Goal: Information Seeking & Learning: Learn about a topic

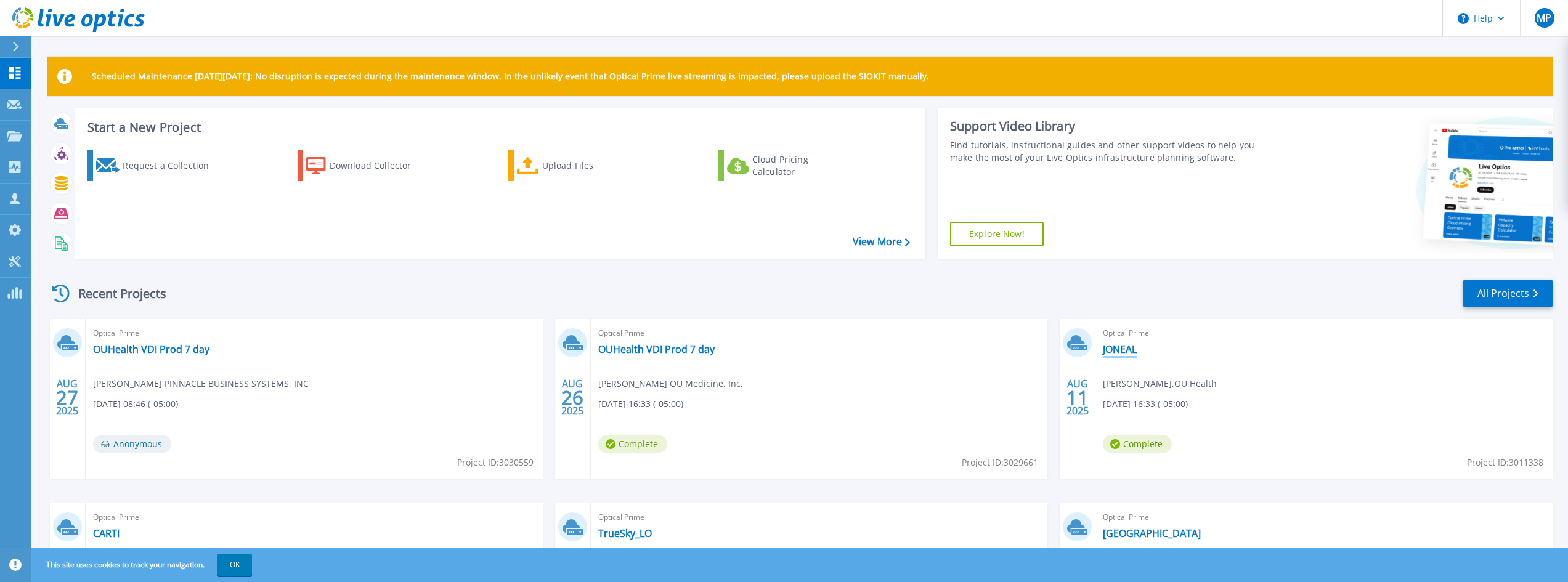
click at [1129, 352] on link "JONEAL" at bounding box center [1119, 349] width 34 height 12
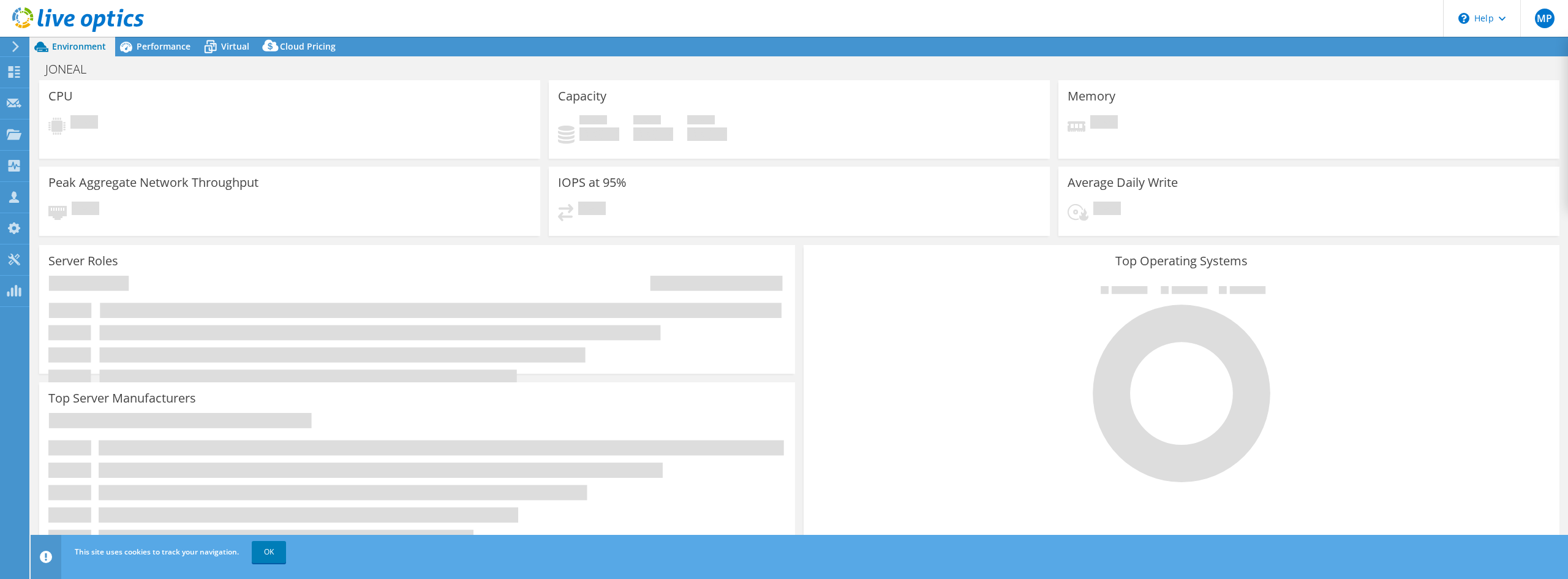
select select "USD"
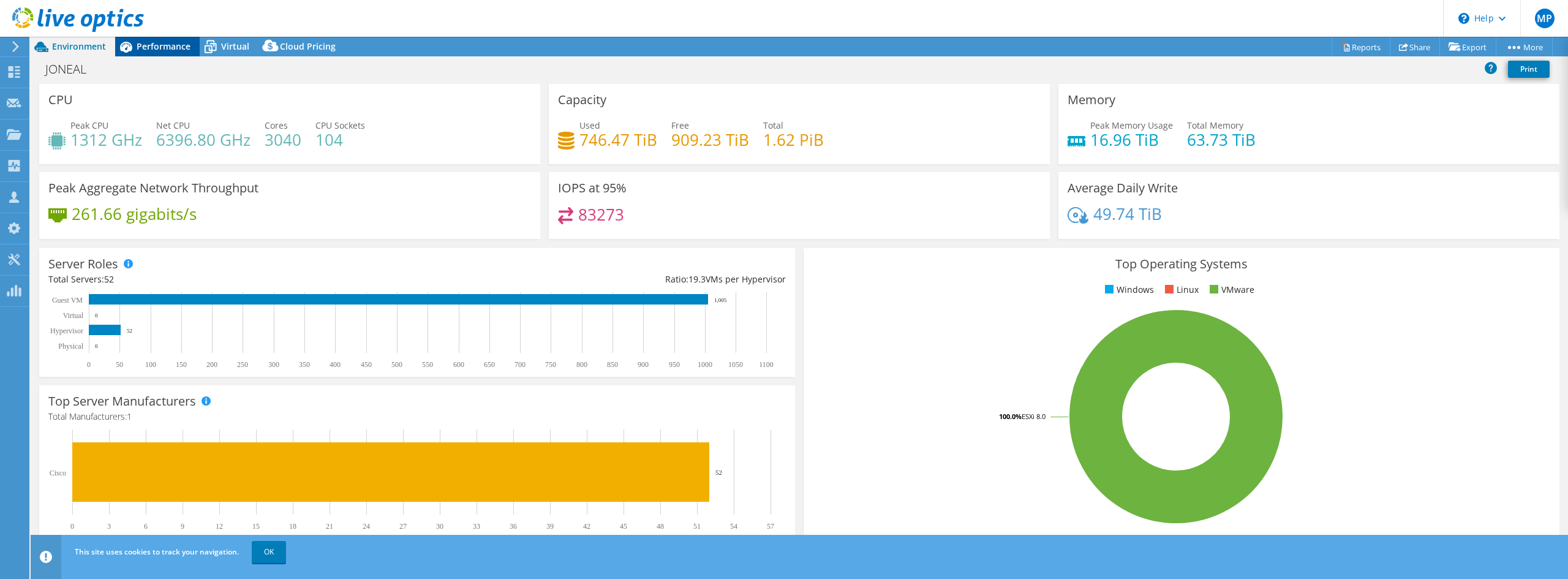
click at [148, 49] on span "Performance" at bounding box center [164, 47] width 54 height 12
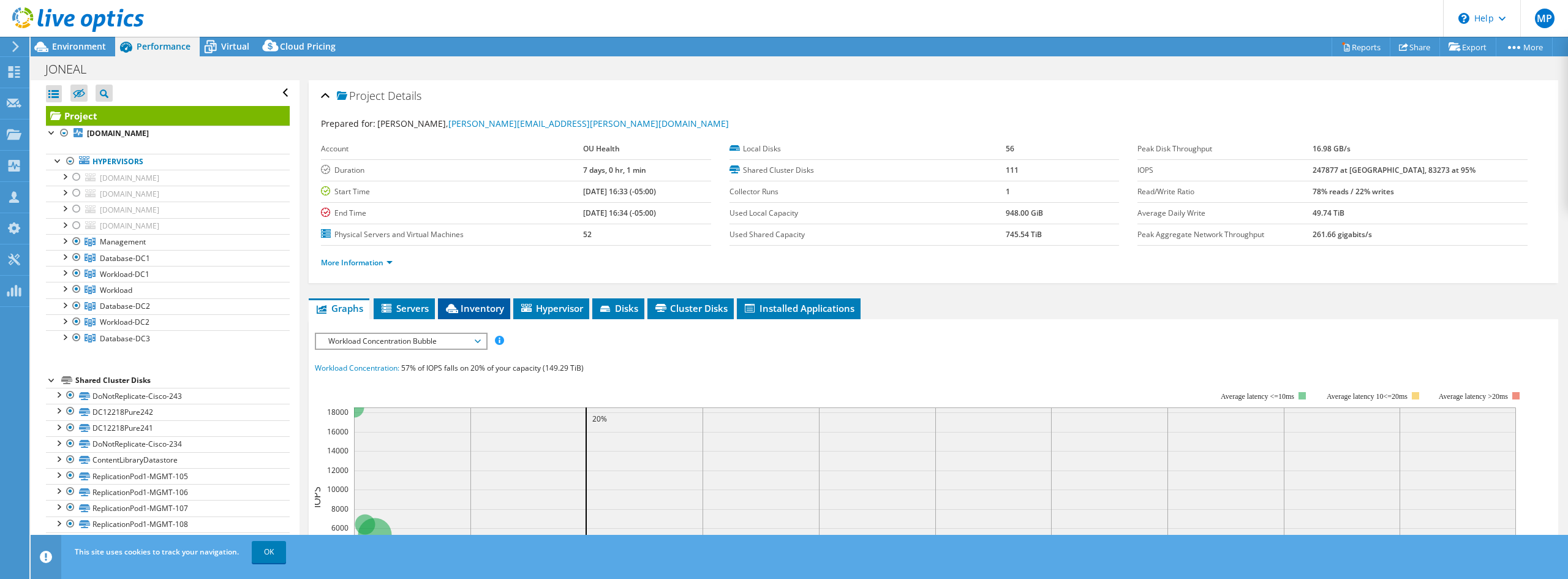
click at [476, 310] on span "Inventory" at bounding box center [474, 308] width 60 height 12
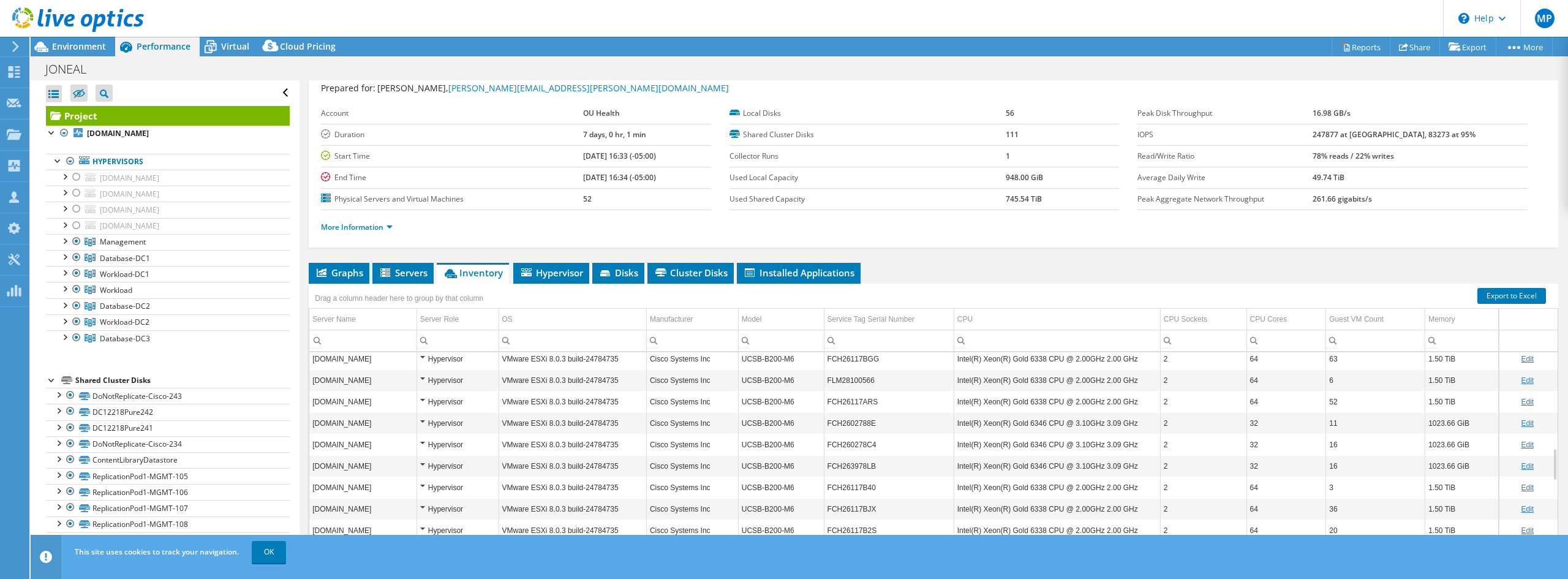
scroll to position [71, 0]
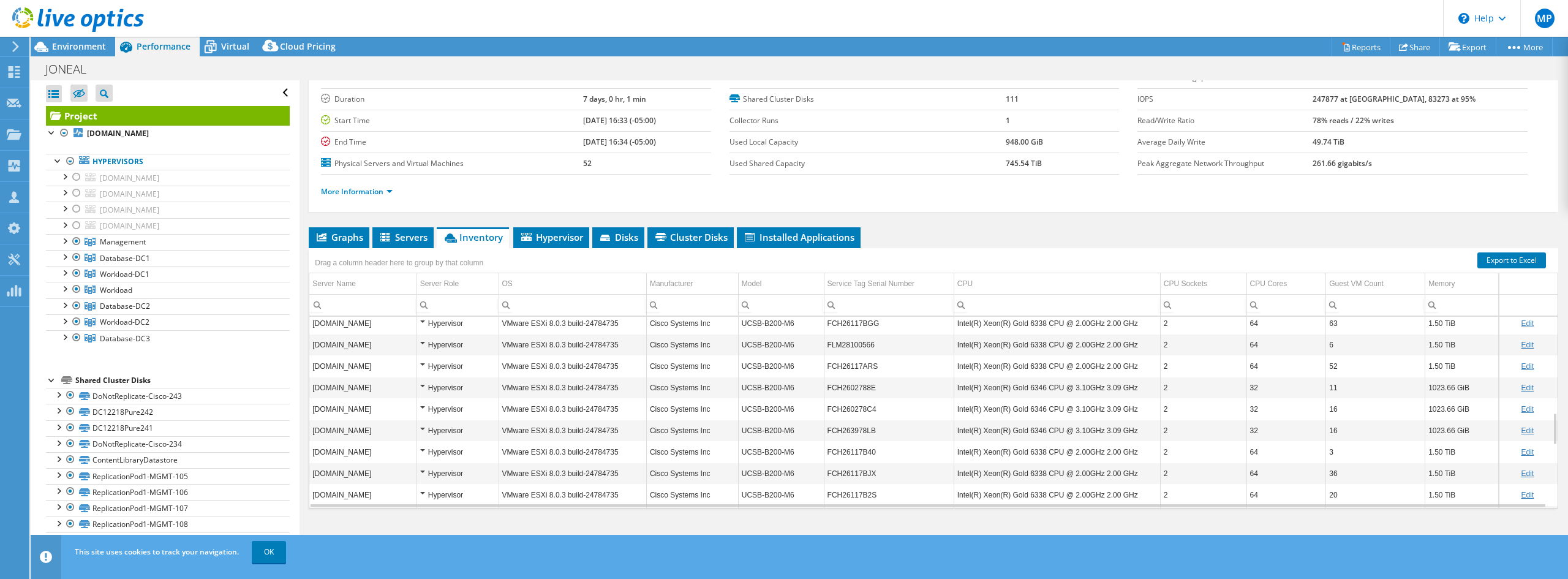
drag, startPoint x: 1030, startPoint y: 328, endPoint x: 1017, endPoint y: 324, distance: 13.6
click at [1017, 324] on td "Intel(R) Xeon(R) Gold 6338 CPU @ 2.00GHz 2.00 GHz" at bounding box center [1057, 322] width 207 height 21
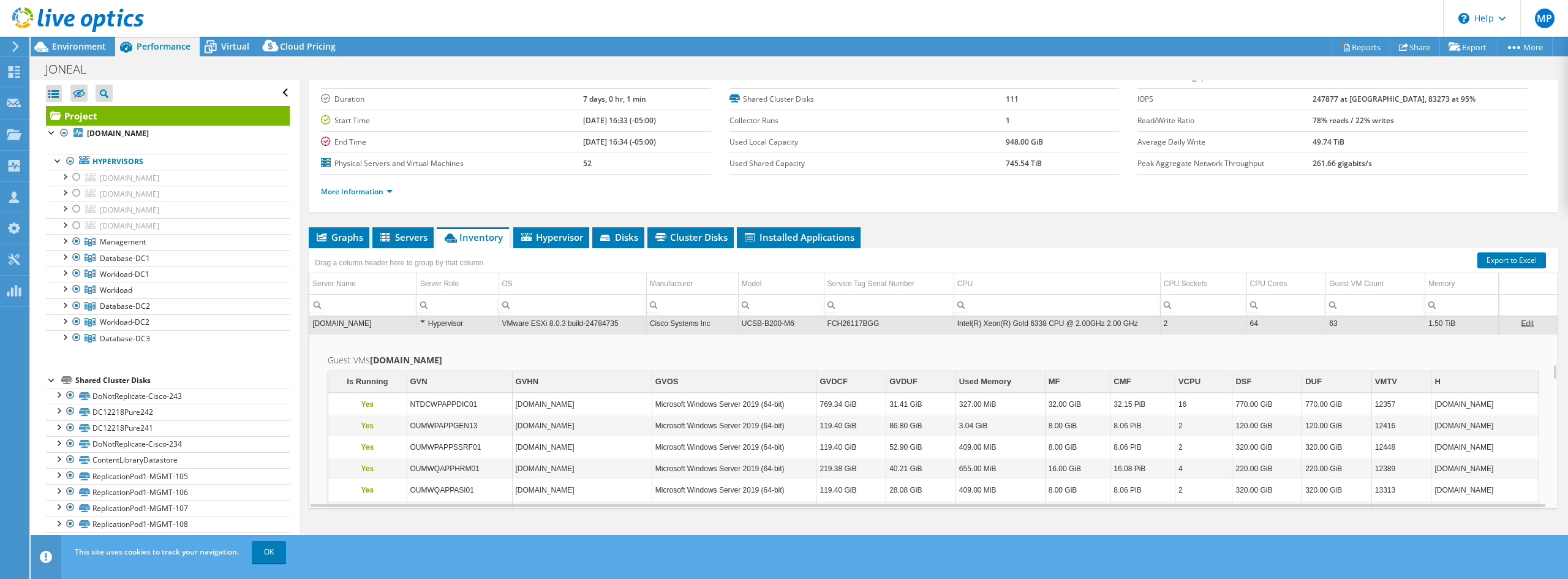
click at [991, 325] on td "Intel(R) Xeon(R) Gold 6338 CPU @ 2.00GHz 2.00 GHz" at bounding box center [1057, 322] width 207 height 21
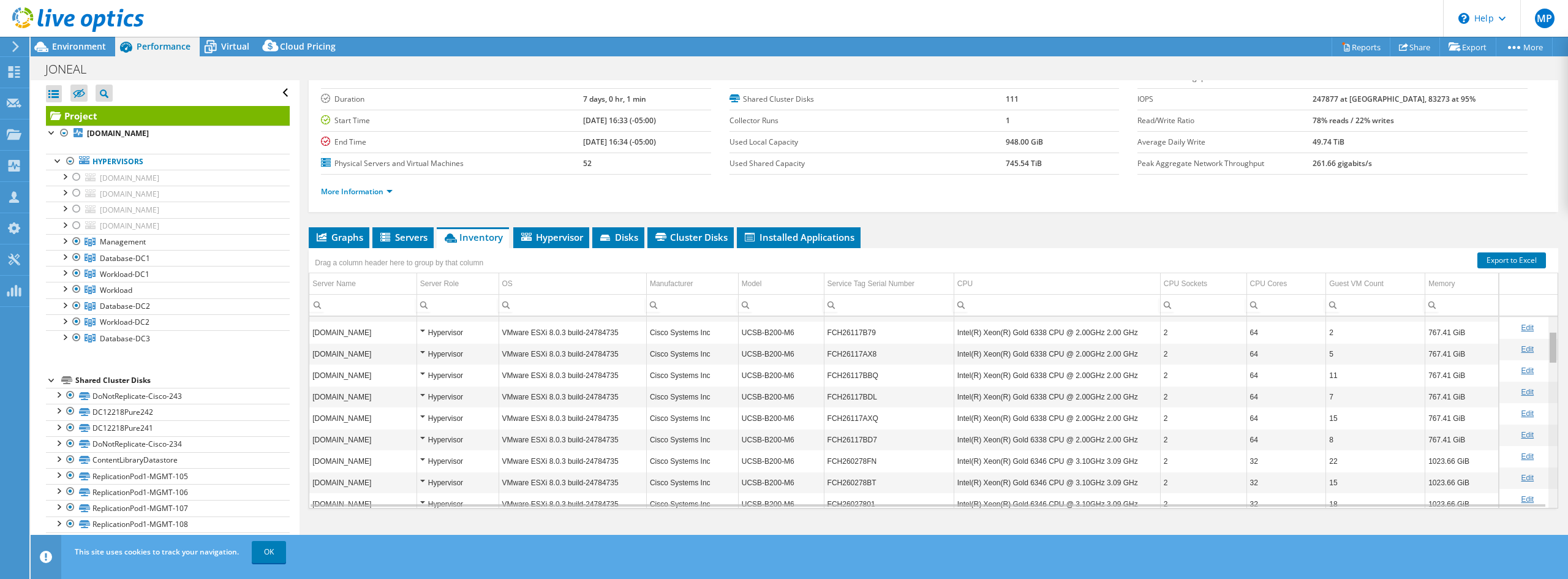
scroll to position [0, 0]
drag, startPoint x: 1546, startPoint y: 437, endPoint x: 1530, endPoint y: 330, distance: 108.2
click at [1530, 330] on body "MP Channel Partner Matt Powers matt.powers@pbsnow.com PINNACLE BUSINESS SYSTEMS…" at bounding box center [784, 290] width 1568 height 579
drag, startPoint x: 72, startPoint y: 177, endPoint x: 76, endPoint y: 188, distance: 11.7
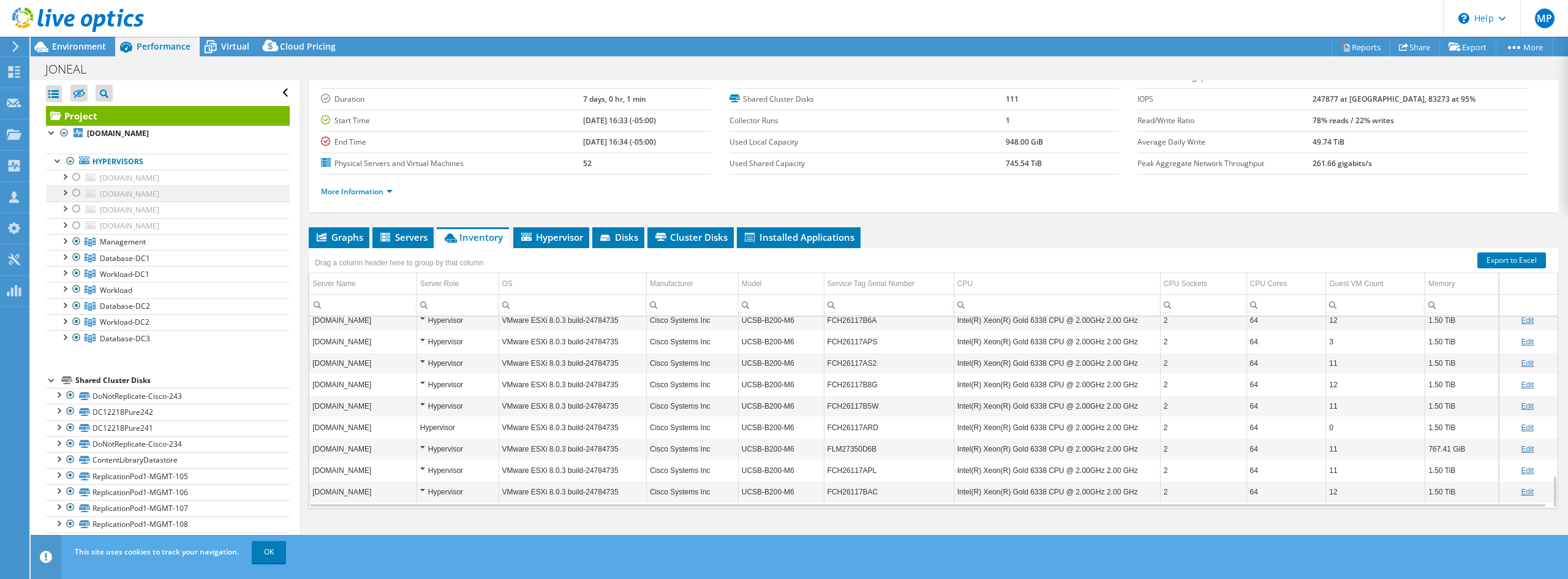
click at [72, 177] on div at bounding box center [76, 177] width 12 height 15
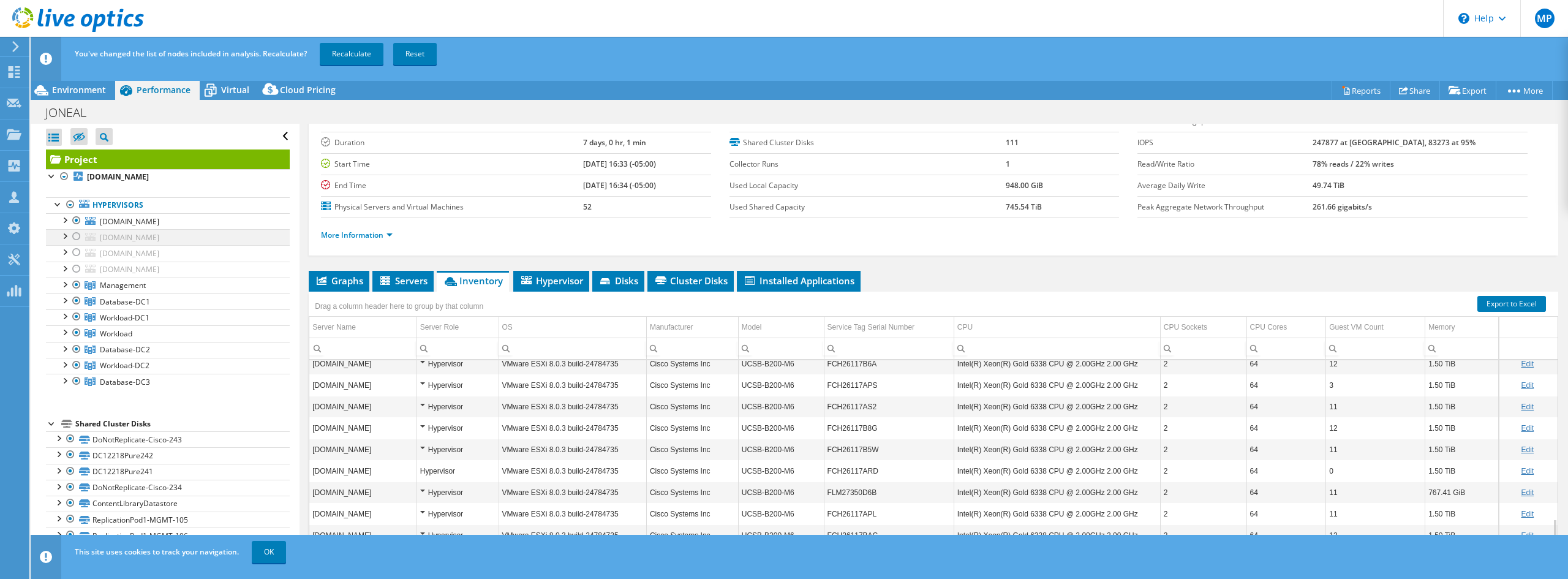
click at [79, 239] on div at bounding box center [76, 236] width 12 height 15
click at [77, 251] on div at bounding box center [76, 252] width 12 height 15
click at [79, 265] on div at bounding box center [76, 269] width 12 height 15
click at [370, 56] on link "Recalculate" at bounding box center [352, 54] width 64 height 22
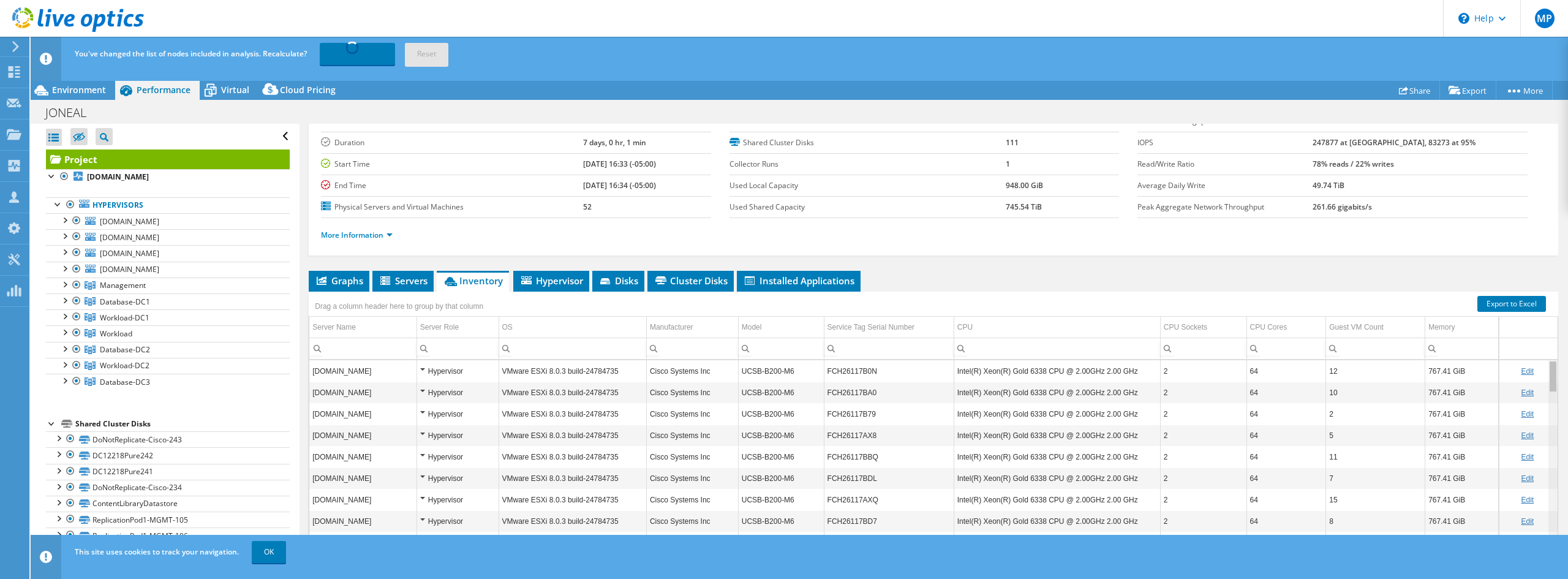
drag, startPoint x: 1545, startPoint y: 511, endPoint x: 1540, endPoint y: 351, distance: 160.1
click at [1540, 351] on body "MP Channel Partner Matt Powers matt.powers@pbsnow.com PINNACLE BUSINESS SYSTEMS…" at bounding box center [784, 290] width 1568 height 579
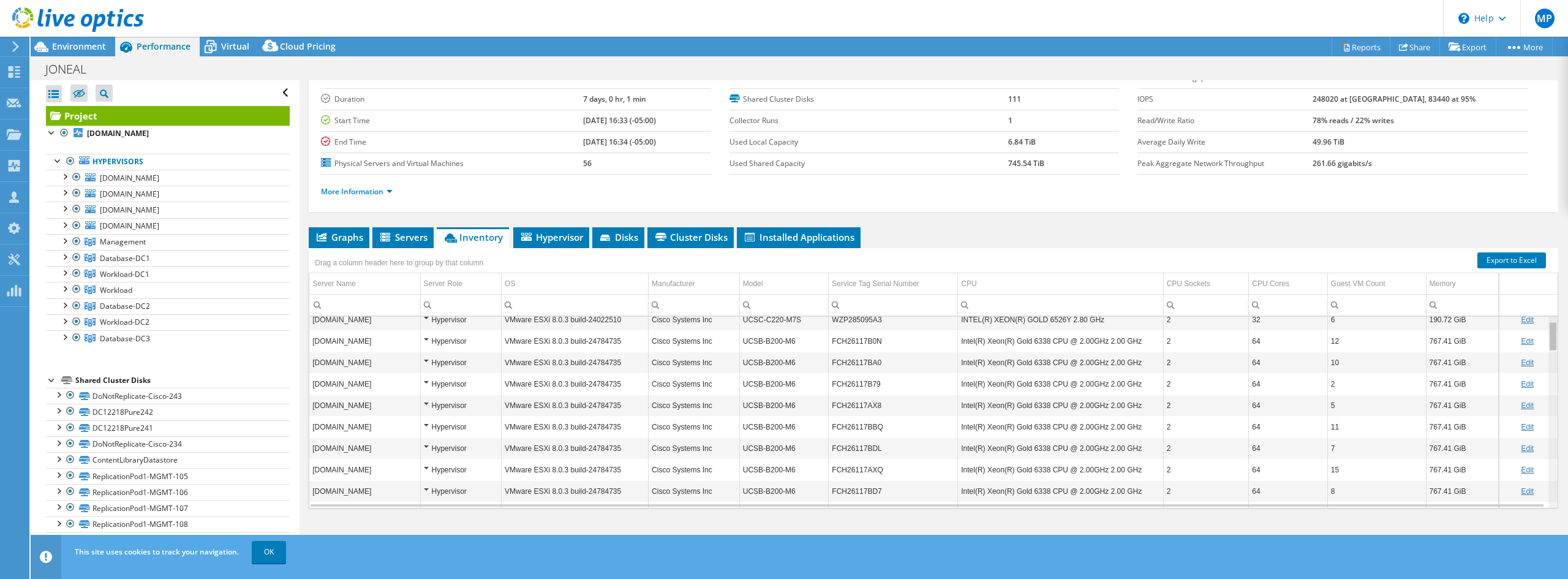
scroll to position [37, 0]
drag, startPoint x: 1547, startPoint y: 332, endPoint x: 1547, endPoint y: 345, distance: 13.0
click at [1547, 345] on body "MP Channel Partner Matt Powers matt.powers@pbsnow.com PINNACLE BUSINESS SYSTEMS…" at bounding box center [784, 290] width 1568 height 579
drag, startPoint x: 1545, startPoint y: 344, endPoint x: 1544, endPoint y: 351, distance: 7.1
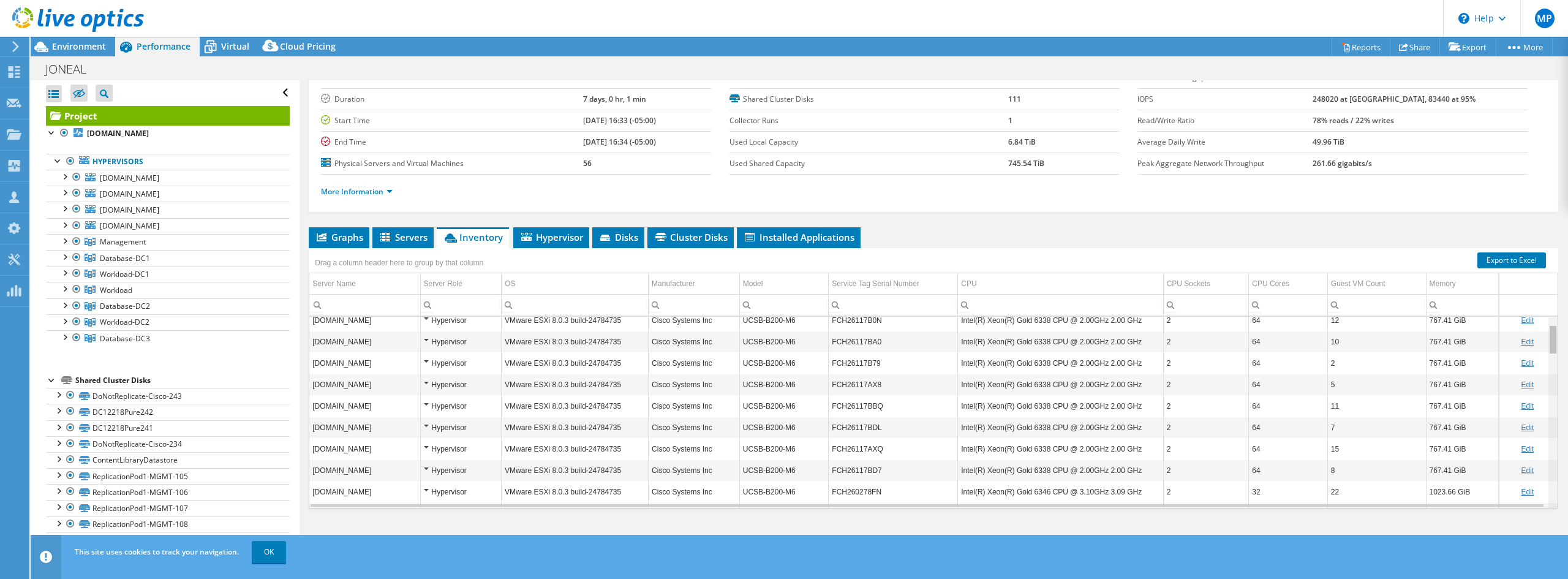
click at [1544, 351] on body "MP Channel Partner Matt Powers matt.powers@pbsnow.com PINNACLE BUSINESS SYSTEMS…" at bounding box center [784, 290] width 1568 height 579
click at [1549, 345] on div "Data grid" at bounding box center [1552, 340] width 7 height 28
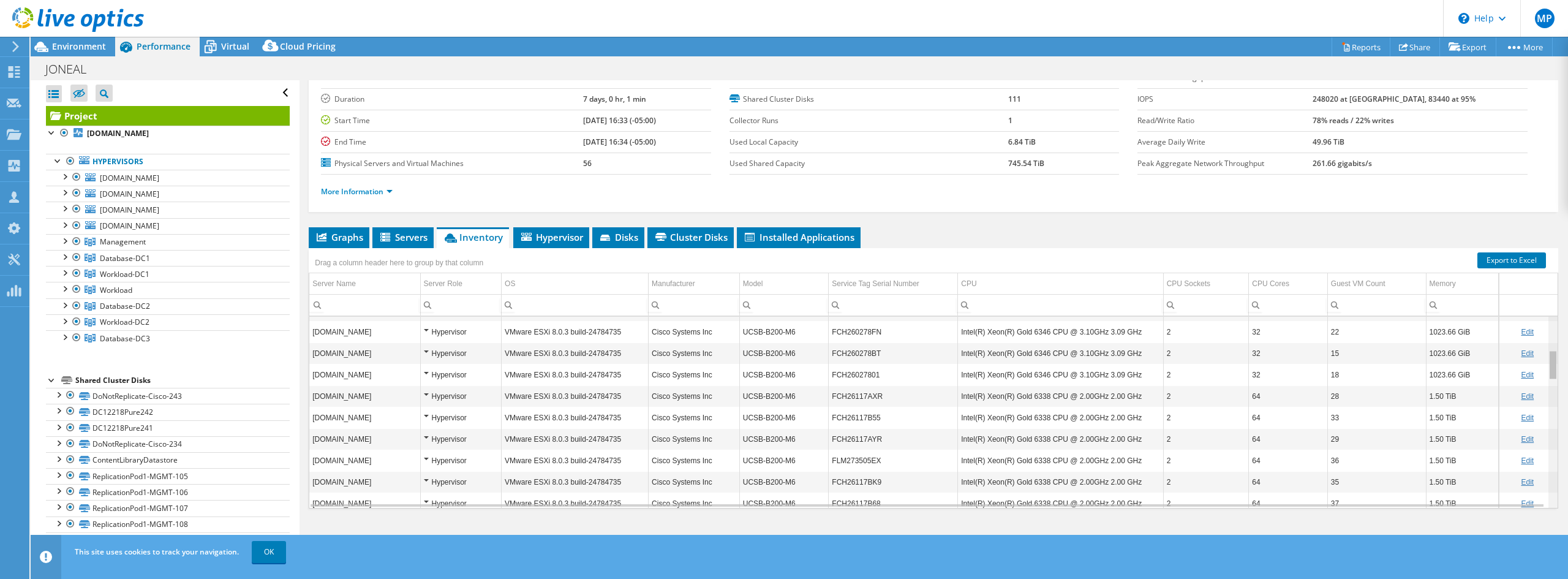
drag, startPoint x: 1544, startPoint y: 335, endPoint x: 1543, endPoint y: 367, distance: 32.0
click at [1543, 367] on body "MP Channel Partner Matt Powers matt.powers@pbsnow.com PINNACLE BUSINESS SYSTEMS…" at bounding box center [784, 290] width 1568 height 579
drag, startPoint x: 1545, startPoint y: 370, endPoint x: 1544, endPoint y: 378, distance: 8.1
click at [1544, 378] on body "MP Channel Partner Matt Powers matt.powers@pbsnow.com PINNACLE BUSINESS SYSTEMS…" at bounding box center [784, 290] width 1568 height 579
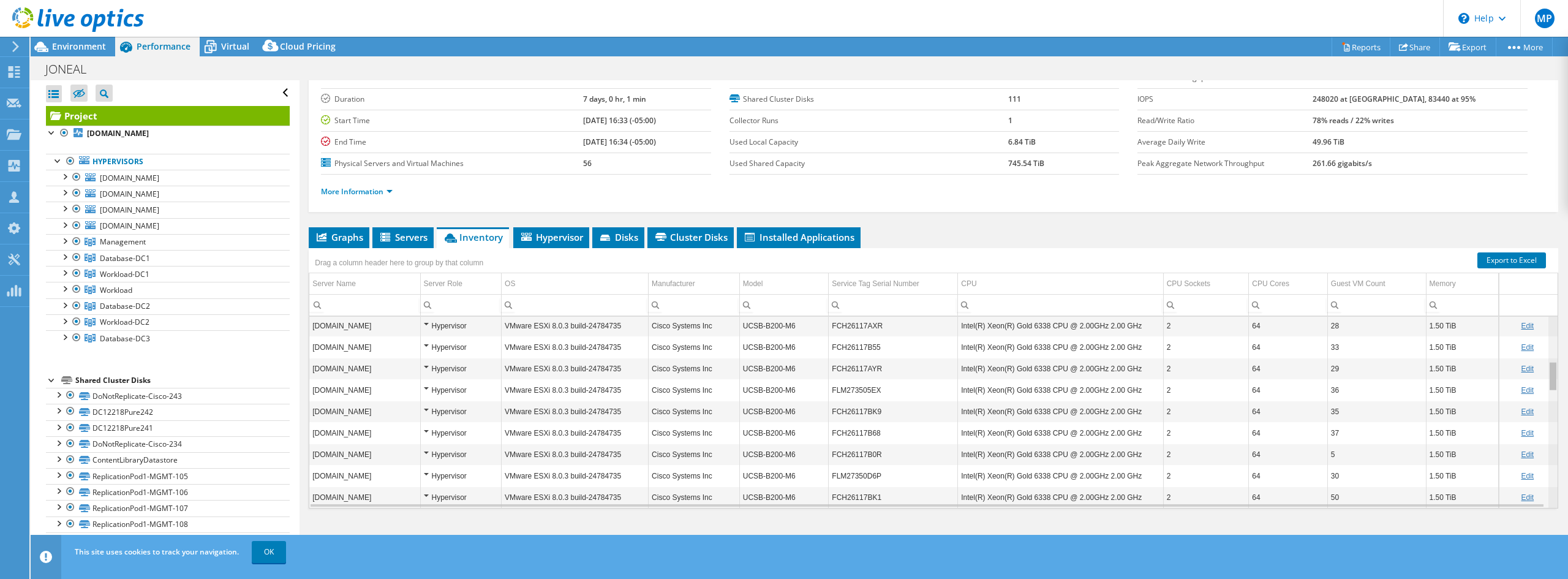
scroll to position [284, 0]
drag, startPoint x: 1543, startPoint y: 361, endPoint x: 1543, endPoint y: 378, distance: 17.0
click at [1543, 378] on body "MP Channel Partner Matt Powers matt.powers@pbsnow.com PINNACLE BUSINESS SYSTEMS…" at bounding box center [784, 290] width 1568 height 579
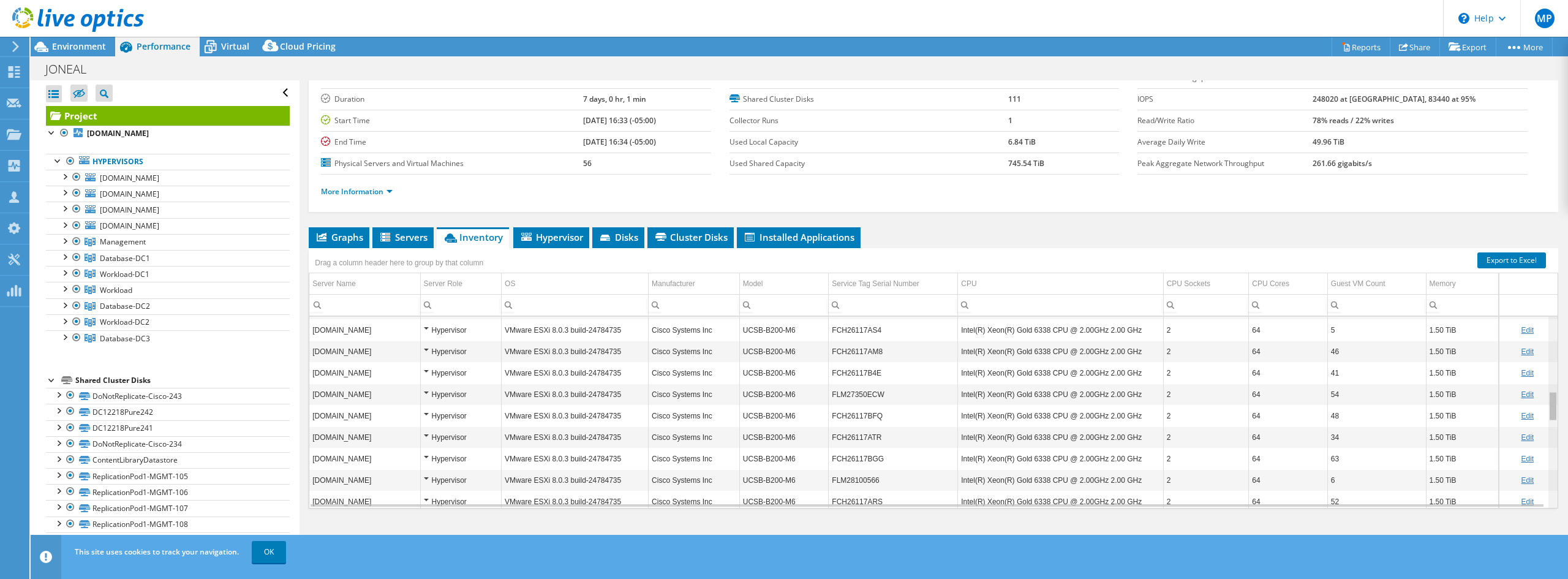
scroll to position [473, 0]
drag, startPoint x: 1545, startPoint y: 377, endPoint x: 1553, endPoint y: 413, distance: 36.9
click at [1553, 413] on body "MP Channel Partner Matt Powers matt.powers@pbsnow.com PINNACLE BUSINESS SYSTEMS…" at bounding box center [784, 290] width 1568 height 579
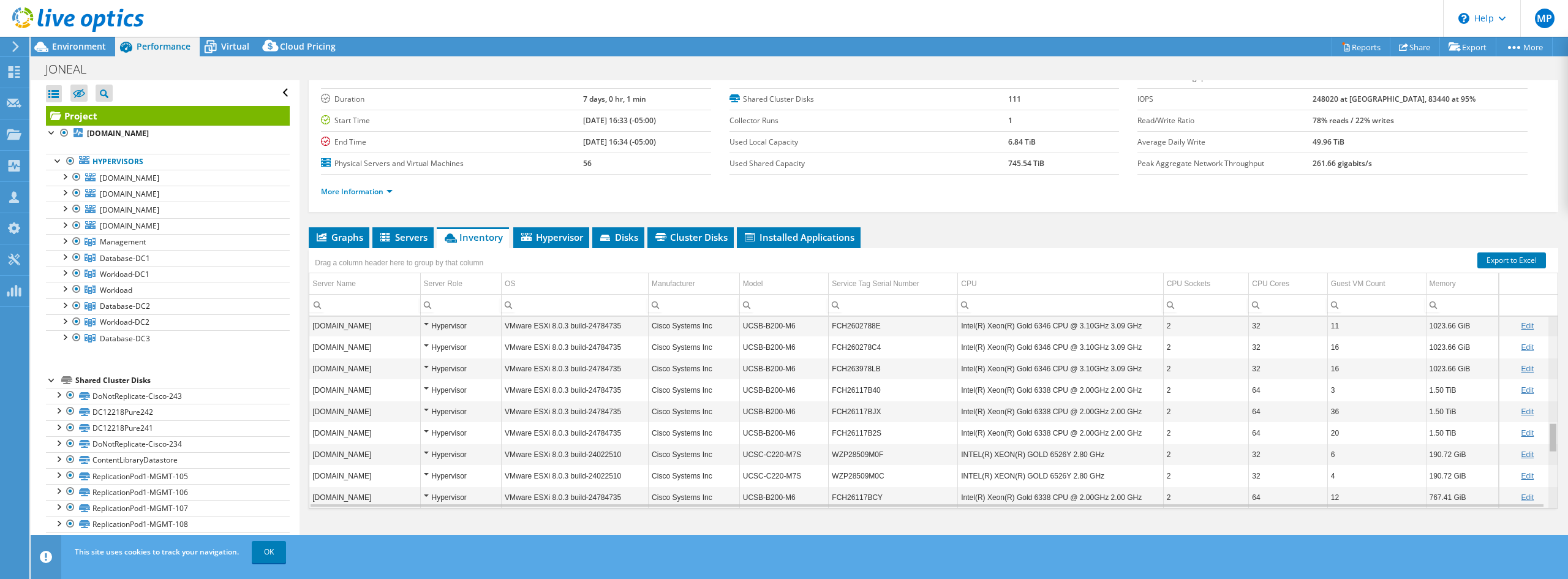
drag, startPoint x: 1545, startPoint y: 406, endPoint x: 1545, endPoint y: 444, distance: 38.0
click at [1545, 444] on body "MP Channel Partner Matt Powers matt.powers@pbsnow.com PINNACLE BUSINESS SYSTEMS…" at bounding box center [784, 290] width 1568 height 579
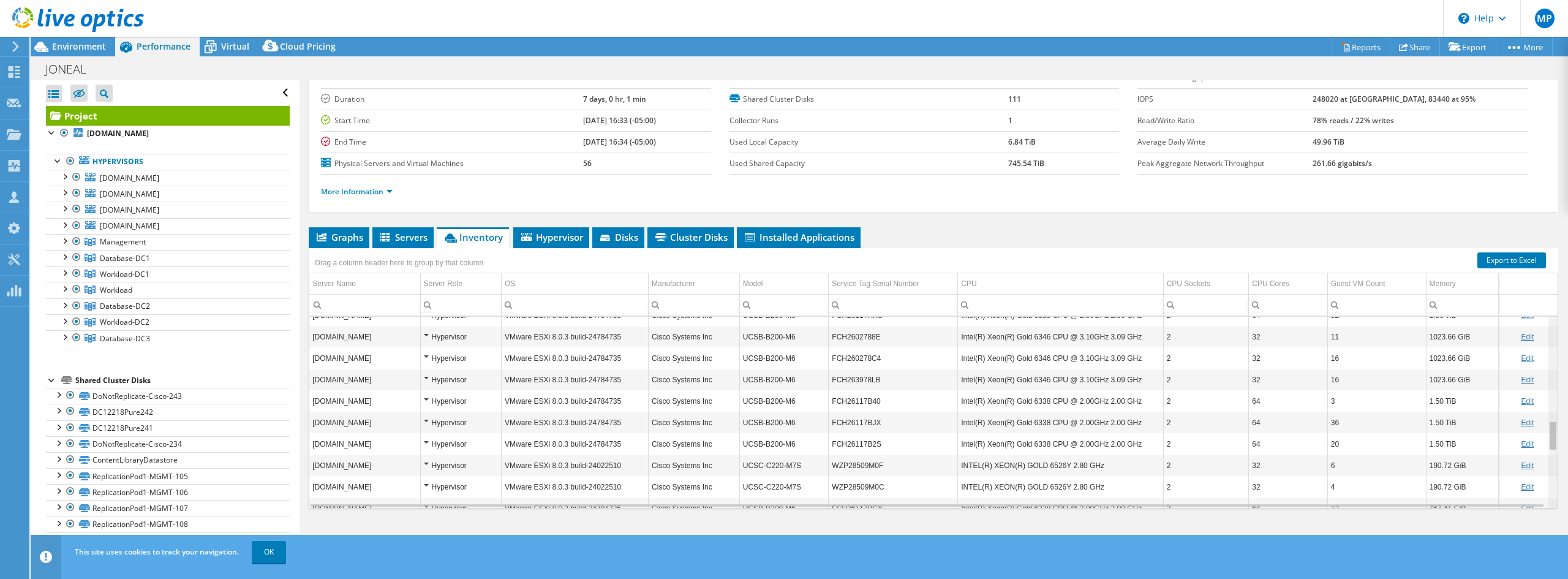
scroll to position [659, 0]
drag, startPoint x: 1545, startPoint y: 434, endPoint x: 1550, endPoint y: 427, distance: 8.6
click at [1550, 427] on body "MP Channel Partner Matt Powers matt.powers@pbsnow.com PINNACLE BUSINESS SYSTEMS…" at bounding box center [784, 290] width 1568 height 579
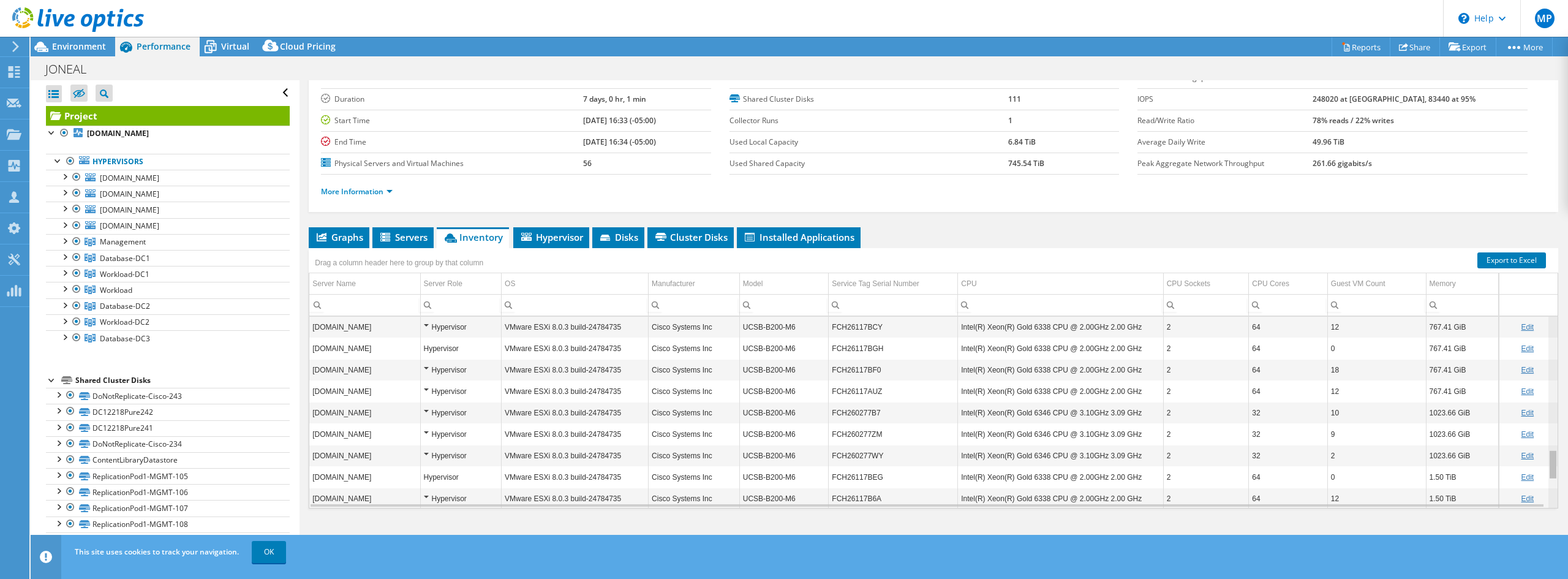
drag, startPoint x: 1544, startPoint y: 458, endPoint x: 1542, endPoint y: 468, distance: 10.2
click at [1542, 468] on body "MP Channel Partner Matt Powers matt.powers@pbsnow.com PINNACLE BUSINESS SYSTEMS…" at bounding box center [784, 290] width 1568 height 579
drag, startPoint x: 1543, startPoint y: 463, endPoint x: 1545, endPoint y: 506, distance: 43.0
click at [1545, 506] on body "MP Channel Partner Matt Powers matt.powers@pbsnow.com PINNACLE BUSINESS SYSTEMS…" at bounding box center [784, 290] width 1568 height 579
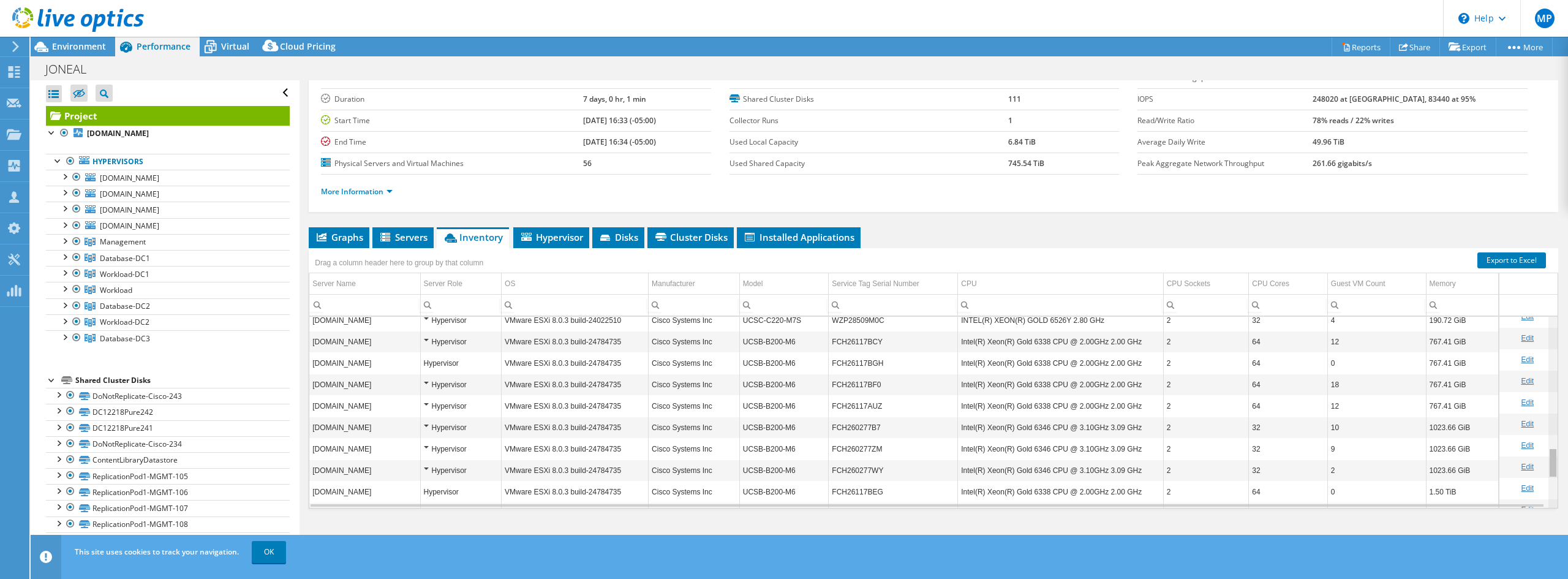
scroll to position [818, 0]
drag, startPoint x: 1545, startPoint y: 488, endPoint x: 1549, endPoint y: 450, distance: 38.2
click at [1549, 450] on body "MP Channel Partner Matt Powers matt.powers@pbsnow.com PINNACLE BUSINESS SYSTEMS…" at bounding box center [784, 290] width 1568 height 579
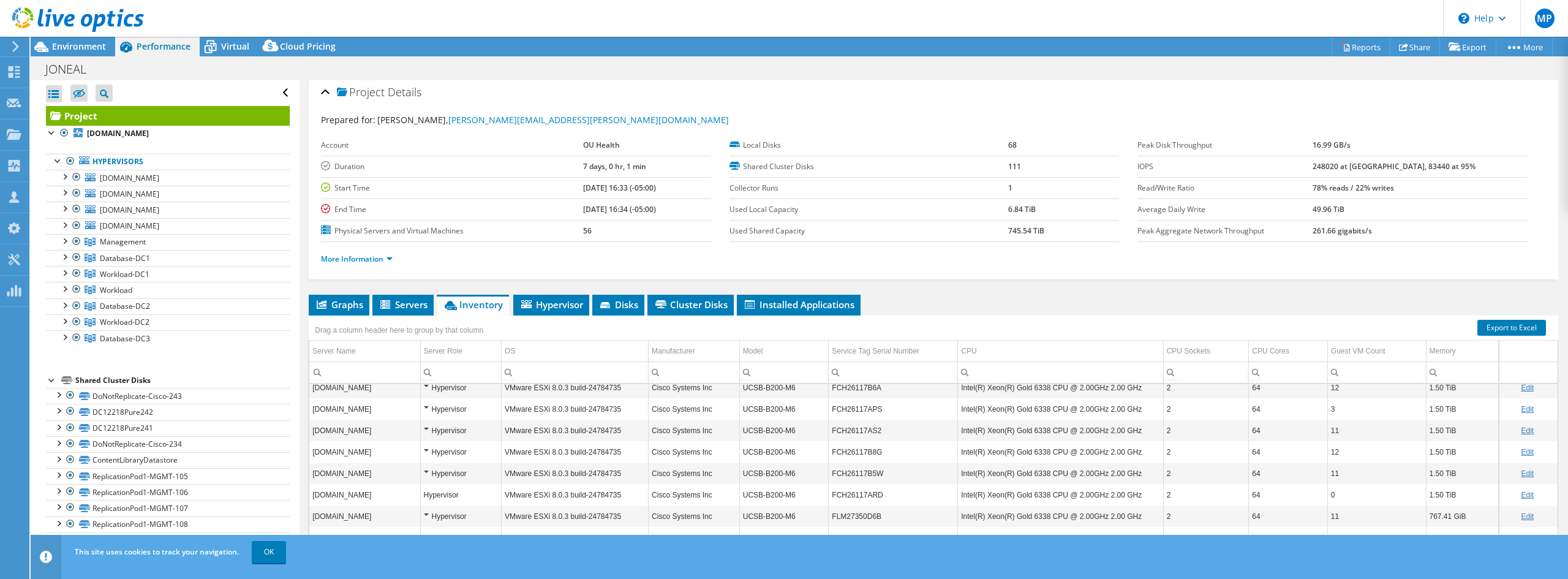
scroll to position [0, 0]
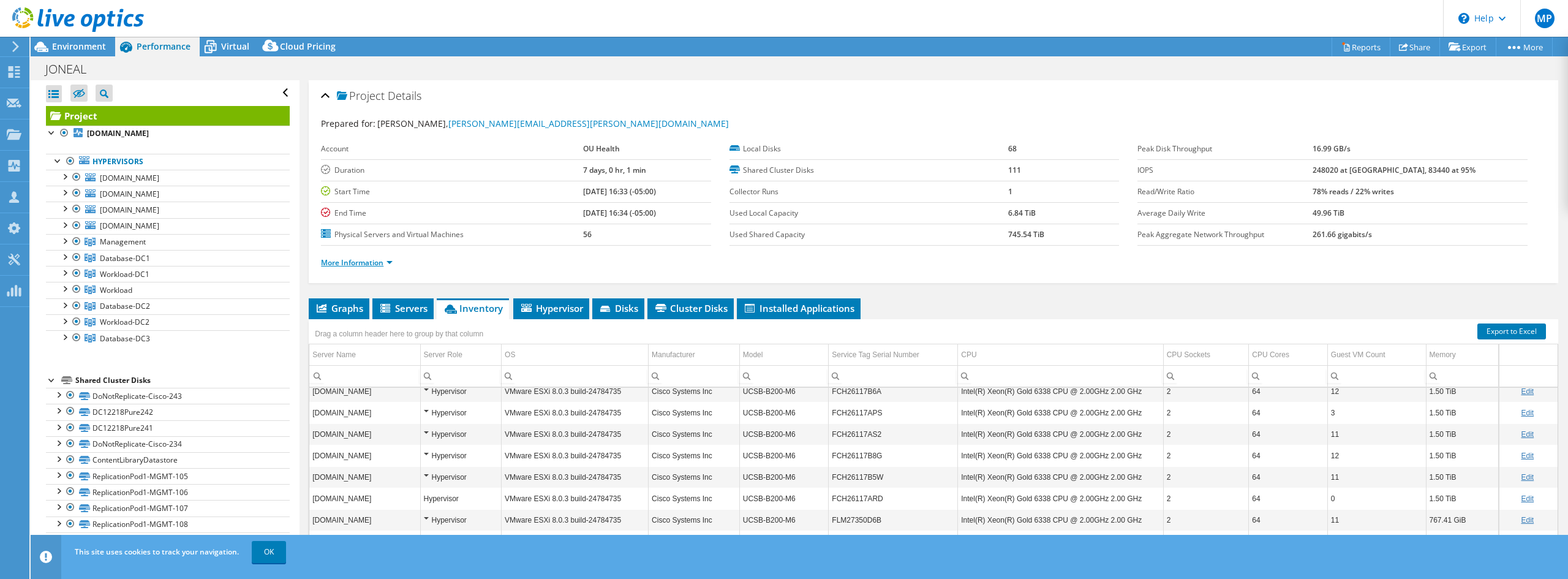
click at [369, 266] on link "More Information" at bounding box center [356, 263] width 72 height 10
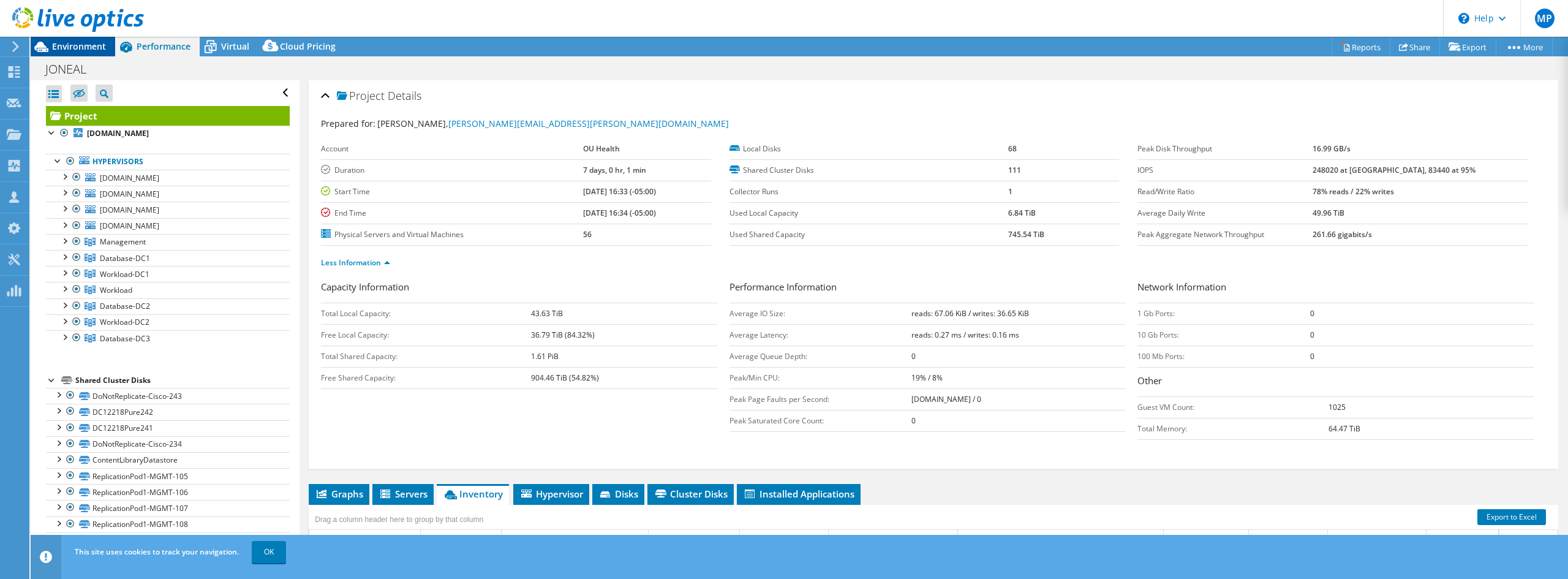
click at [76, 41] on span "Environment" at bounding box center [79, 47] width 54 height 12
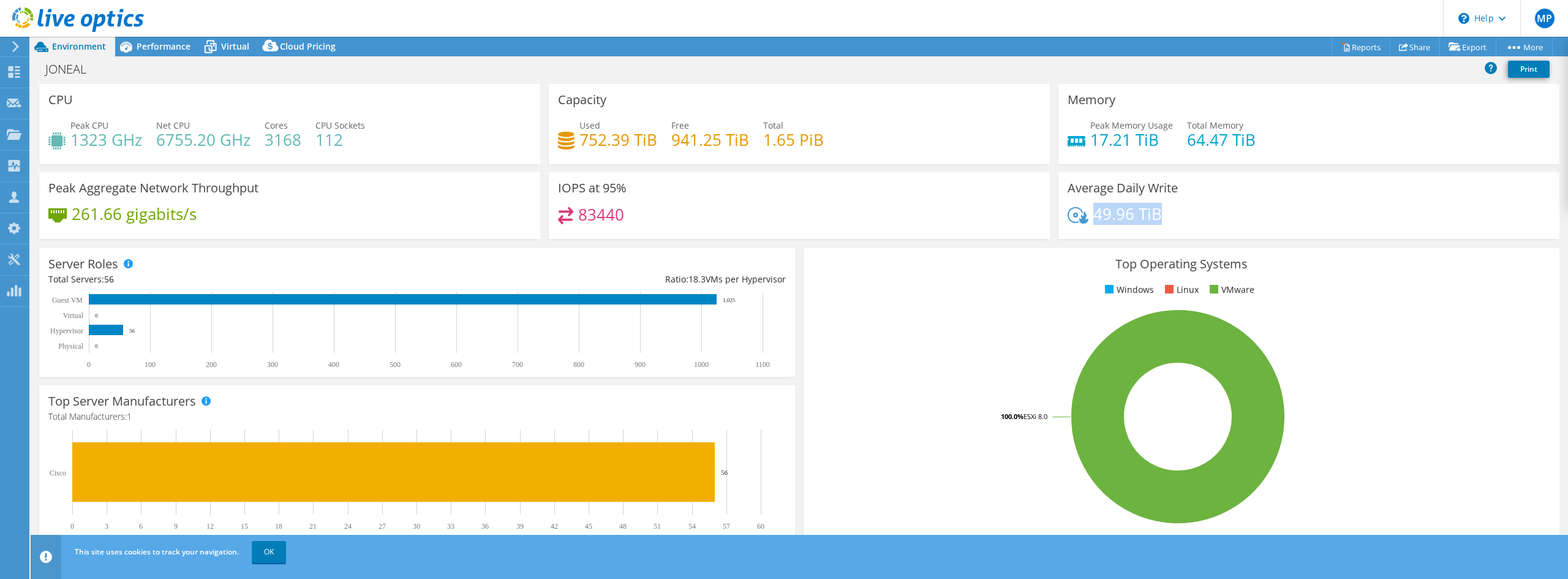
drag, startPoint x: 1153, startPoint y: 214, endPoint x: 1089, endPoint y: 214, distance: 64.0
click at [1093, 214] on h4 "49.96 TiB" at bounding box center [1127, 214] width 68 height 14
click at [12, 76] on use at bounding box center [15, 72] width 12 height 12
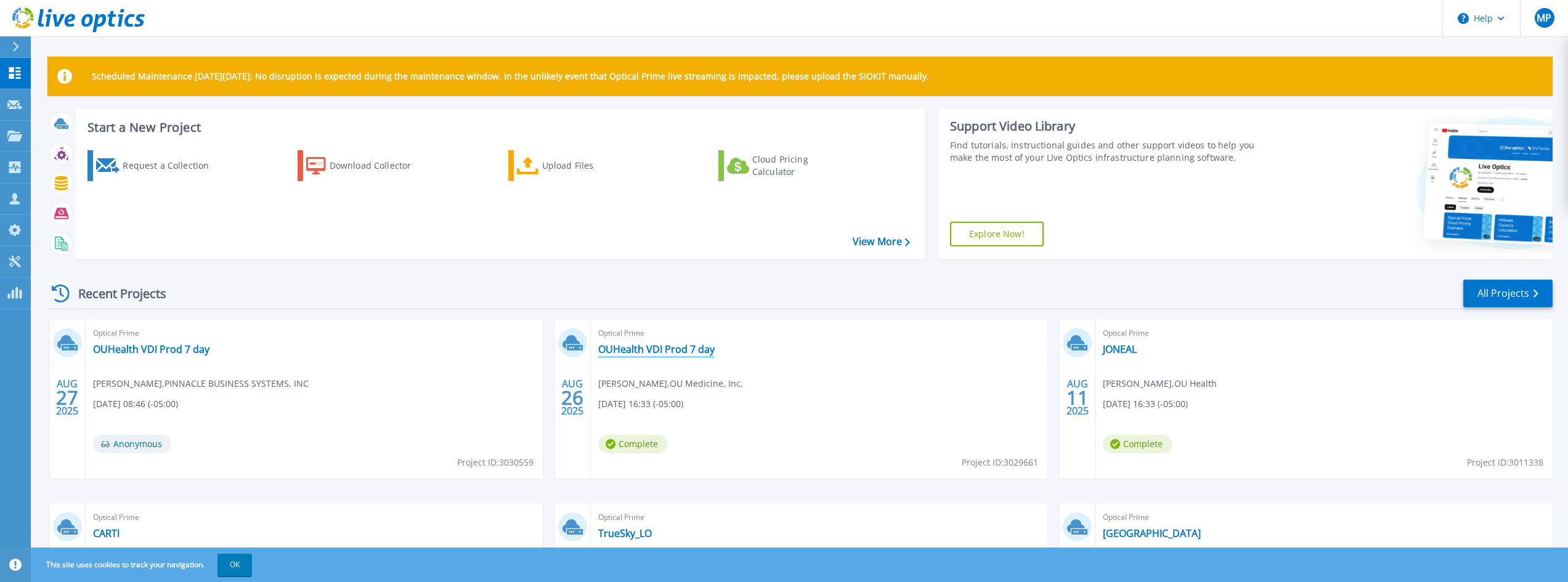
click at [628, 348] on link "OUHealth VDI Prod 7 day" at bounding box center [656, 349] width 116 height 12
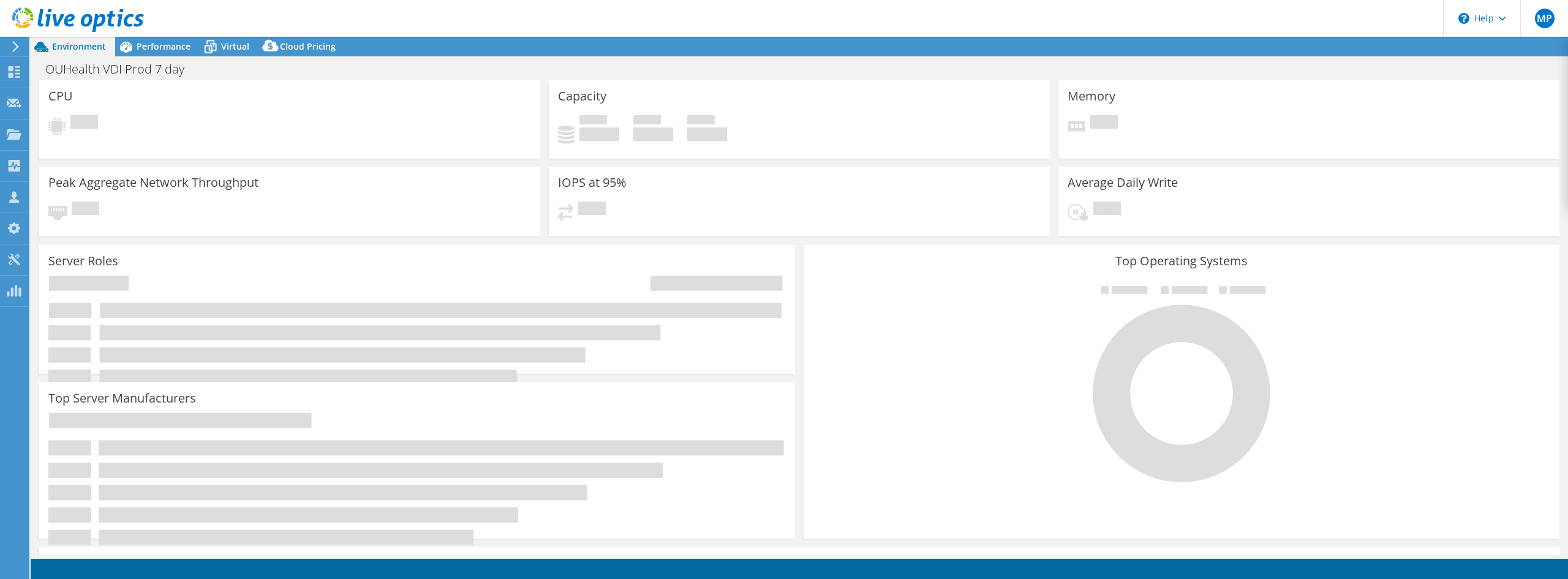
select select "USD"
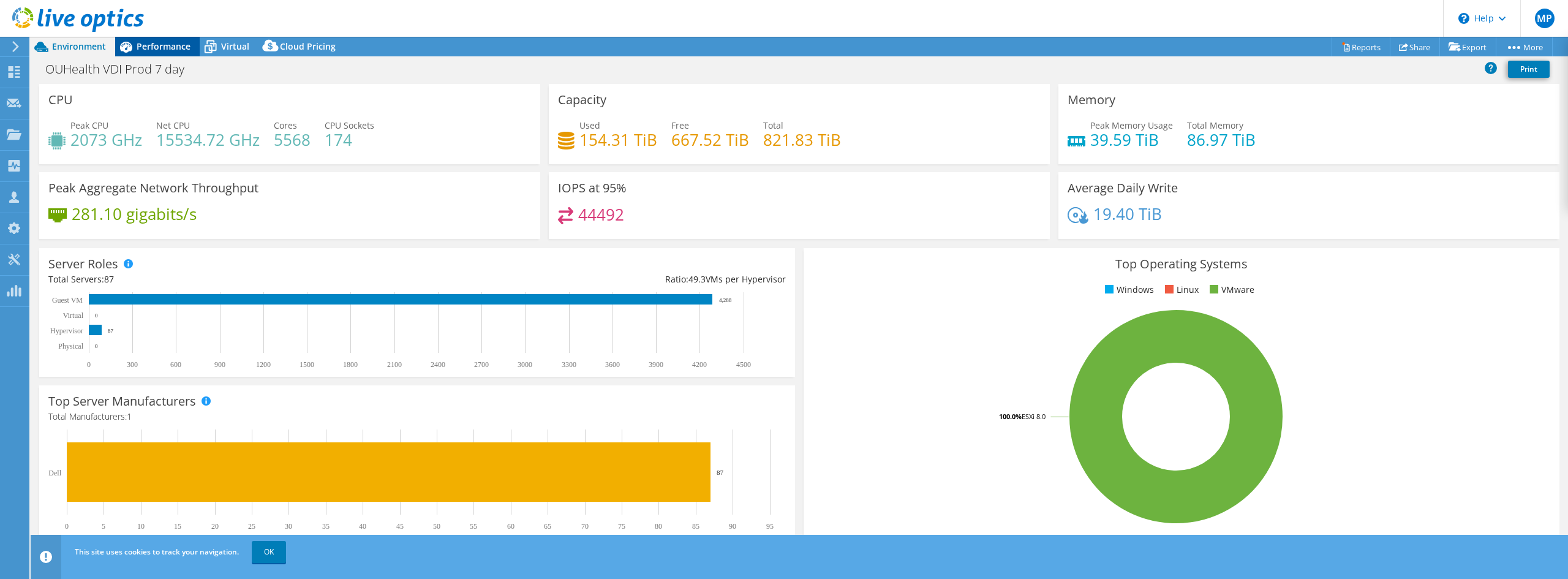
click at [182, 46] on span "Performance" at bounding box center [164, 47] width 54 height 12
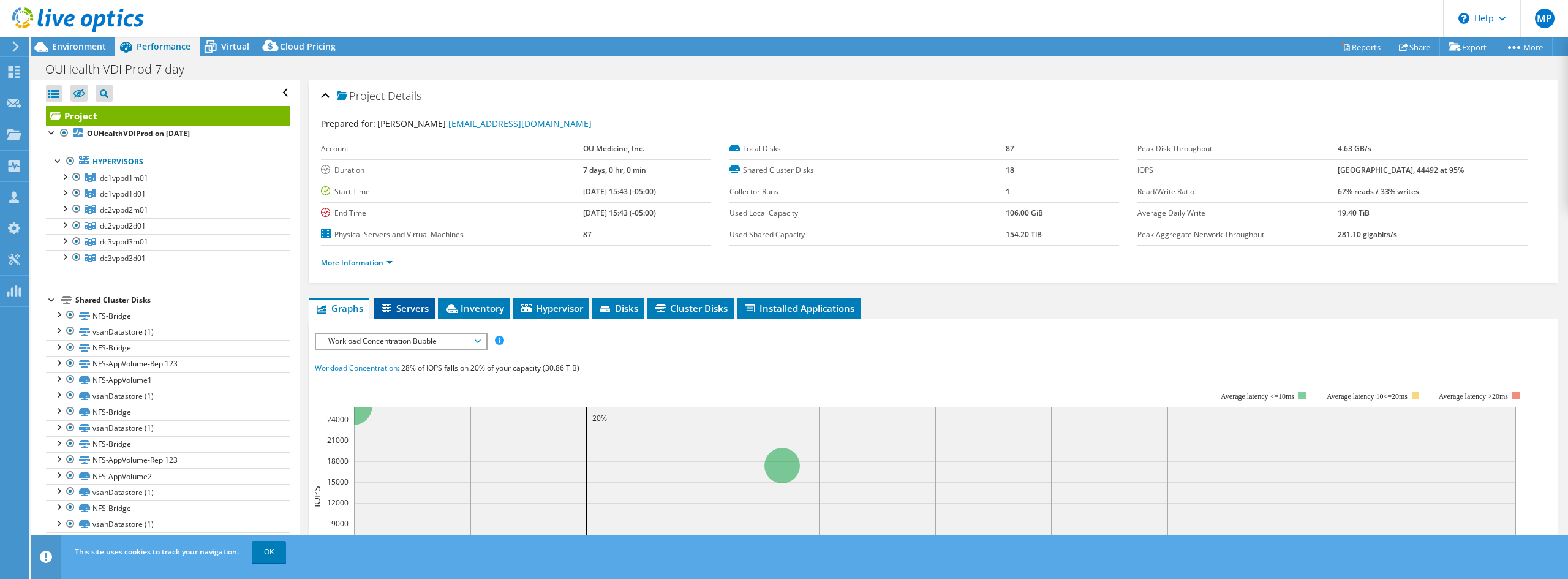
click at [396, 303] on span "Servers" at bounding box center [404, 308] width 49 height 12
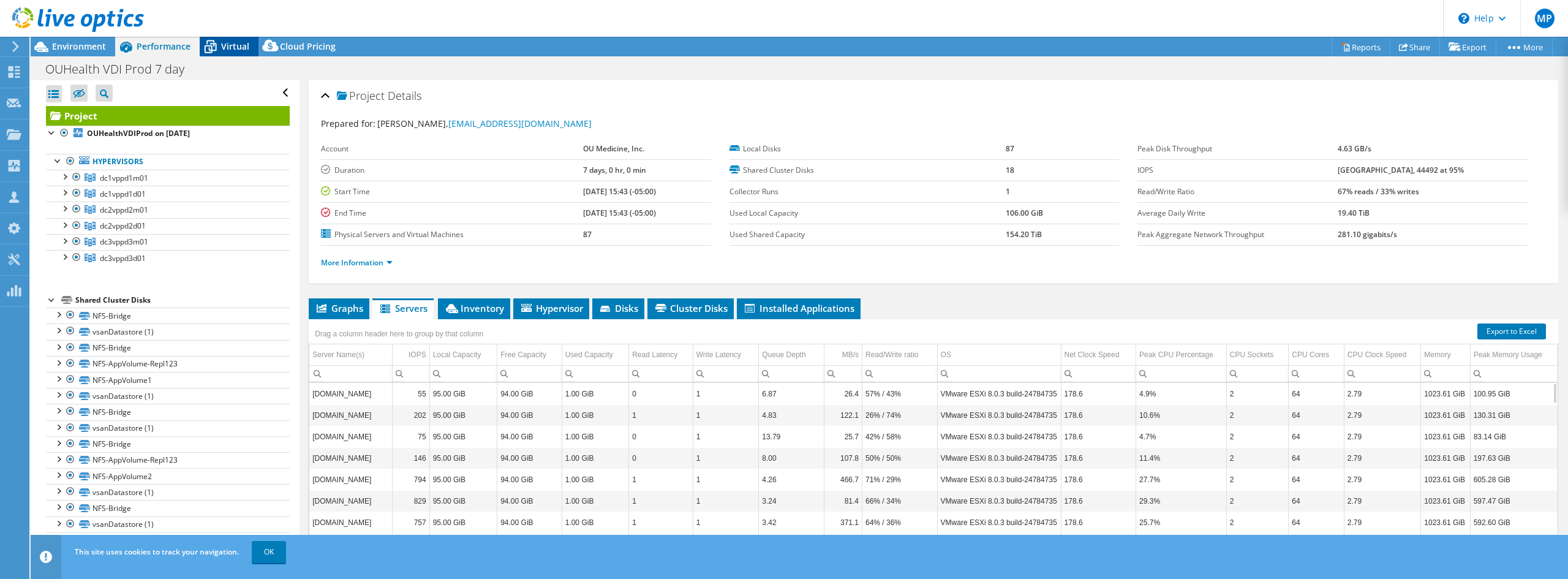
click at [219, 47] on icon at bounding box center [210, 47] width 21 height 21
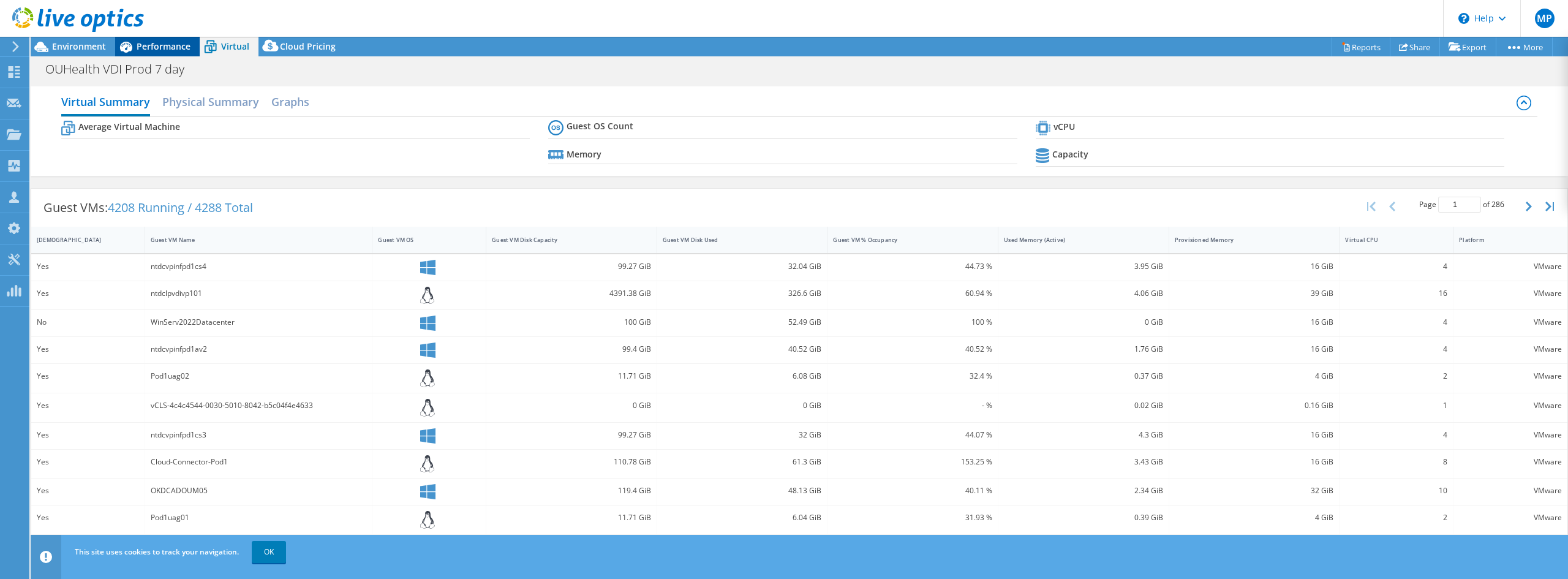
click at [159, 49] on span "Performance" at bounding box center [164, 47] width 54 height 12
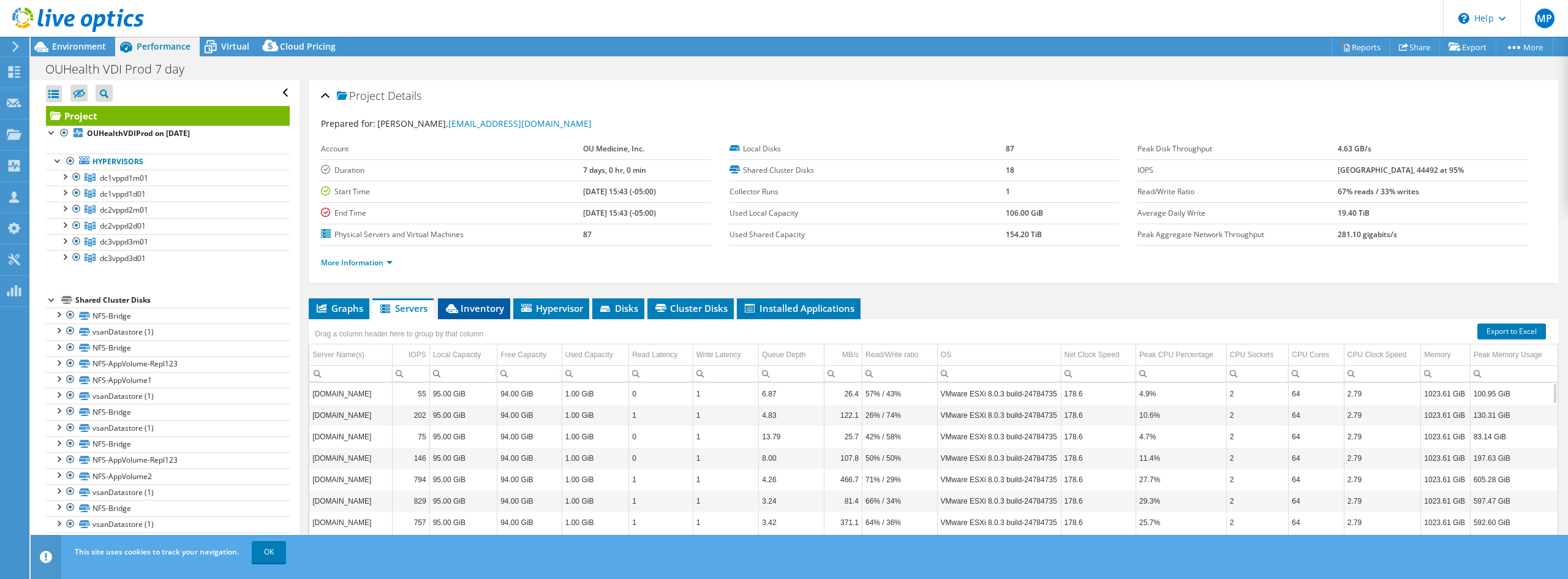
click at [483, 312] on span "Inventory" at bounding box center [474, 308] width 60 height 12
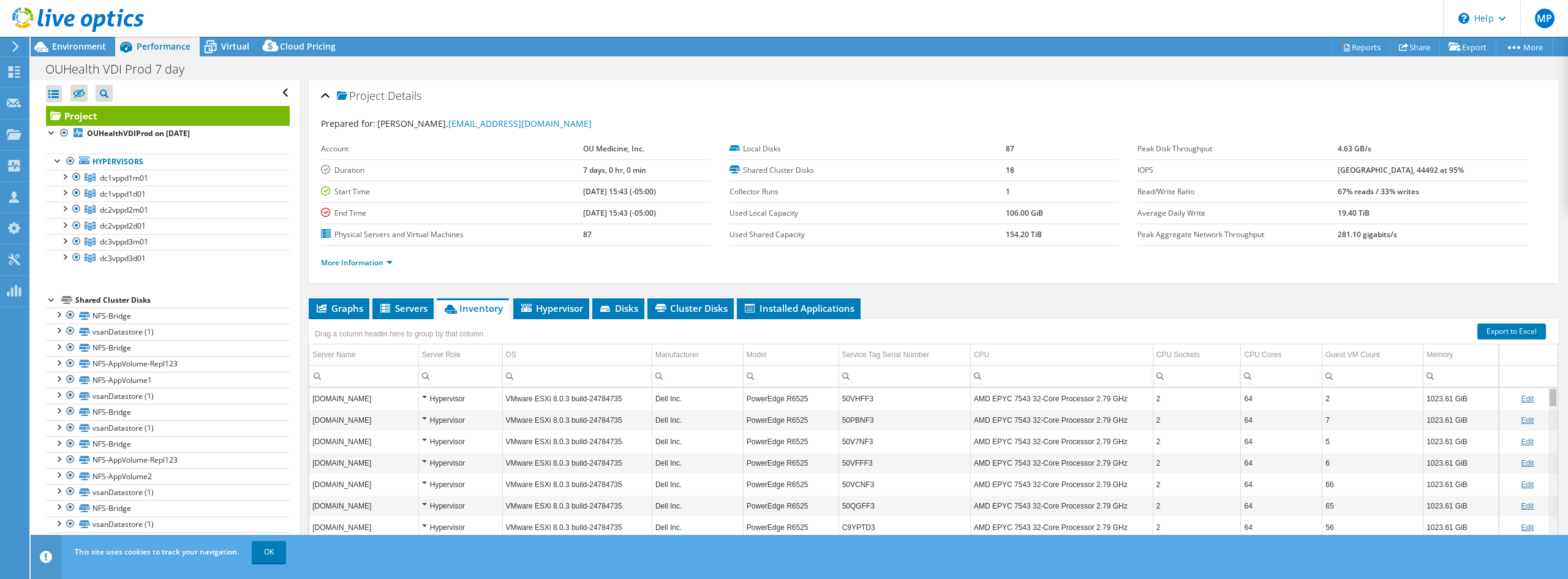
click at [1549, 395] on div "Data grid" at bounding box center [1552, 398] width 7 height 17
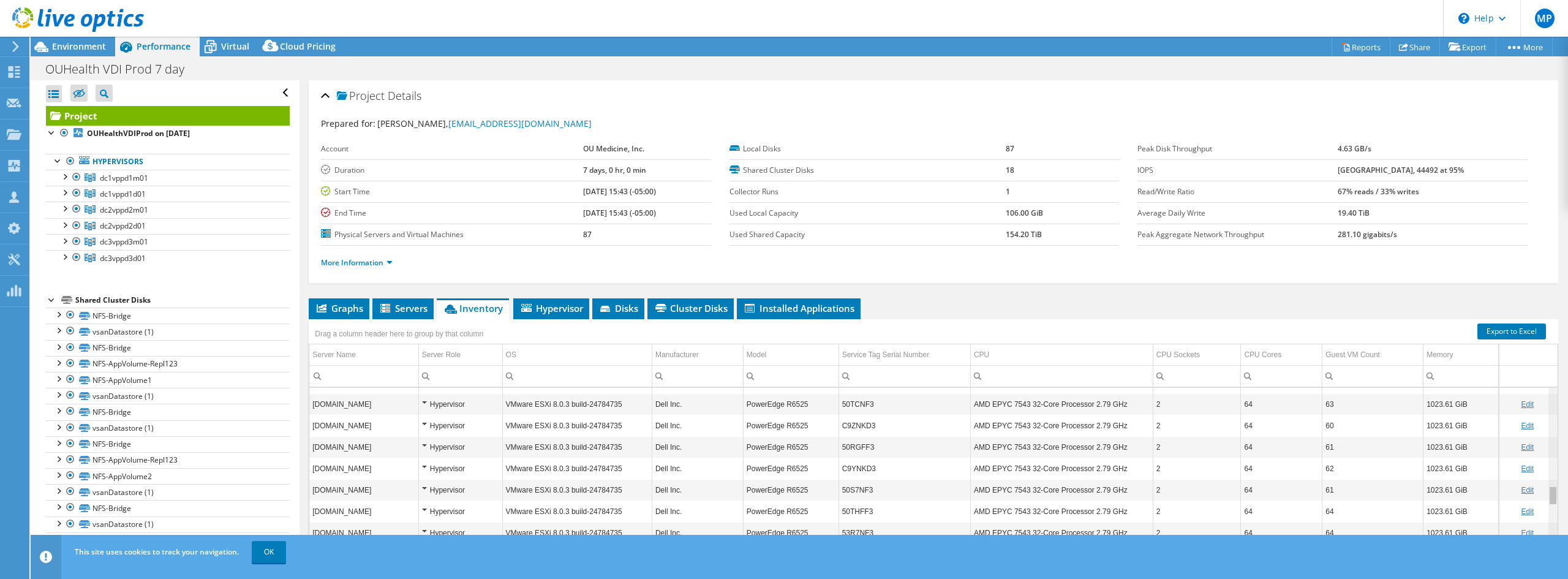
scroll to position [965, 0]
drag, startPoint x: 1545, startPoint y: 395, endPoint x: 1549, endPoint y: 498, distance: 103.1
click at [1549, 498] on body "MP Channel Partner Matt Powers matt.powers@pbsnow.com PINNACLE BUSINESS SYSTEMS…" at bounding box center [784, 290] width 1568 height 579
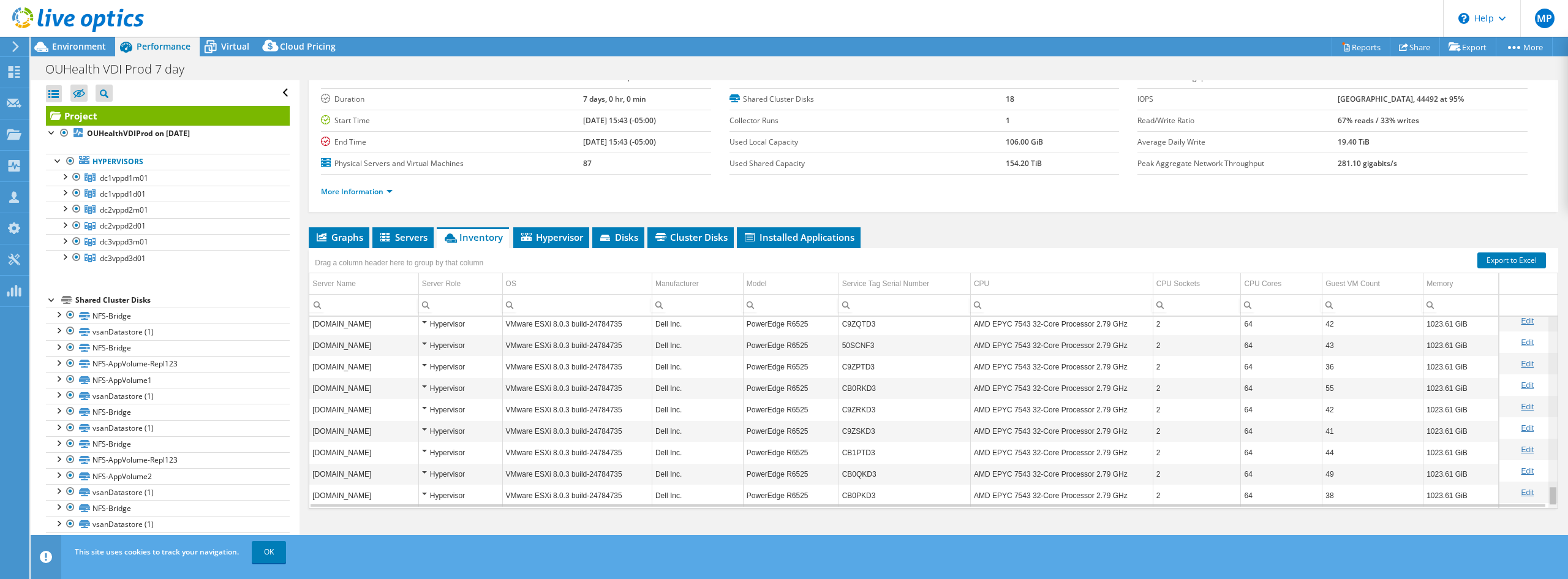
scroll to position [1680, 0]
drag, startPoint x: 1544, startPoint y: 423, endPoint x: 1540, endPoint y: 509, distance: 86.1
click at [1540, 509] on body "MP Channel Partner Matt Powers matt.powers@pbsnow.com PINNACLE BUSINESS SYSTEMS…" at bounding box center [784, 290] width 1568 height 579
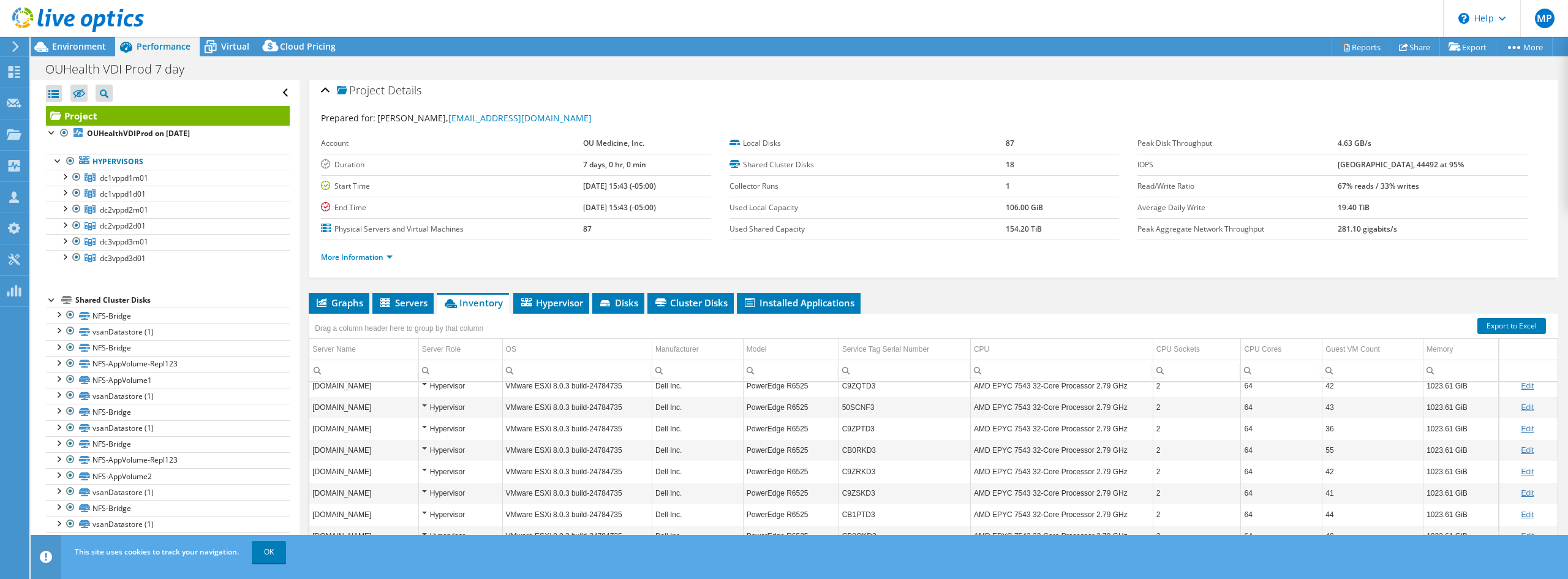
scroll to position [0, 0]
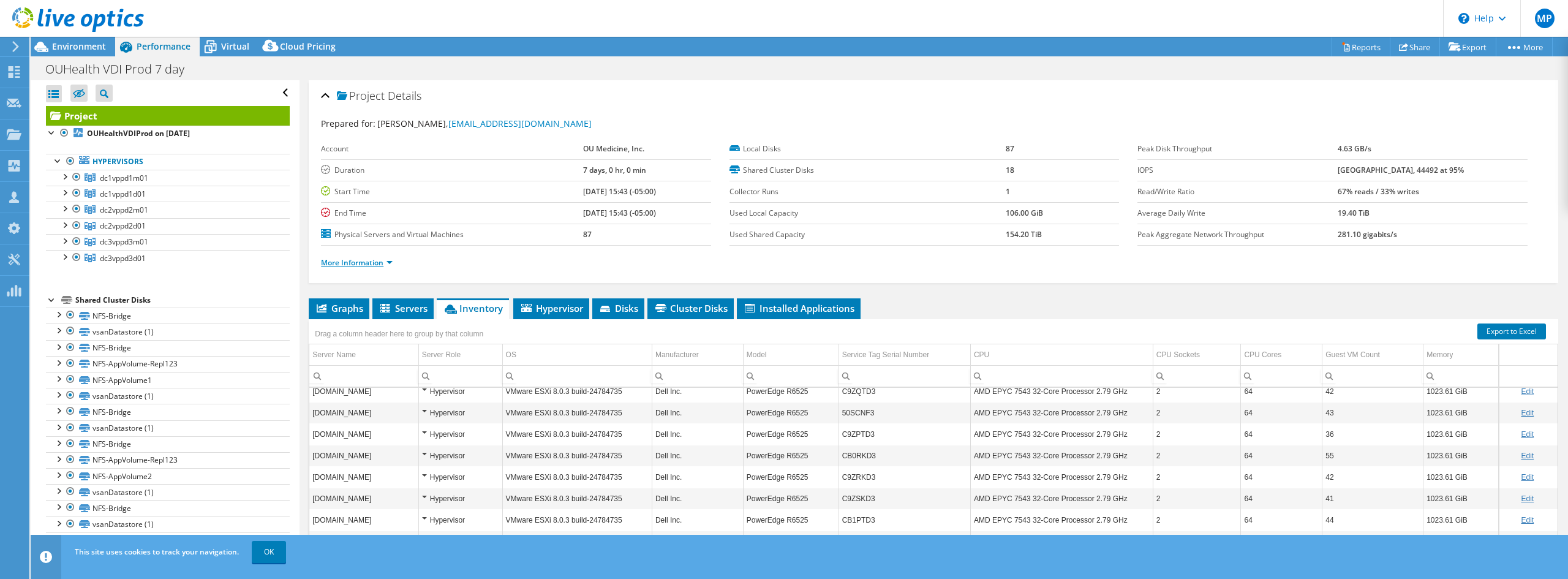
click at [383, 265] on link "More Information" at bounding box center [356, 263] width 72 height 10
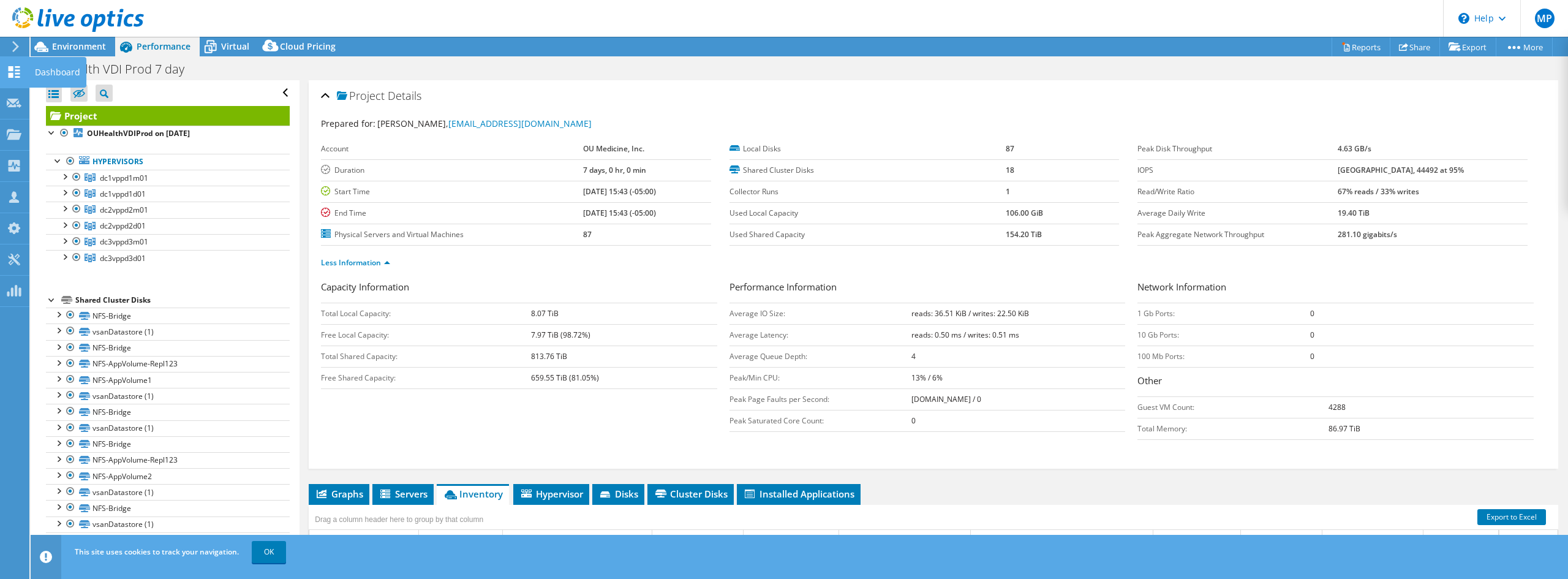
click at [17, 73] on use at bounding box center [15, 72] width 12 height 12
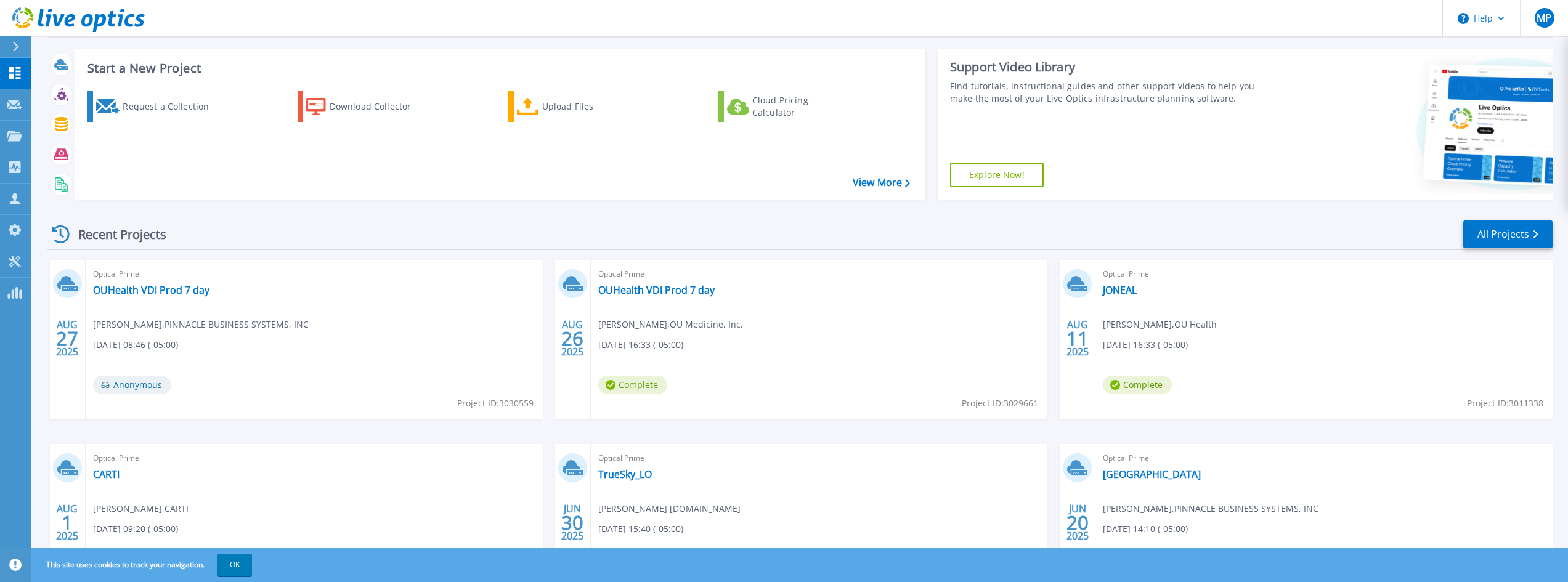
scroll to position [61, 0]
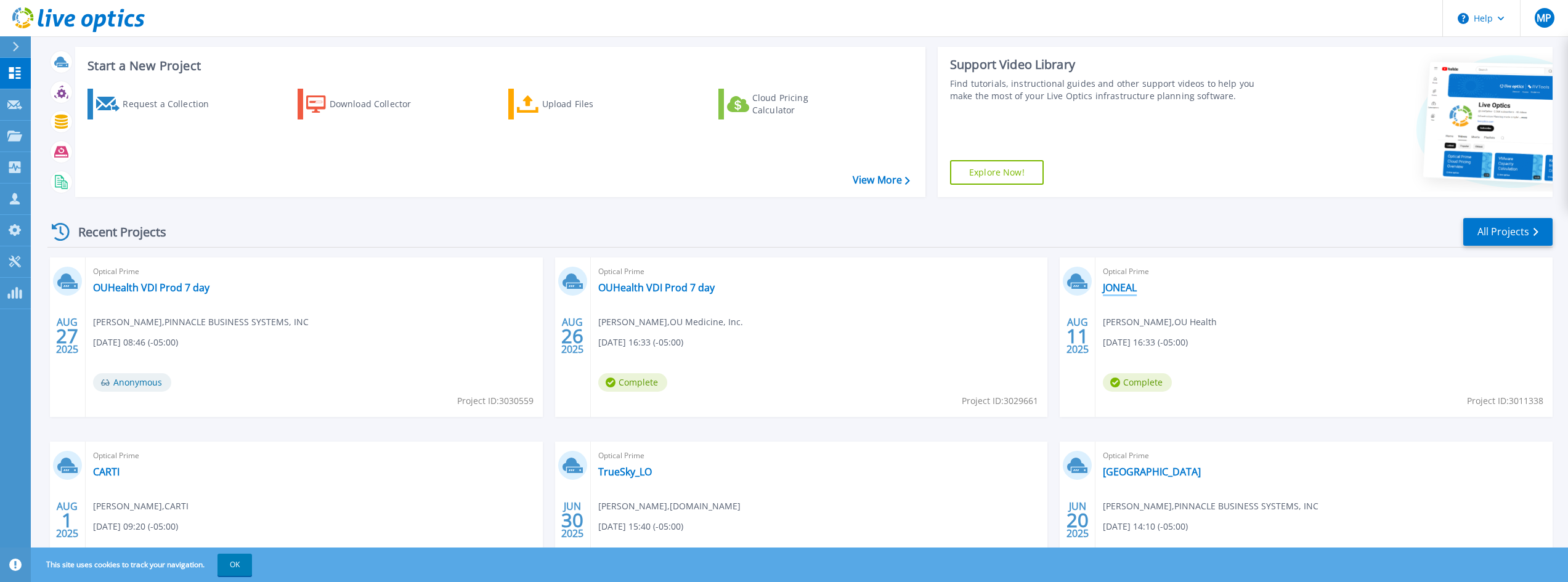
click at [1133, 287] on link "JONEAL" at bounding box center [1119, 287] width 34 height 12
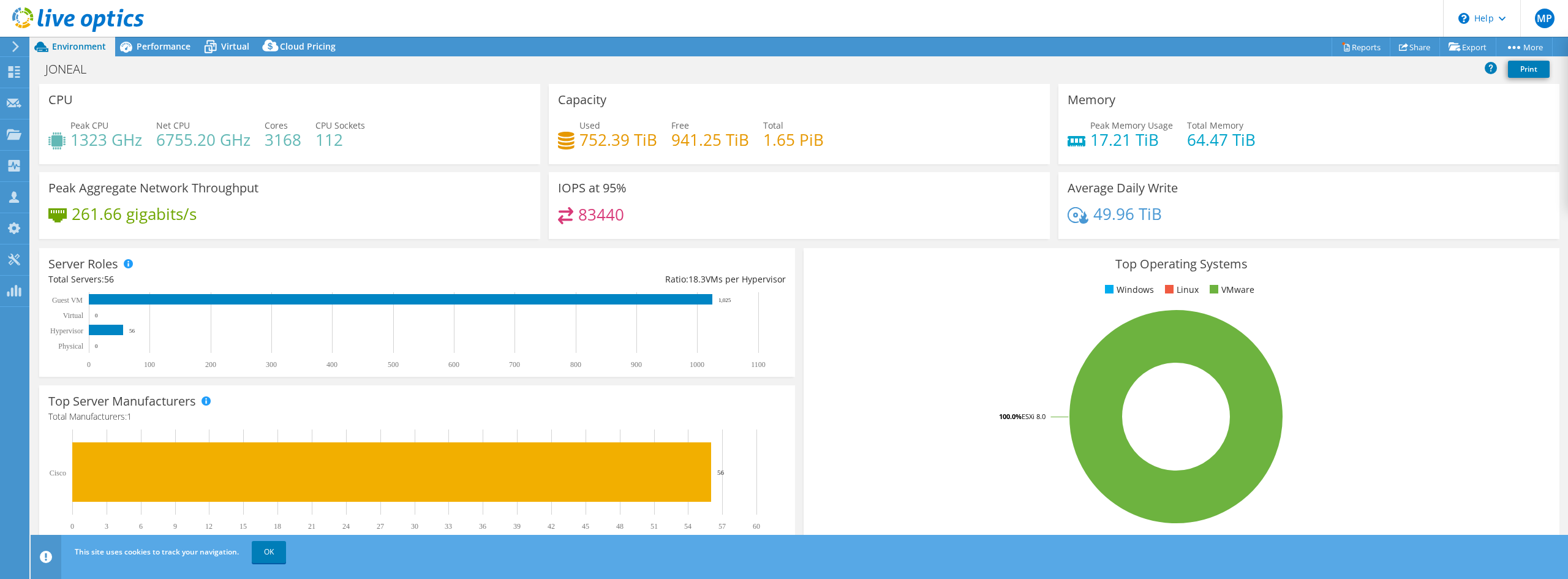
scroll to position [61, 0]
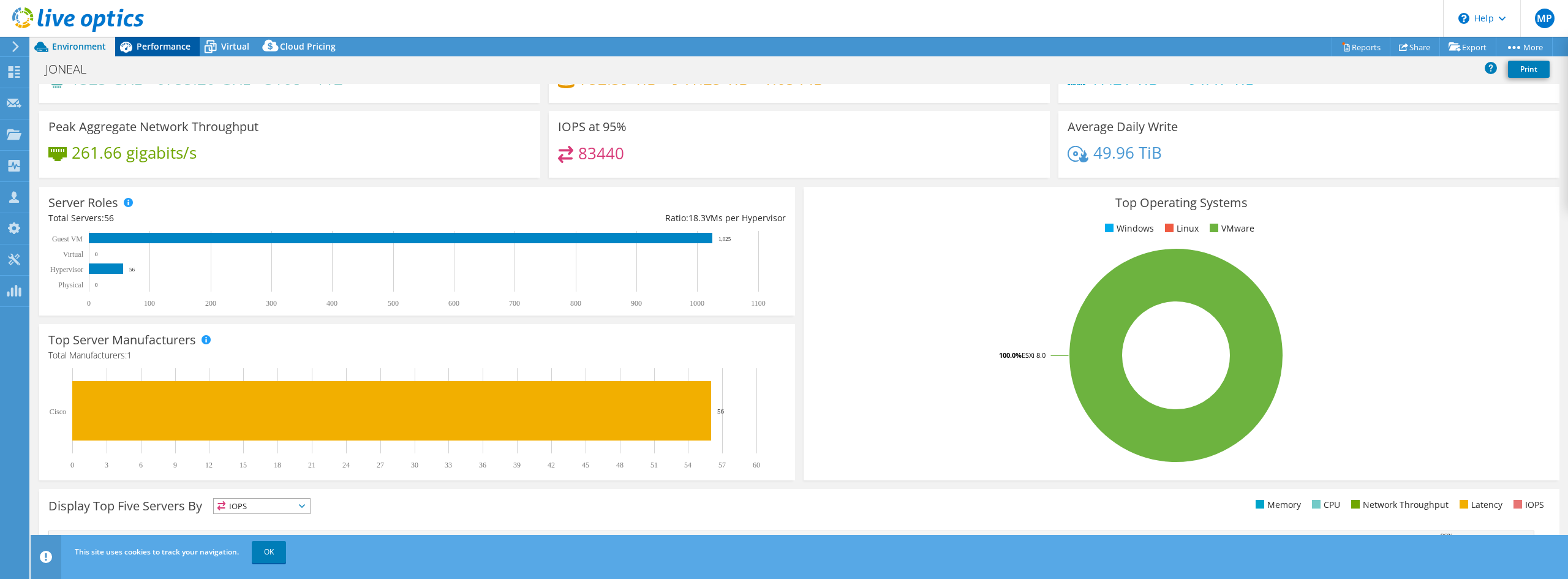
click at [161, 49] on span "Performance" at bounding box center [164, 47] width 54 height 12
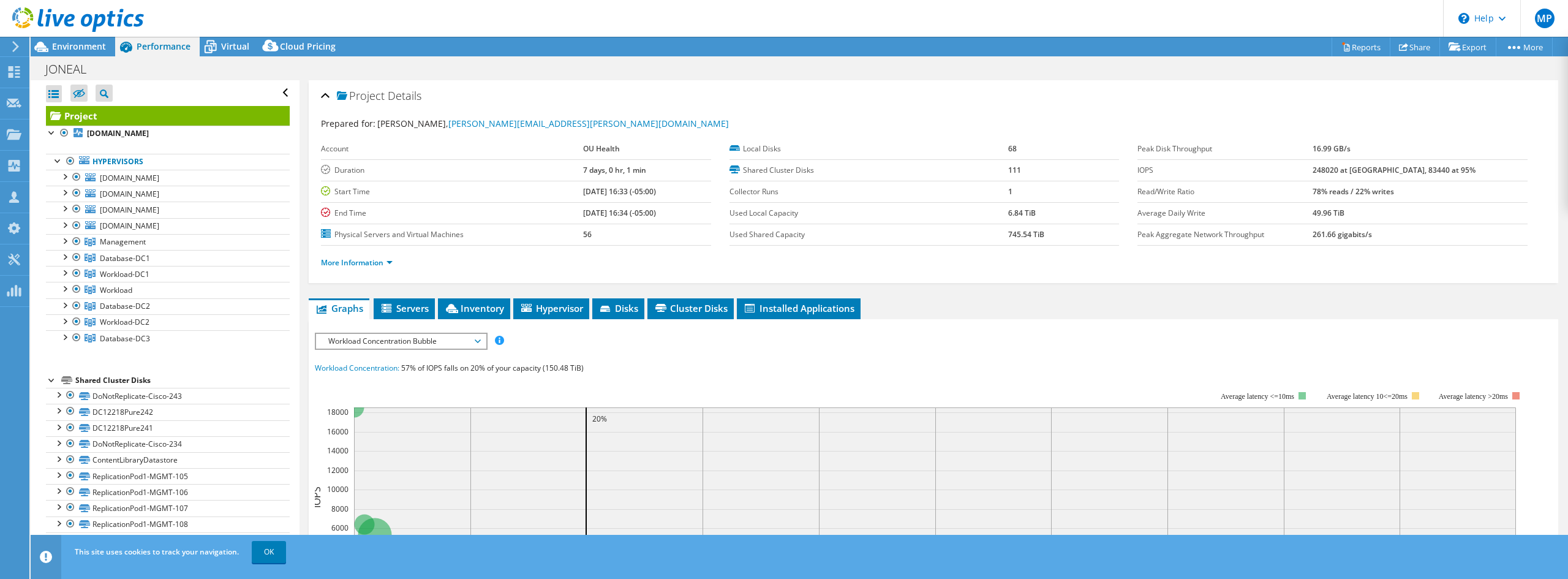
scroll to position [0, 0]
drag, startPoint x: 77, startPoint y: 240, endPoint x: 77, endPoint y: 258, distance: 18.0
click at [77, 240] on div at bounding box center [76, 241] width 12 height 15
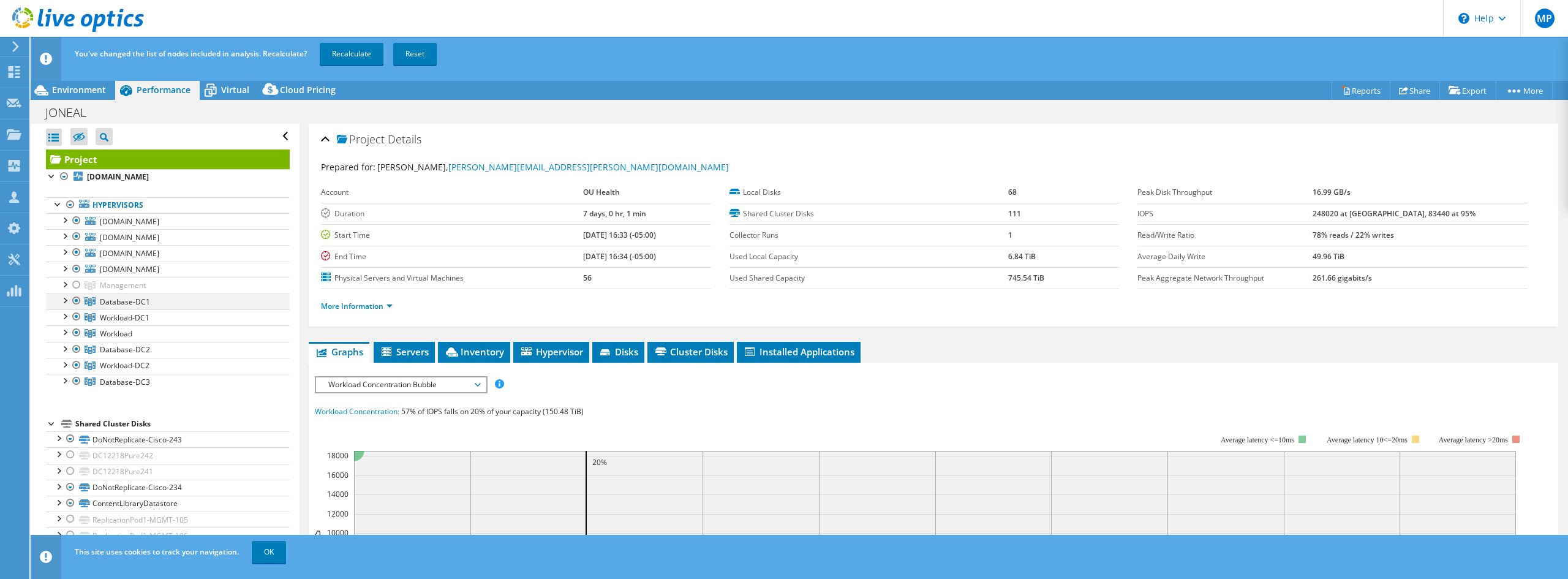
click at [77, 258] on ul "prdcceesx02.oumed.net PRDCCEESX02-VM1 PRDCCEESX02-VM2 Local Cisco Disk (naa.62c…" at bounding box center [167, 301] width 244 height 177
click at [72, 305] on div at bounding box center [76, 300] width 12 height 15
click at [76, 314] on div at bounding box center [76, 316] width 12 height 15
click at [77, 335] on div at bounding box center [76, 332] width 12 height 15
drag, startPoint x: 76, startPoint y: 347, endPoint x: 74, endPoint y: 355, distance: 8.2
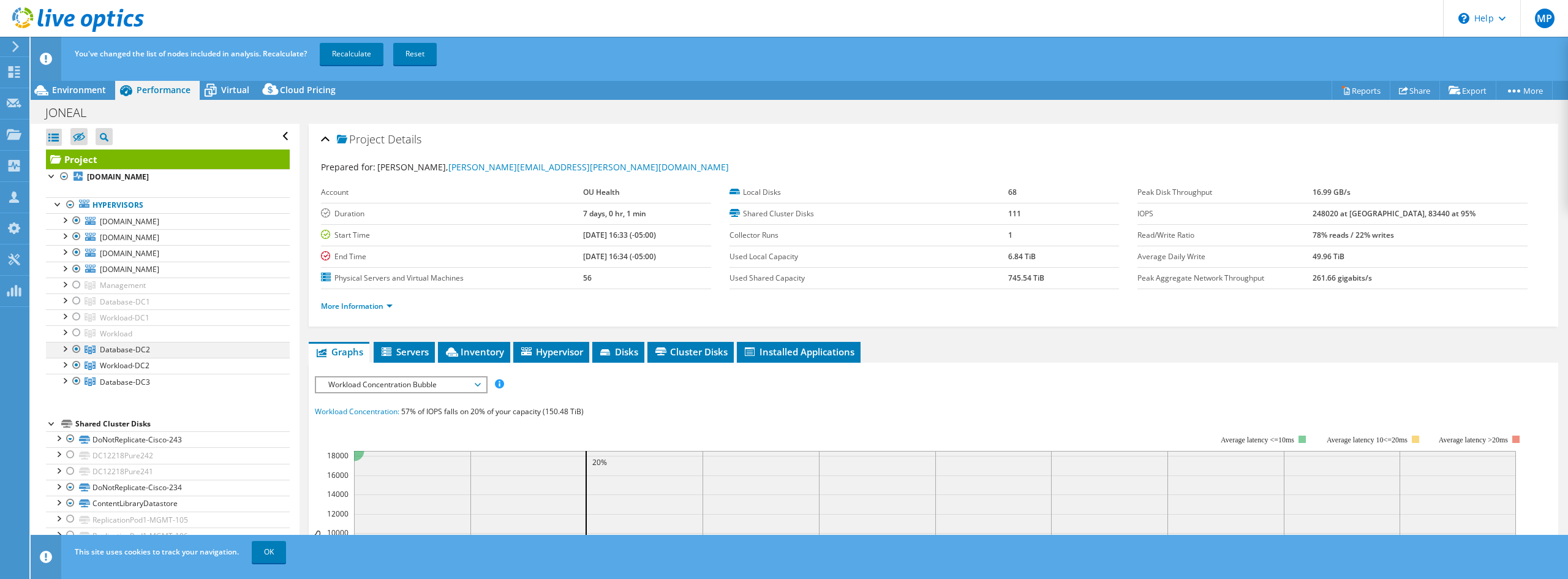
click at [76, 347] on div at bounding box center [76, 349] width 12 height 15
click at [76, 362] on div at bounding box center [76, 365] width 12 height 15
click at [78, 383] on div at bounding box center [76, 381] width 12 height 15
click at [354, 52] on link "Recalculate" at bounding box center [352, 54] width 64 height 22
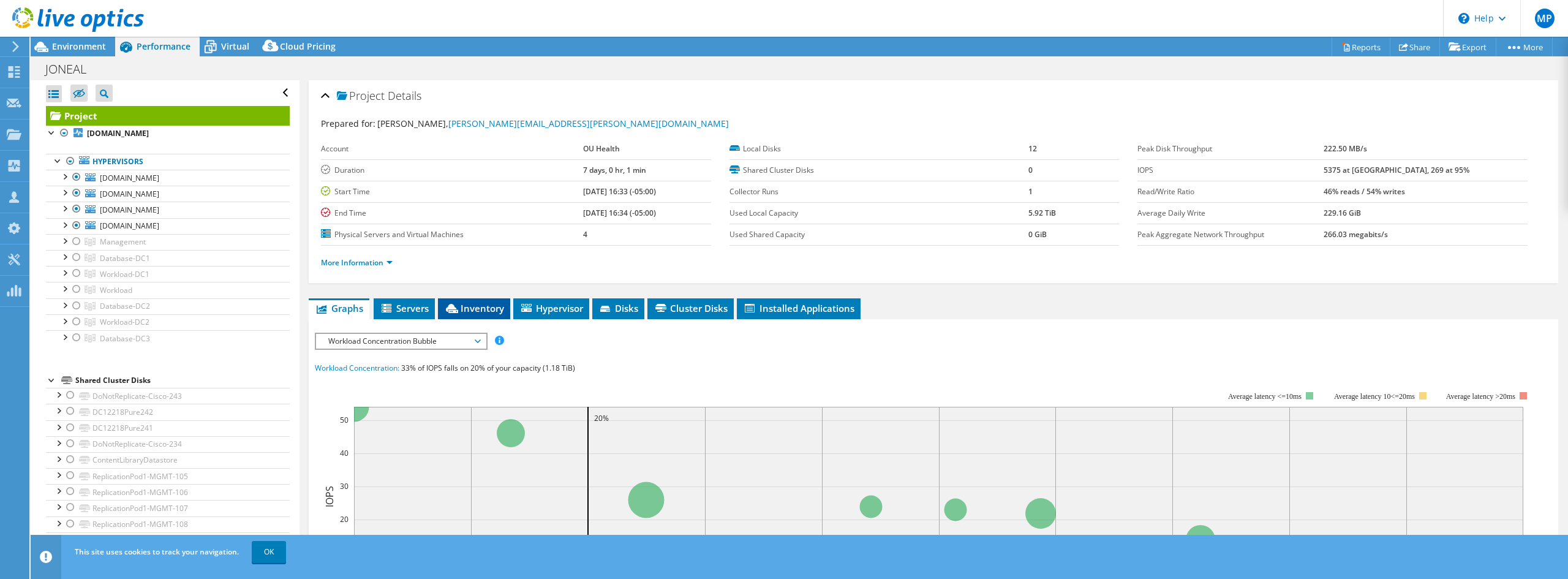
click at [468, 304] on span "Inventory" at bounding box center [474, 308] width 60 height 12
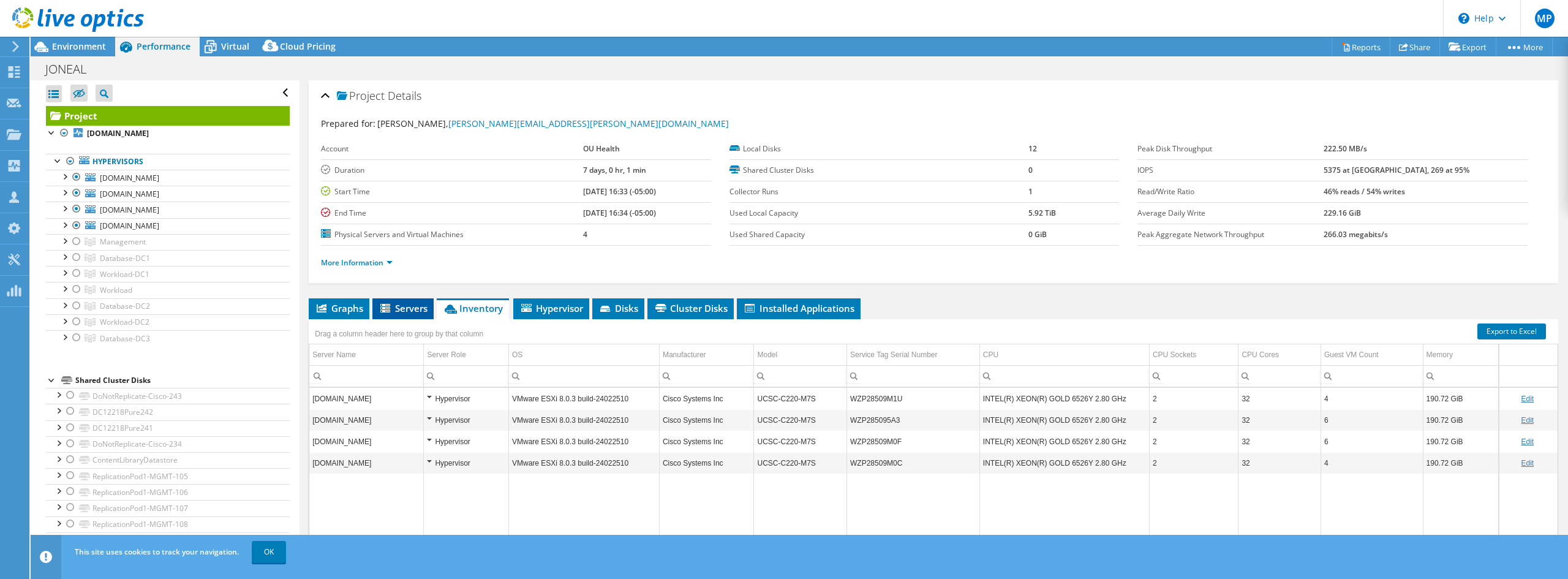
click at [399, 310] on span "Servers" at bounding box center [402, 308] width 49 height 12
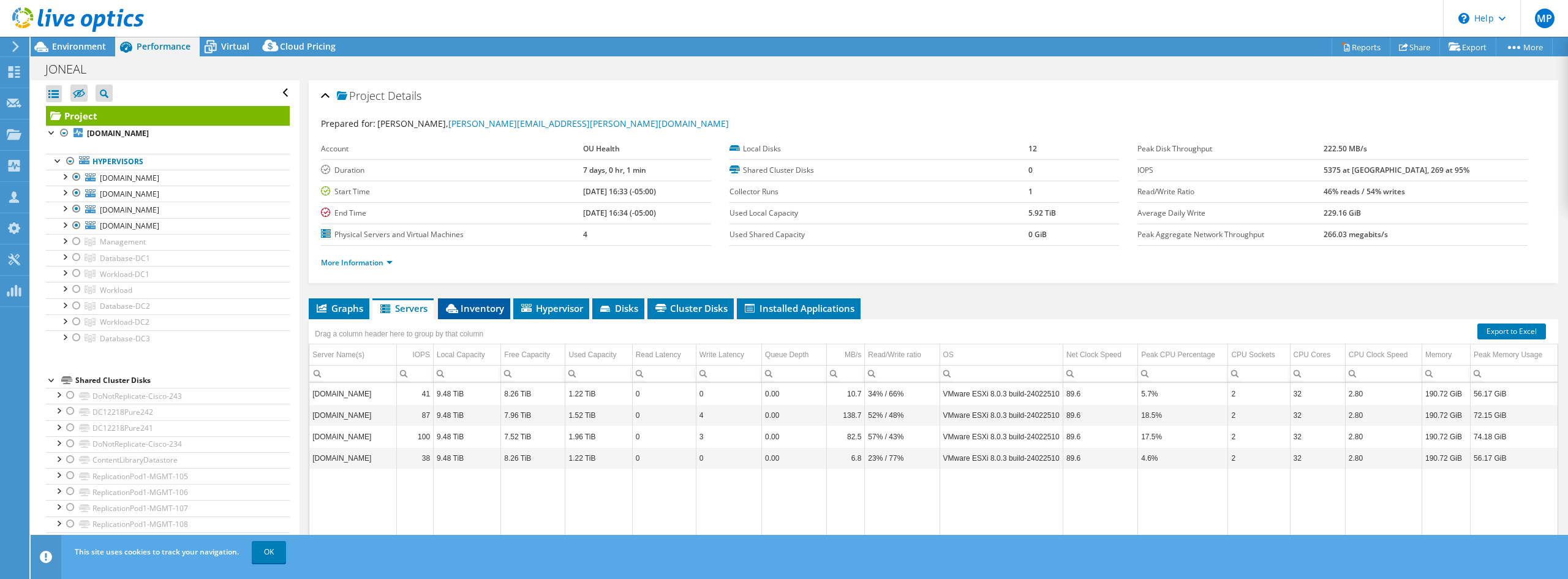
click at [485, 301] on li "Inventory" at bounding box center [473, 308] width 72 height 21
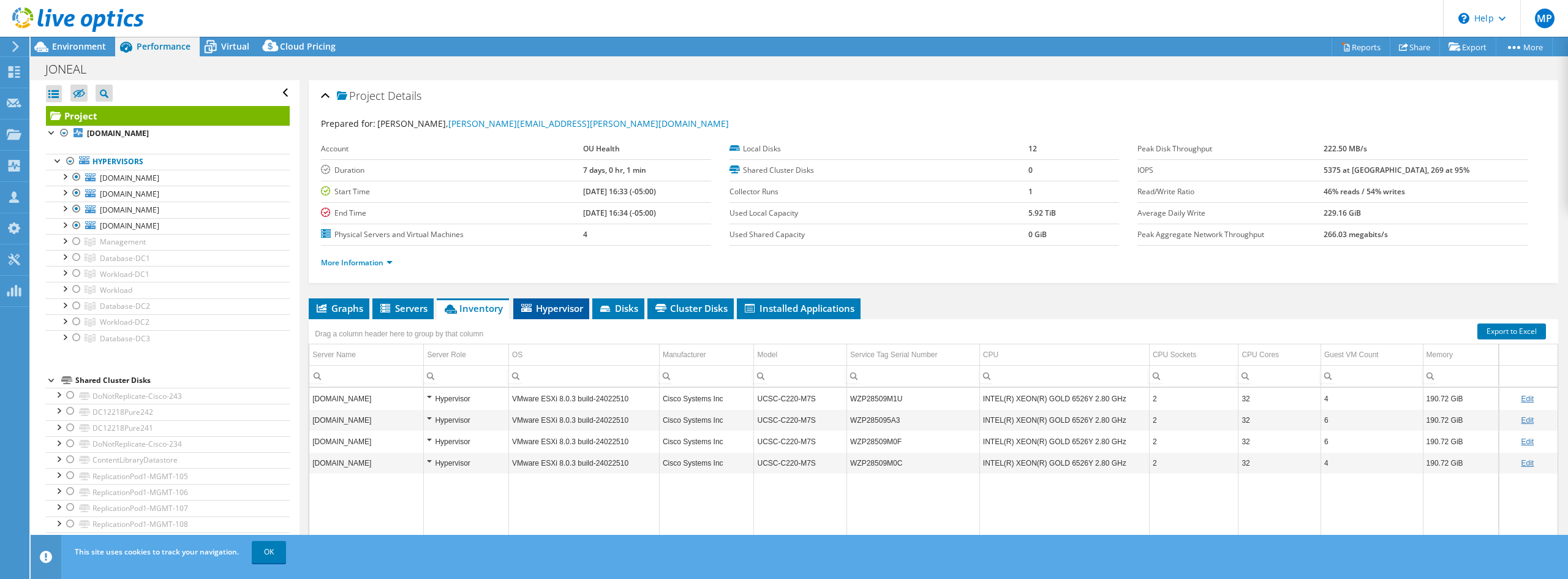
click at [535, 308] on span "Hypervisor" at bounding box center [551, 308] width 64 height 12
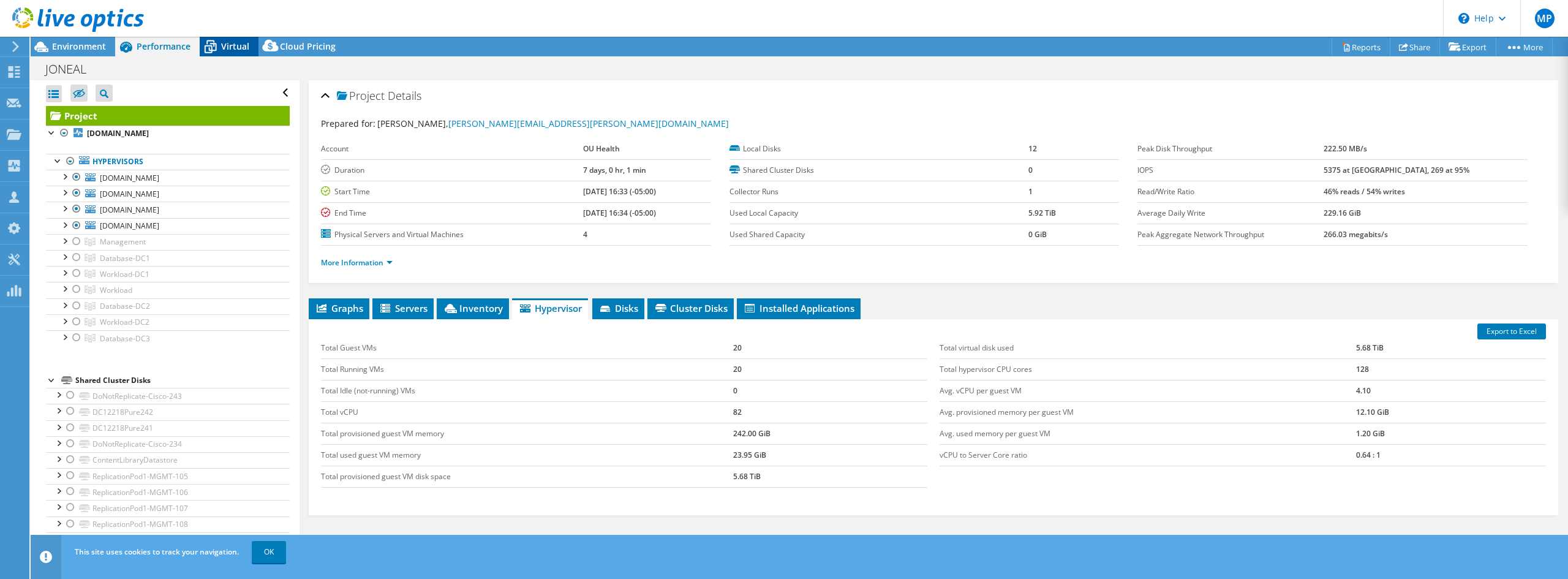
click at [226, 49] on span "Virtual" at bounding box center [235, 47] width 28 height 12
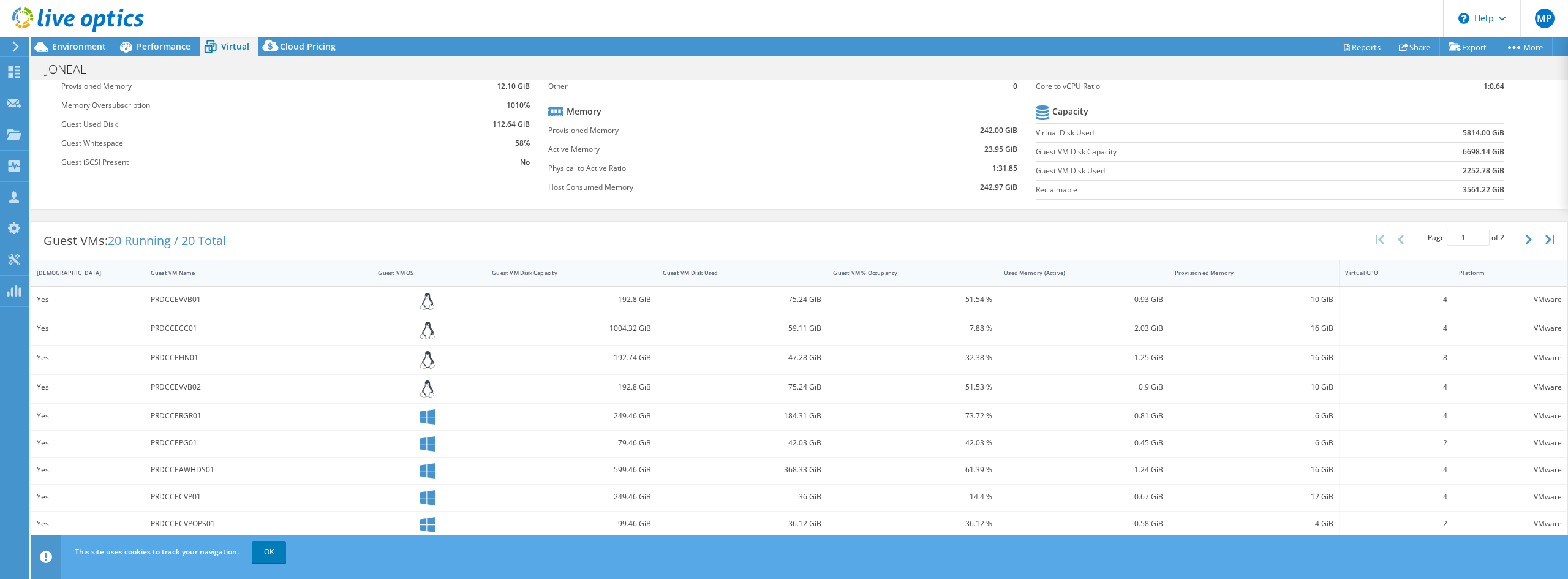
scroll to position [70, 0]
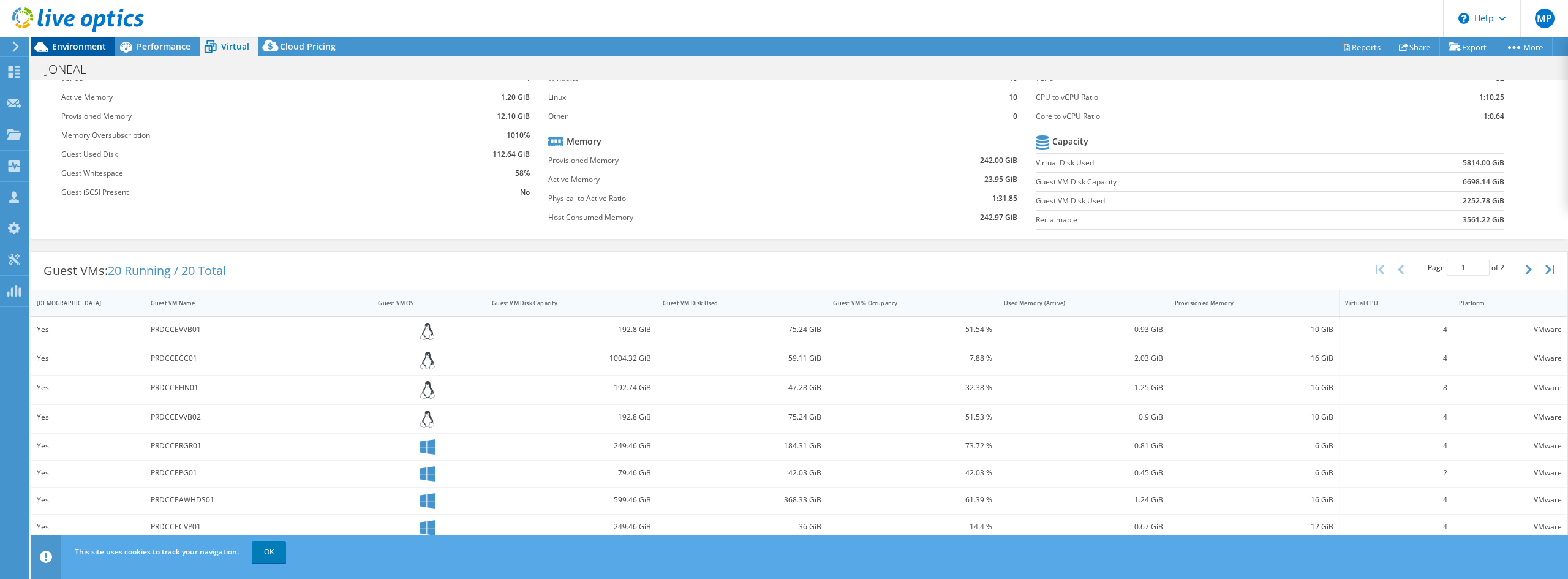
click at [77, 47] on span "Environment" at bounding box center [79, 47] width 54 height 12
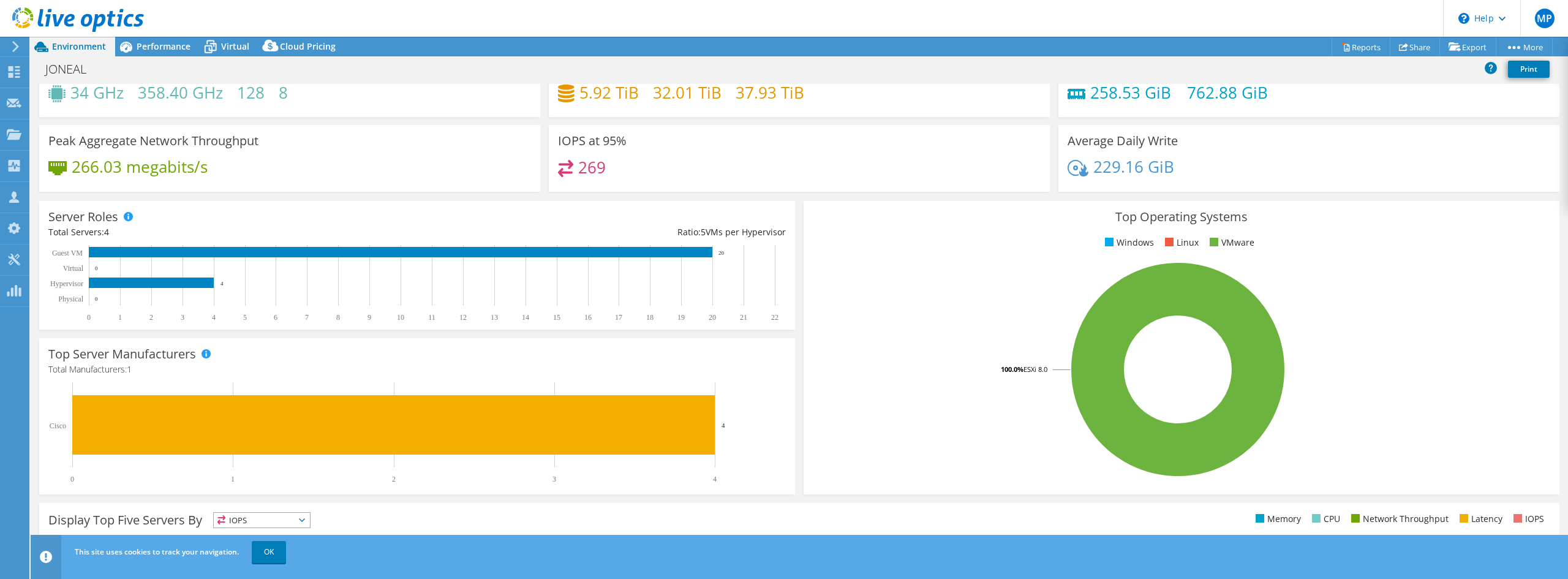
scroll to position [0, 0]
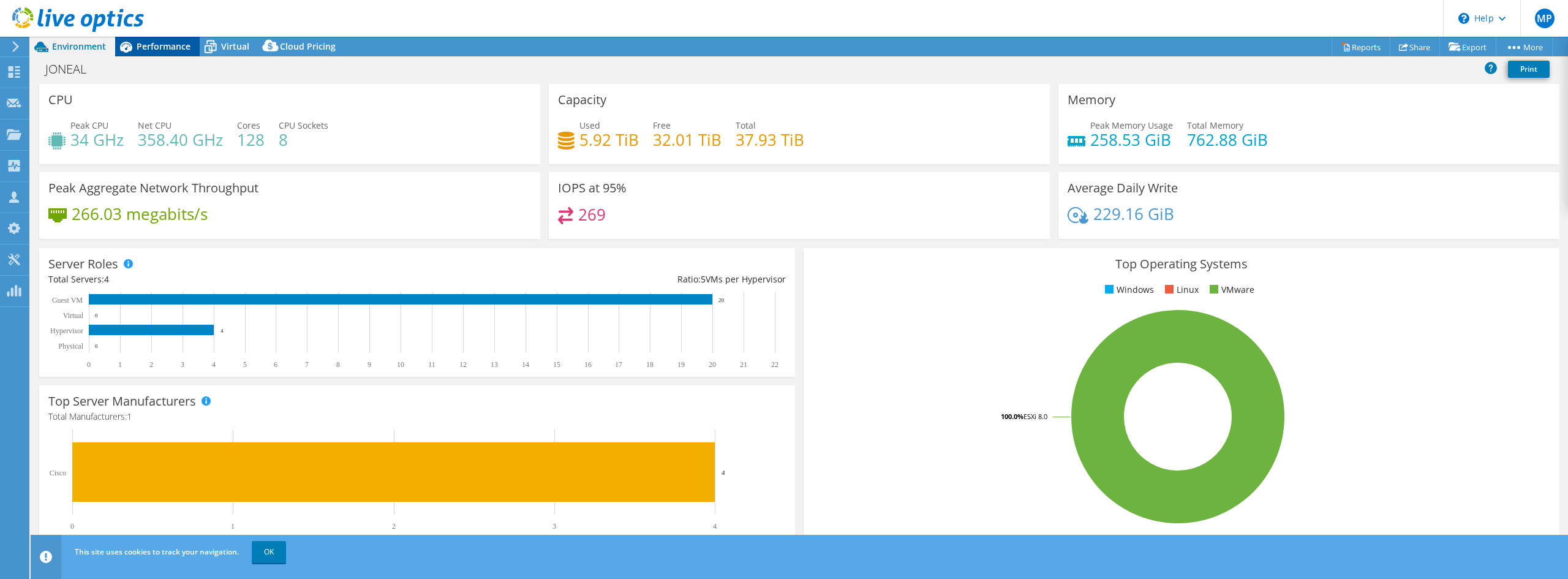
click at [144, 49] on span "Performance" at bounding box center [164, 47] width 54 height 12
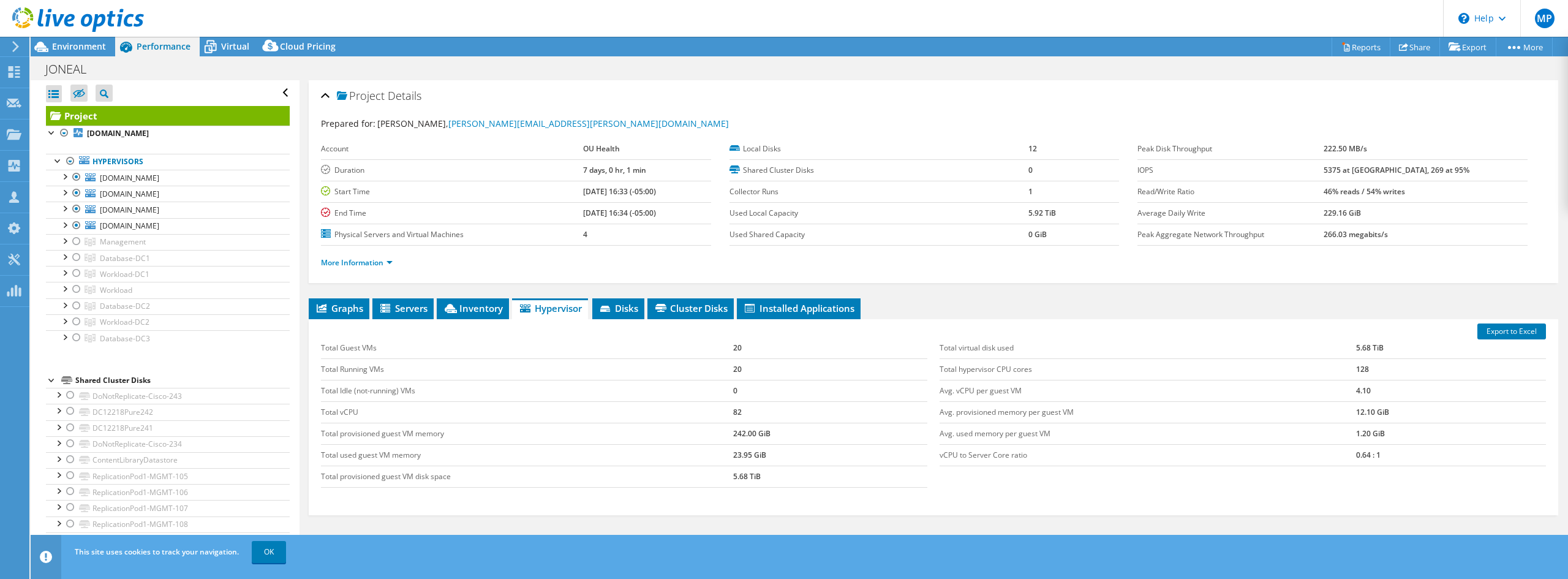
drag, startPoint x: 219, startPoint y: 48, endPoint x: 223, endPoint y: 60, distance: 12.6
click at [221, 48] on div "Virtual" at bounding box center [229, 47] width 59 height 20
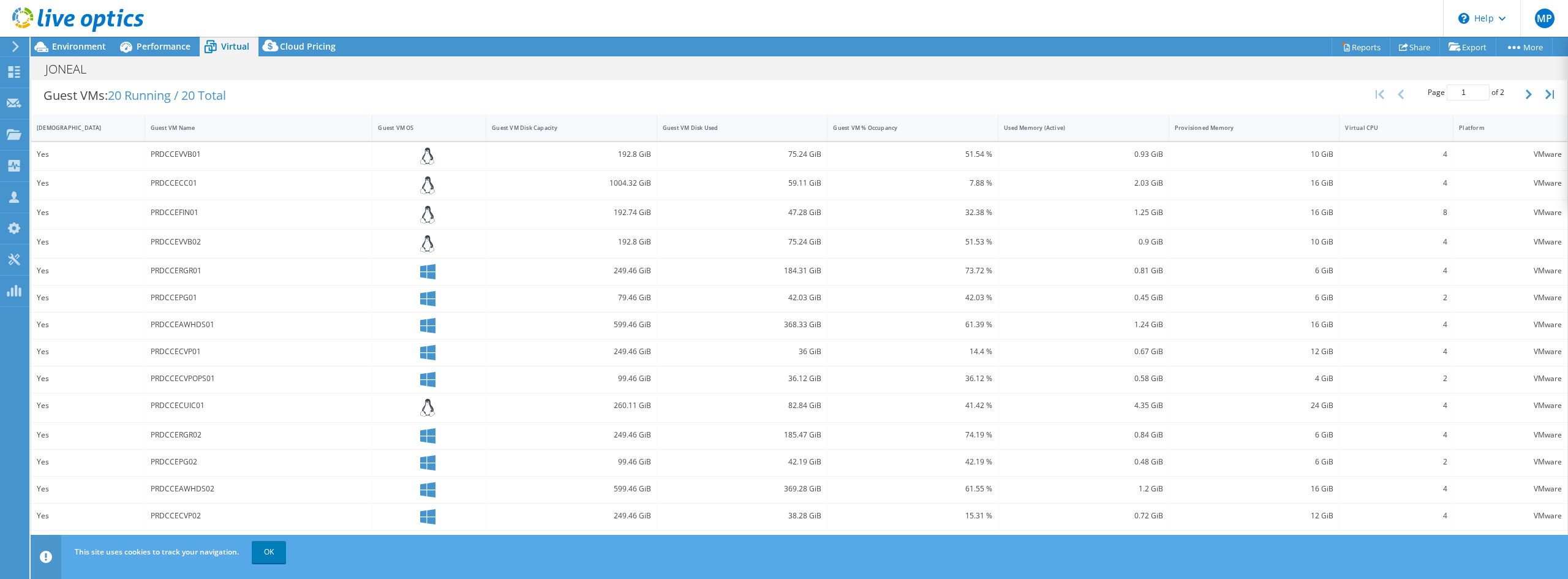
scroll to position [254, 0]
click at [268, 560] on link "OK" at bounding box center [268, 552] width 34 height 22
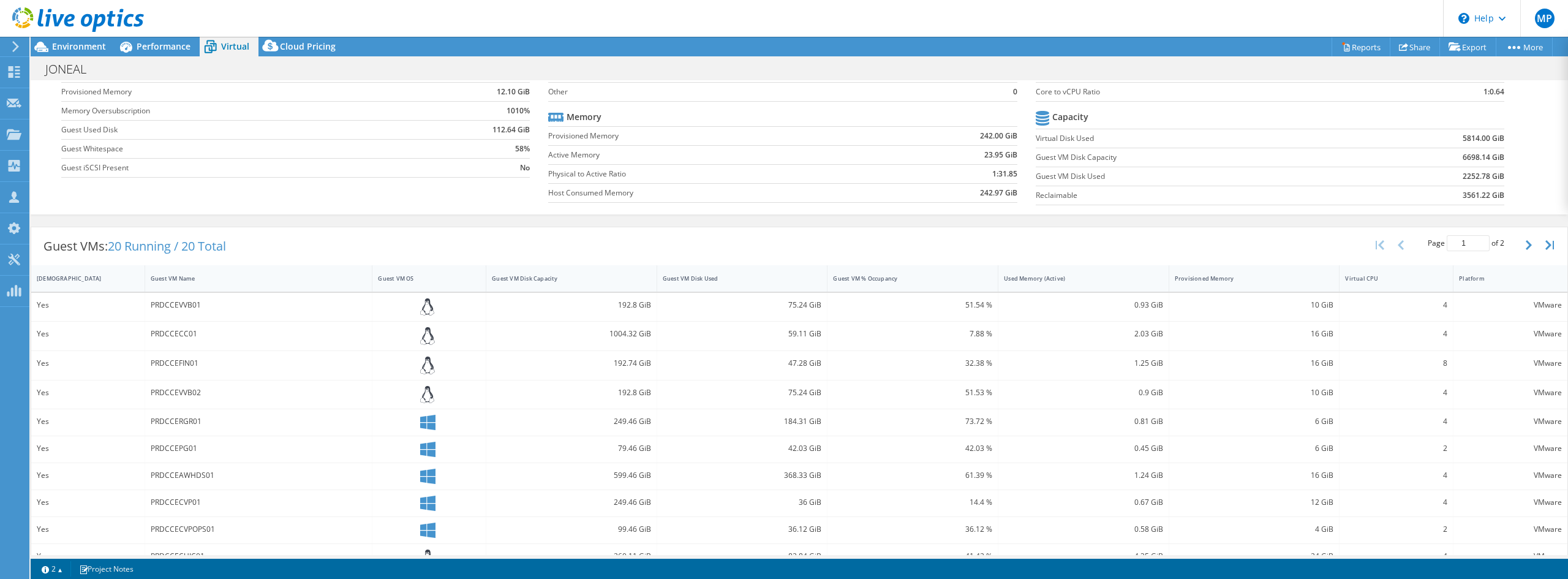
scroll to position [9, 0]
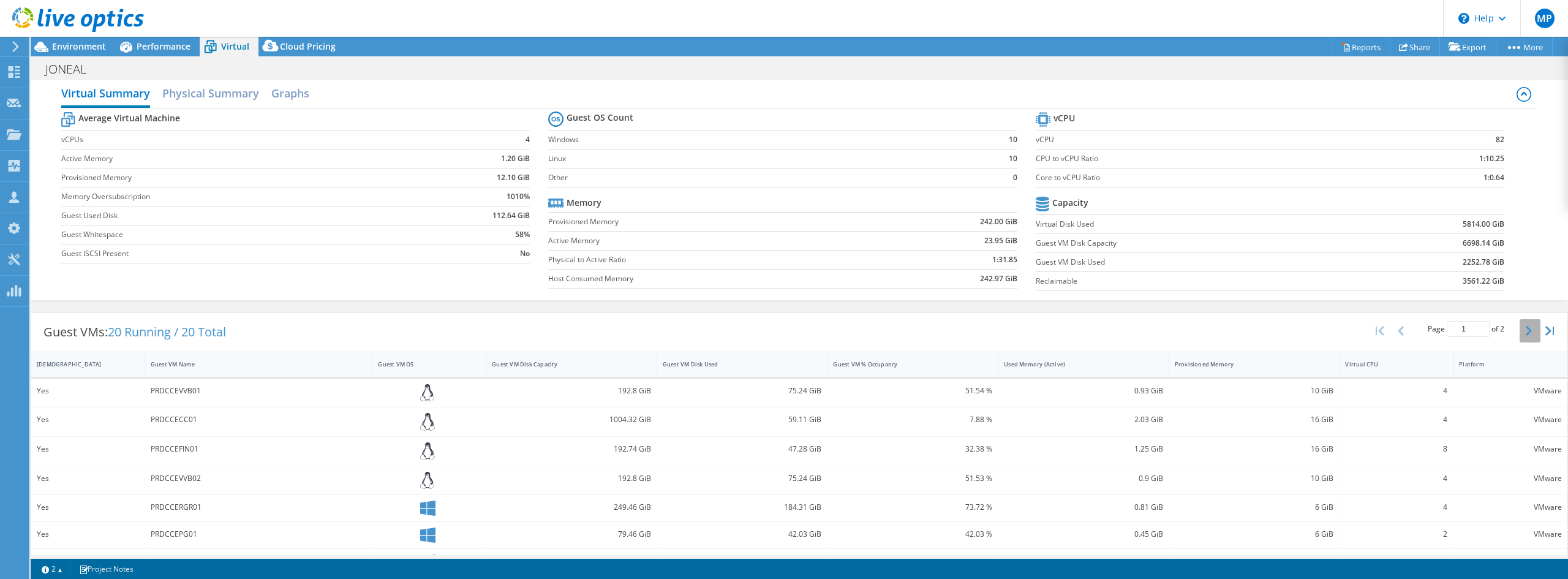
click at [1519, 330] on button "button" at bounding box center [1529, 331] width 21 height 23
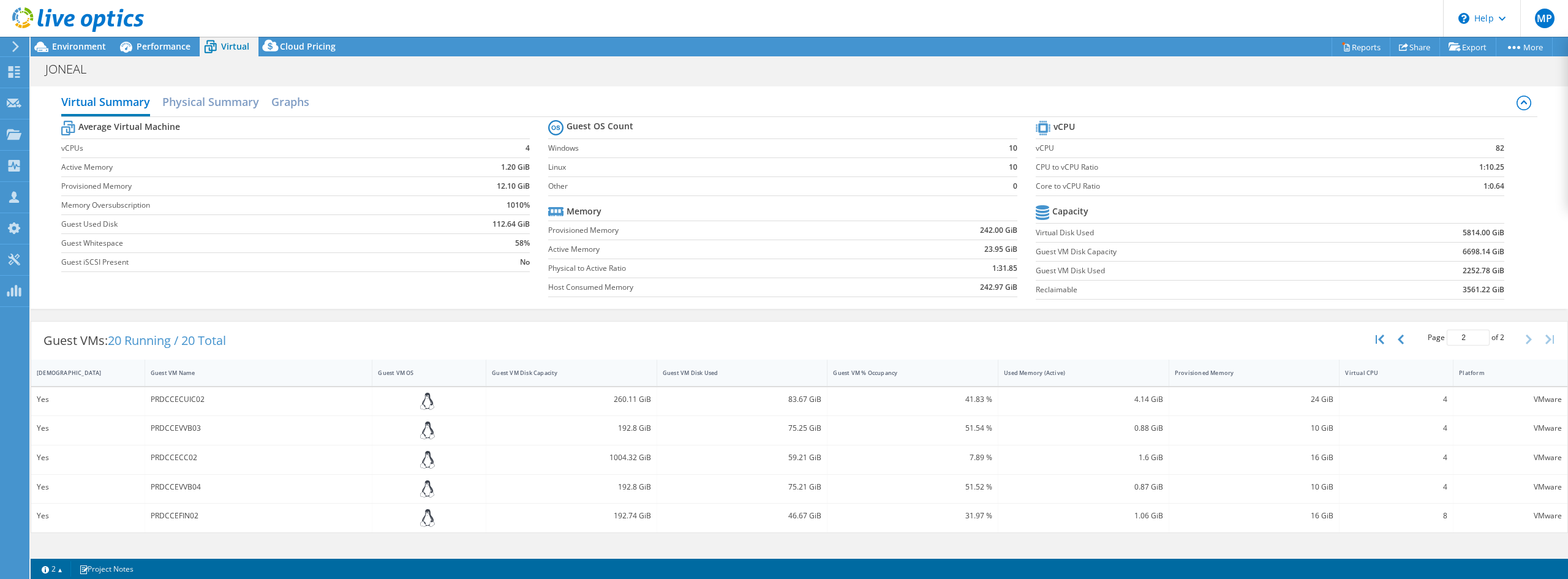
scroll to position [71, 0]
click at [1404, 343] on button "button" at bounding box center [1401, 340] width 21 height 23
type input "1"
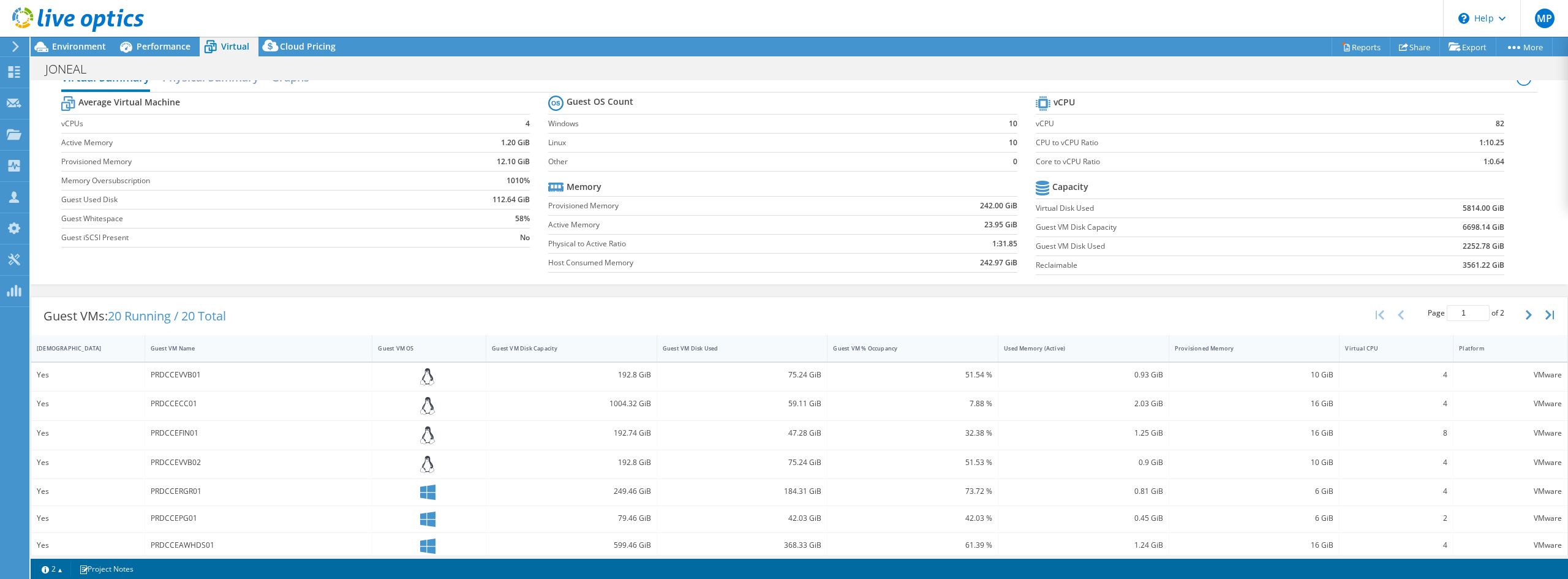
scroll to position [0, 0]
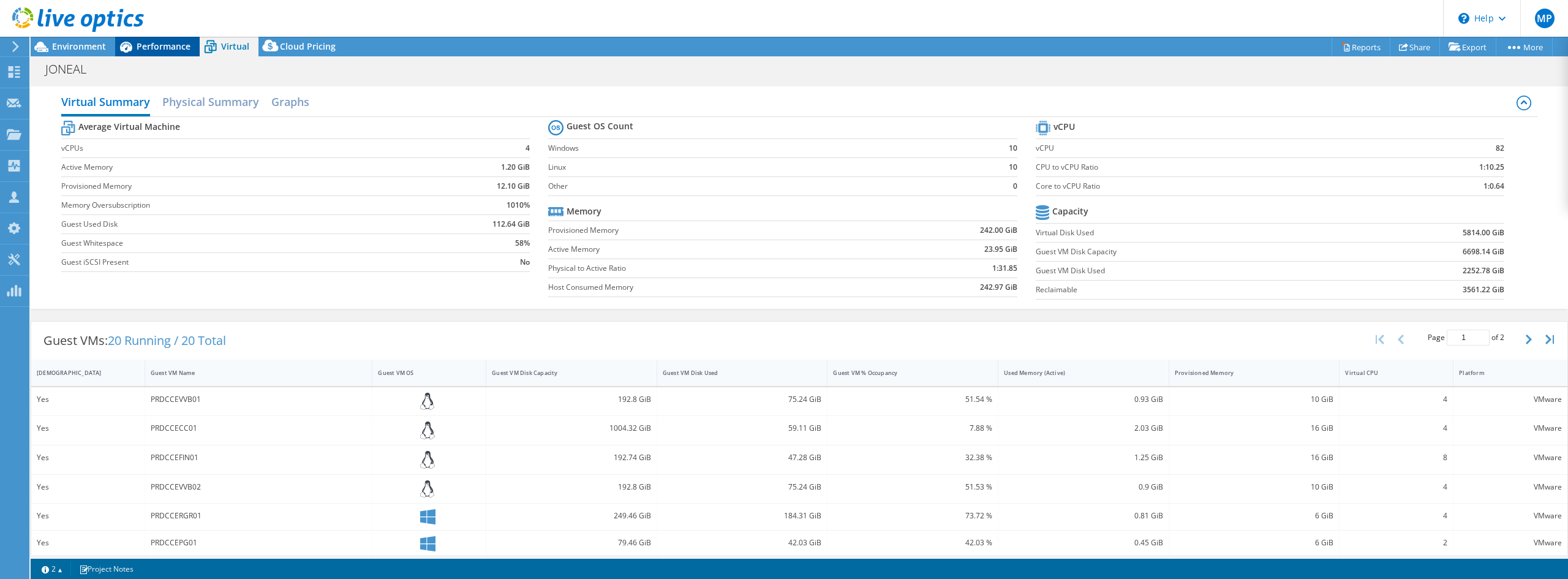
click at [167, 41] on span "Performance" at bounding box center [164, 47] width 54 height 12
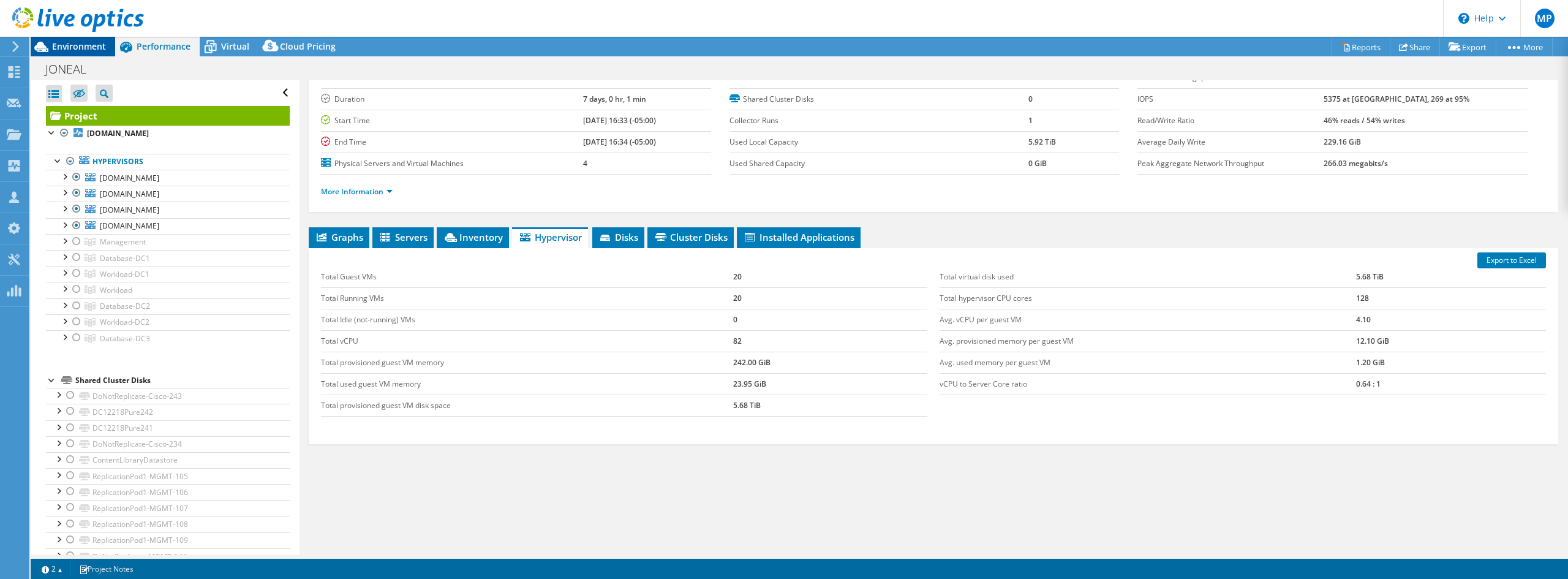
click at [59, 48] on span "Environment" at bounding box center [79, 47] width 54 height 12
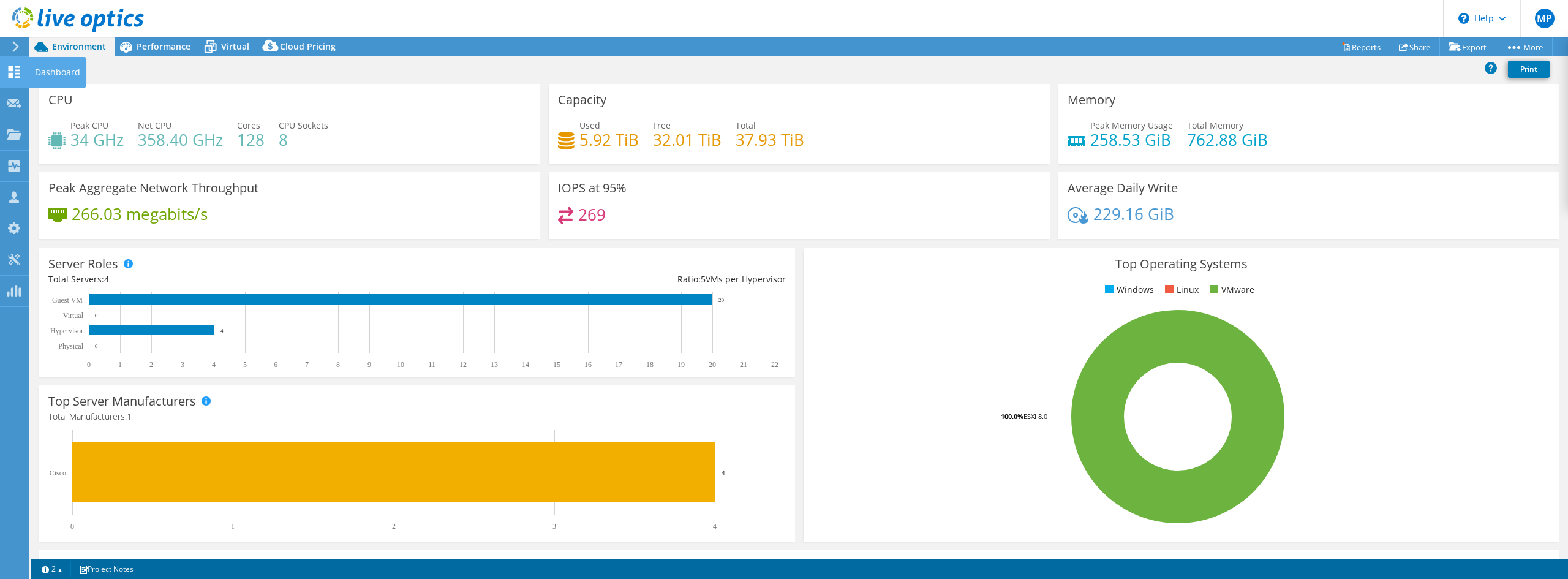
click at [21, 72] on icon at bounding box center [14, 72] width 15 height 12
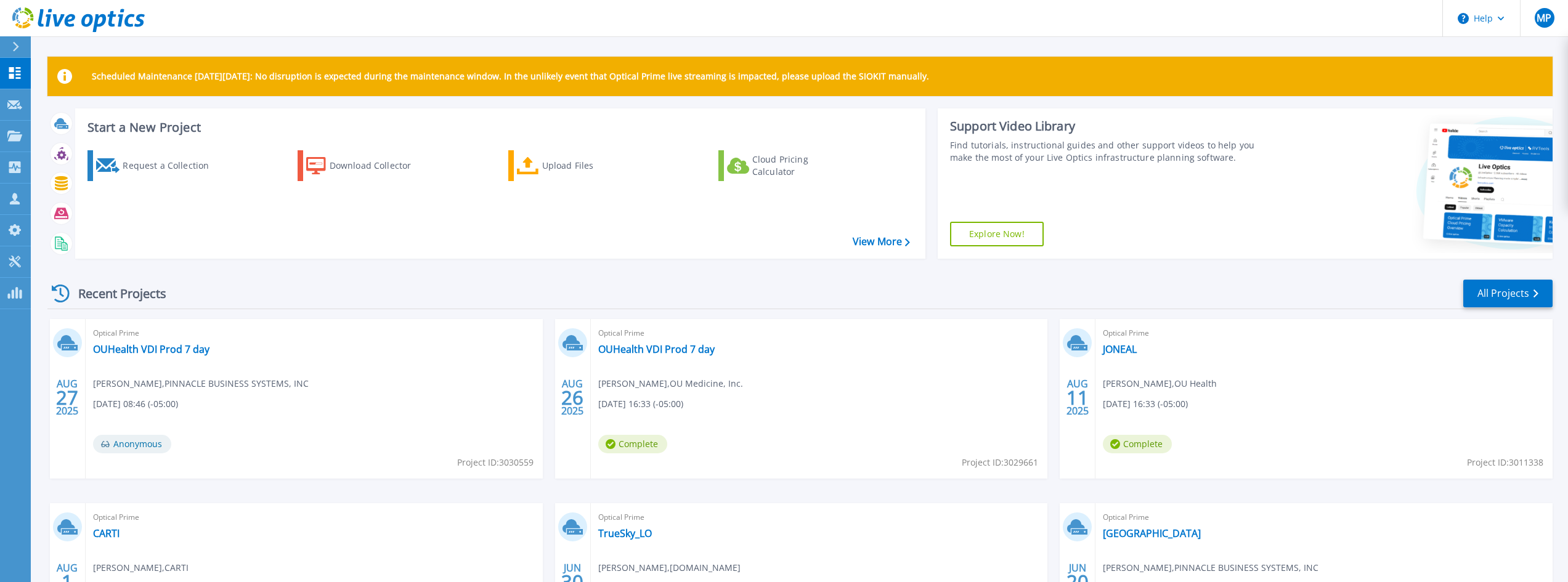
click at [318, 271] on div "Recent Projects All Projects AUG 27 2025 Optical Prime OUHealth VDI Prod 7 day …" at bounding box center [800, 483] width 1505 height 428
click at [16, 80] on link "Dashboard Dashboard" at bounding box center [15, 73] width 31 height 31
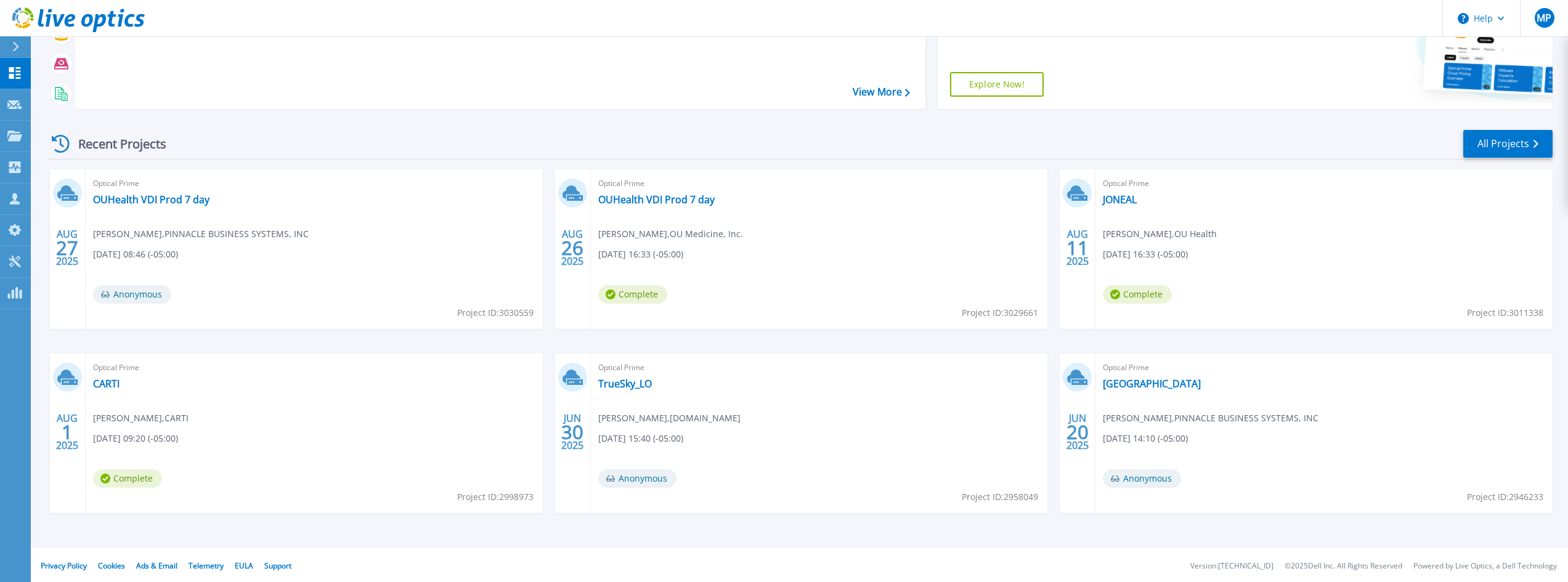
scroll to position [152, 0]
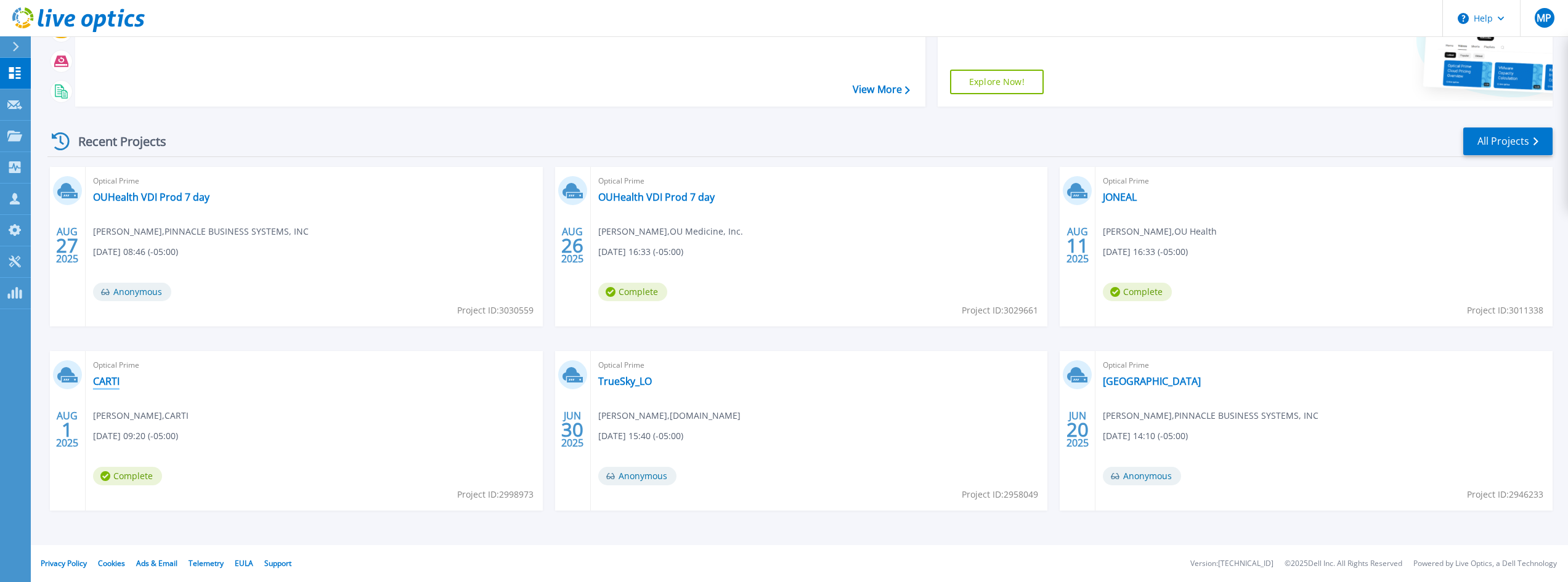
click at [111, 380] on link "CARTI" at bounding box center [106, 381] width 26 height 12
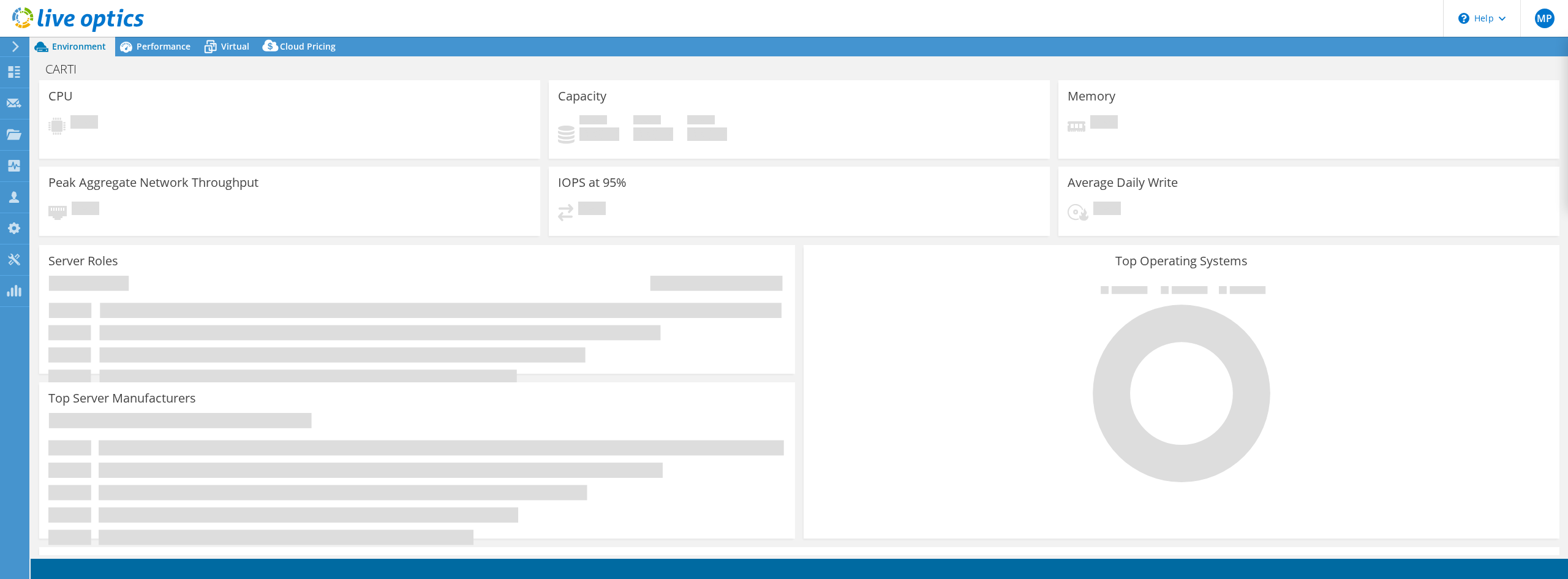
select select "USD"
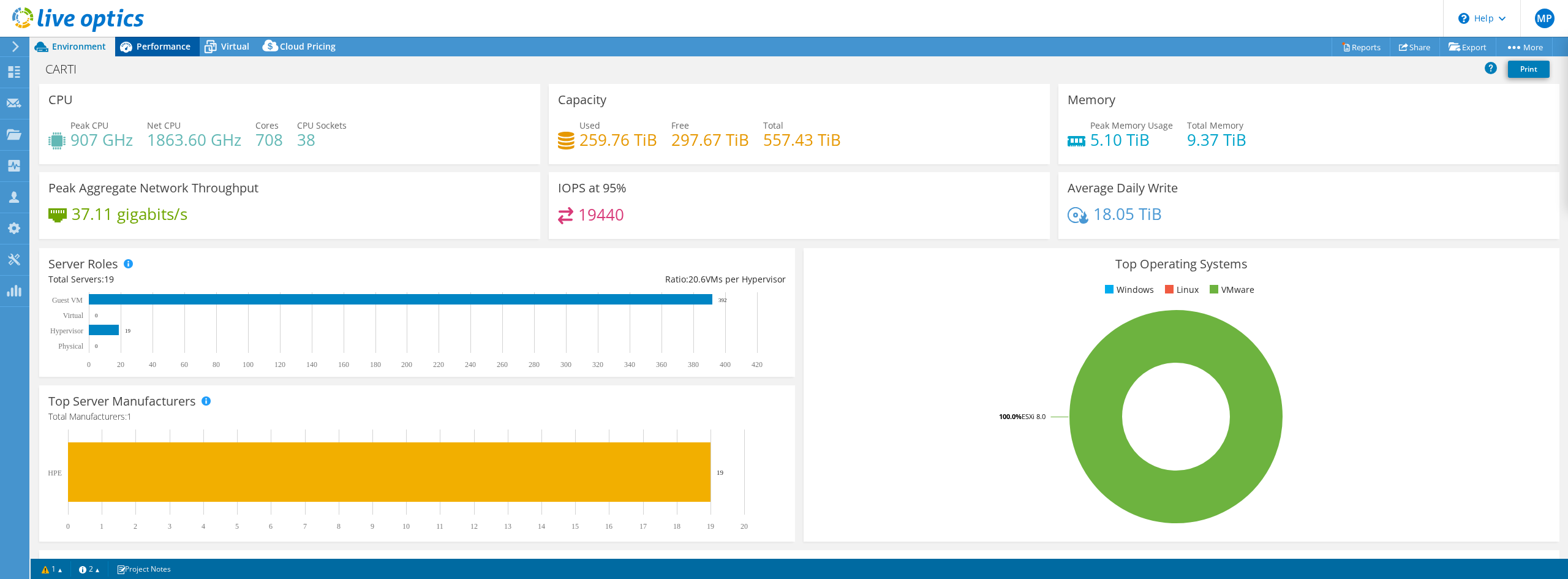
click at [165, 47] on span "Performance" at bounding box center [164, 47] width 54 height 12
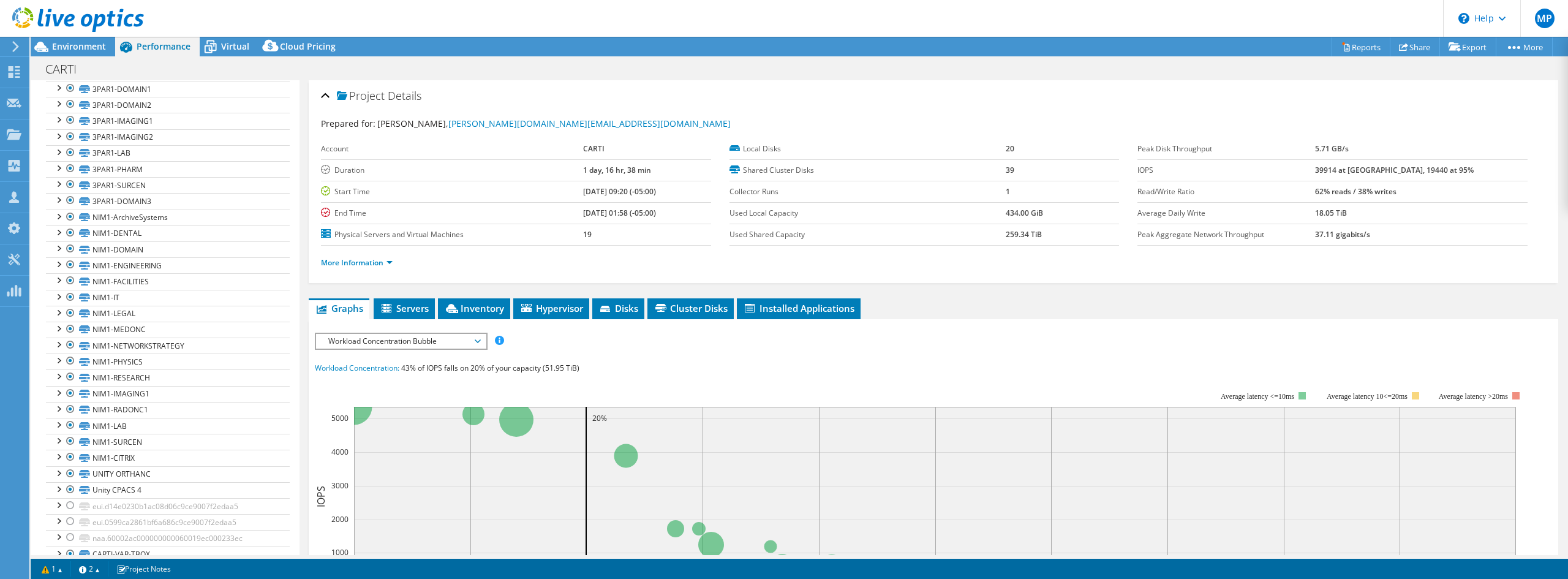
scroll to position [410, 0]
click at [71, 469] on div at bounding box center [70, 467] width 12 height 15
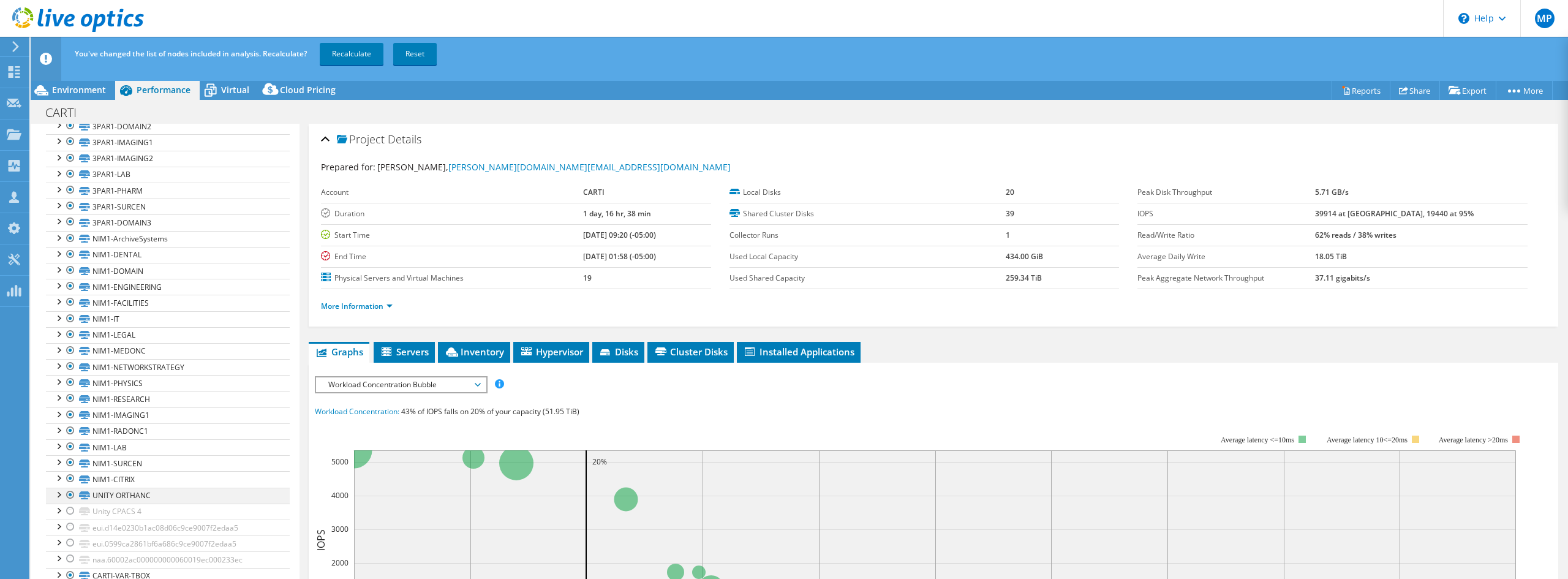
click at [68, 495] on div at bounding box center [70, 495] width 12 height 15
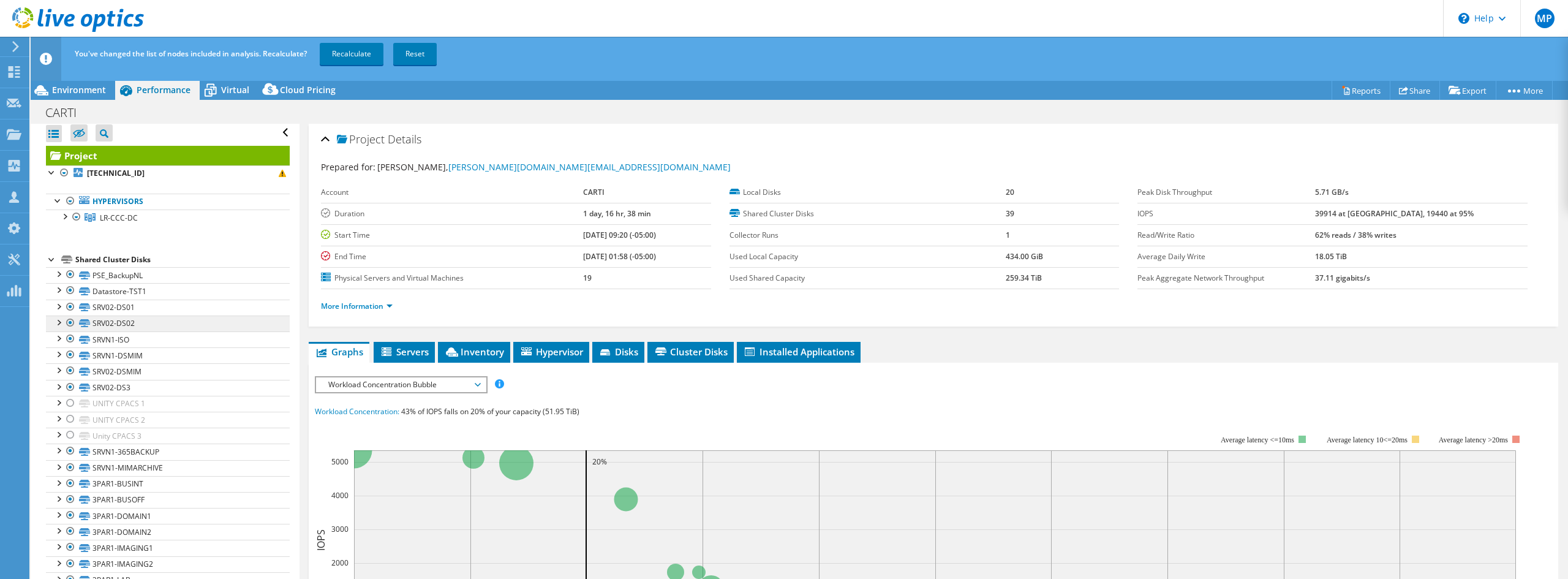
scroll to position [0, 0]
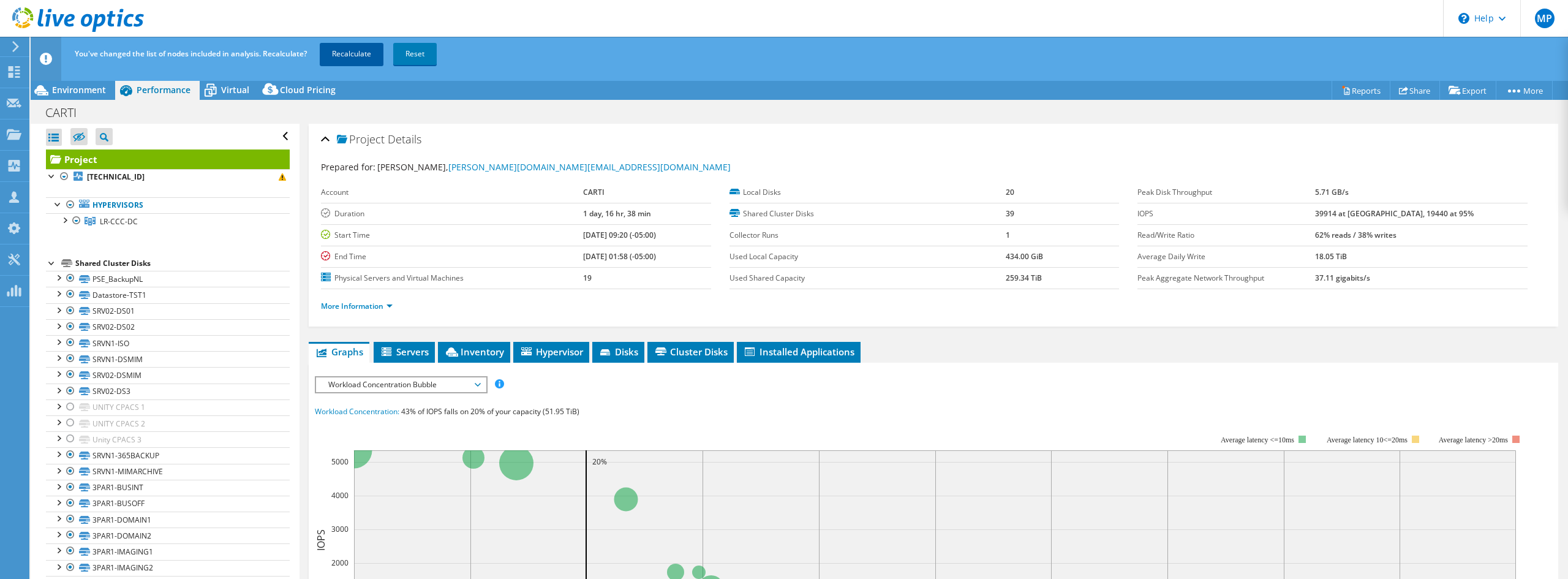
click at [343, 49] on link "Recalculate" at bounding box center [352, 54] width 64 height 22
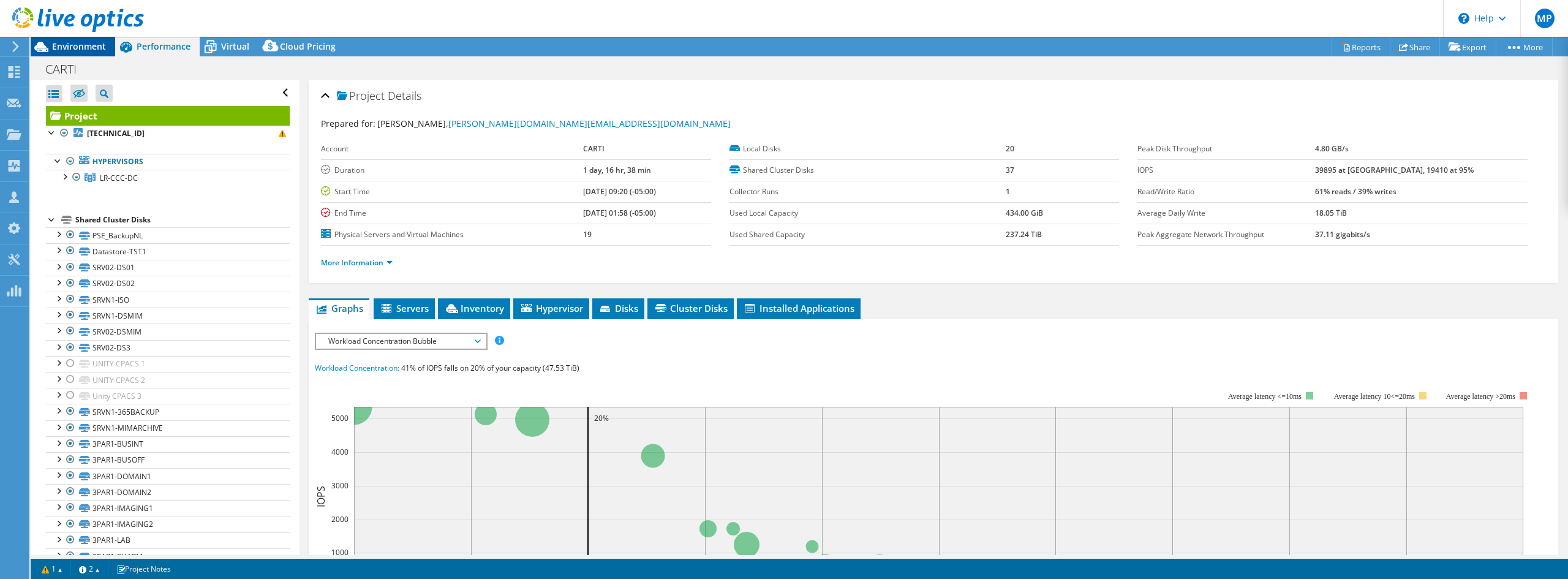
click at [91, 43] on span "Environment" at bounding box center [79, 47] width 54 height 12
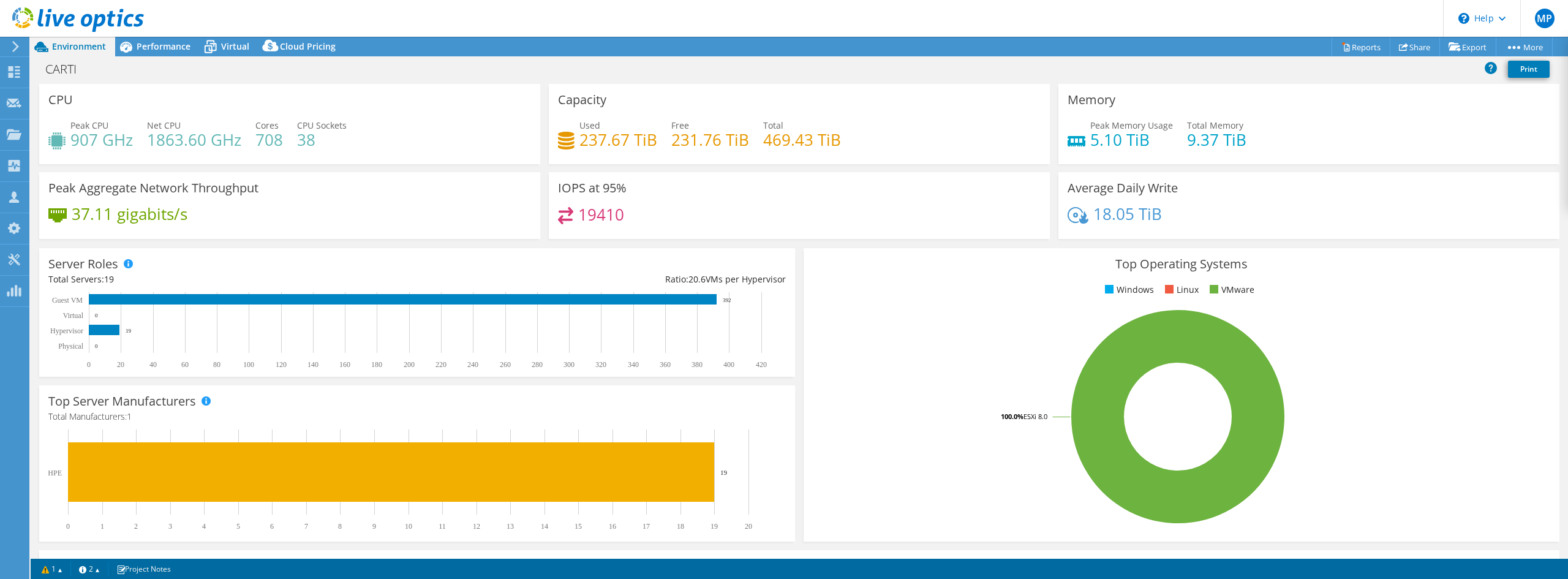
click at [708, 247] on div "Server Roles Physical Servers represent bare metal servers that were targets of…" at bounding box center [417, 312] width 764 height 137
drag, startPoint x: 630, startPoint y: 212, endPoint x: 579, endPoint y: 215, distance: 51.1
click at [579, 215] on div "19410" at bounding box center [799, 220] width 483 height 26
click at [156, 38] on div "Performance" at bounding box center [157, 47] width 84 height 20
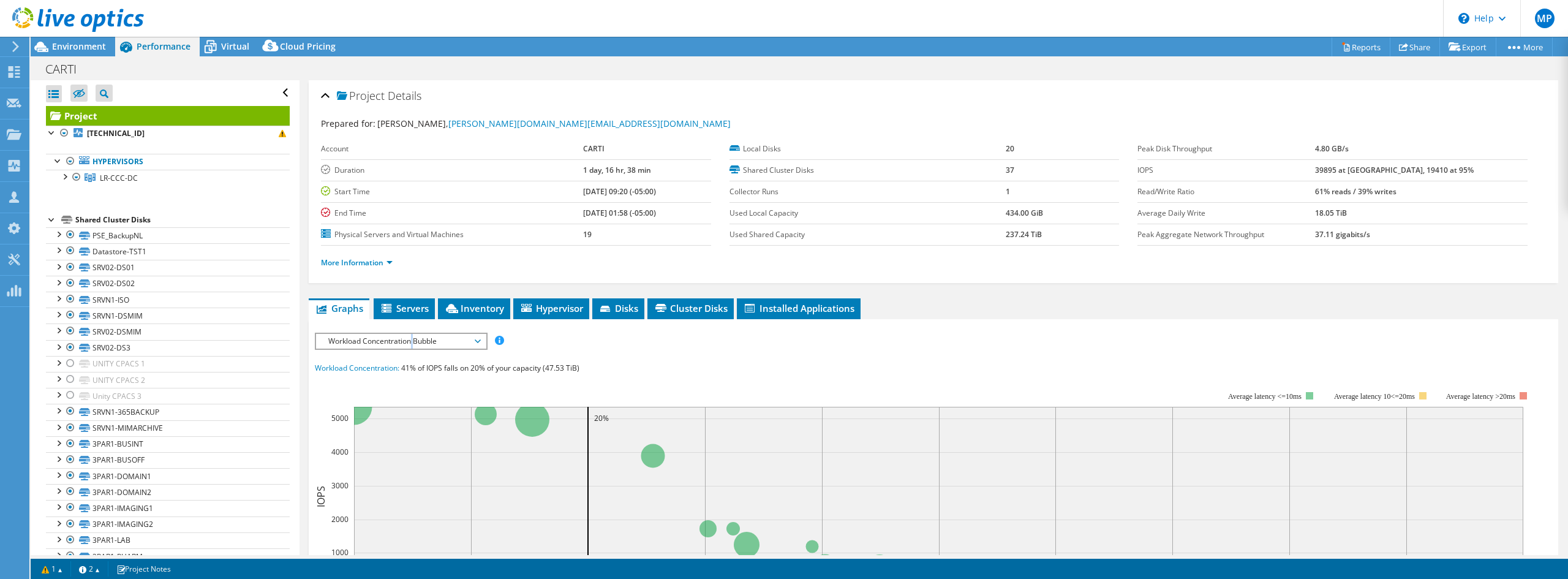
click at [413, 340] on span "Workload Concentration Bubble" at bounding box center [401, 341] width 157 height 15
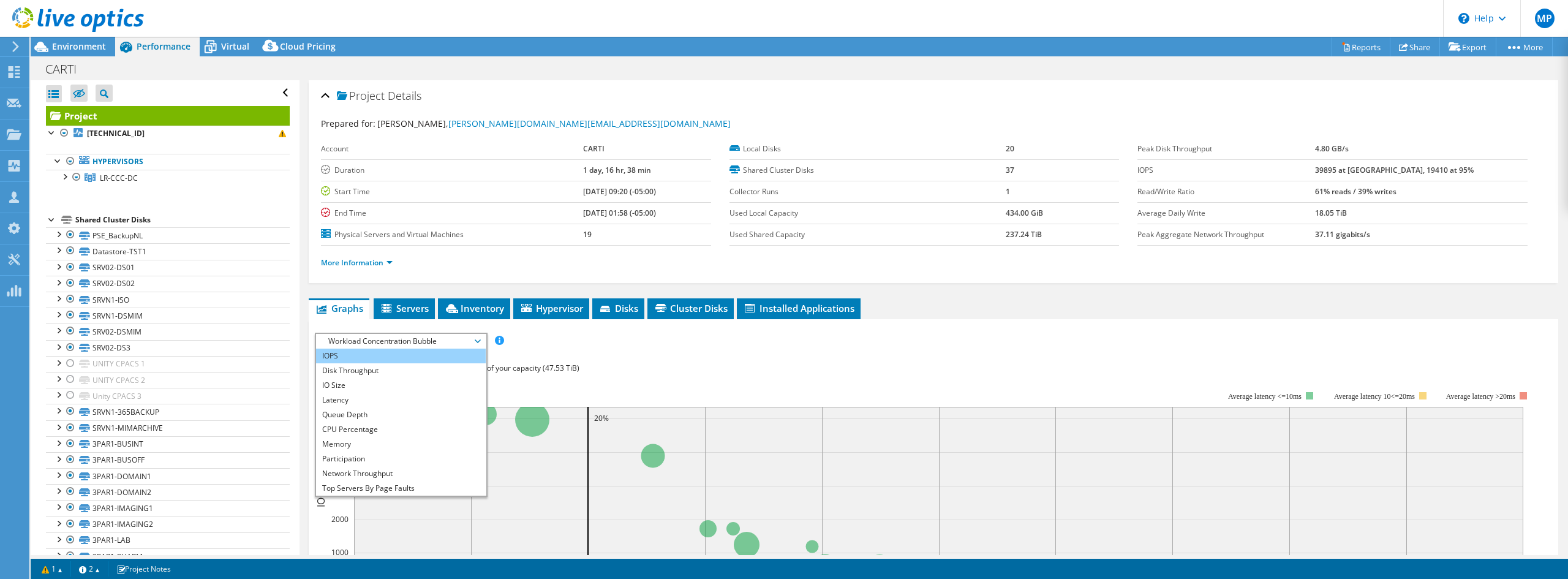
click at [363, 353] on li "IOPS" at bounding box center [401, 356] width 169 height 15
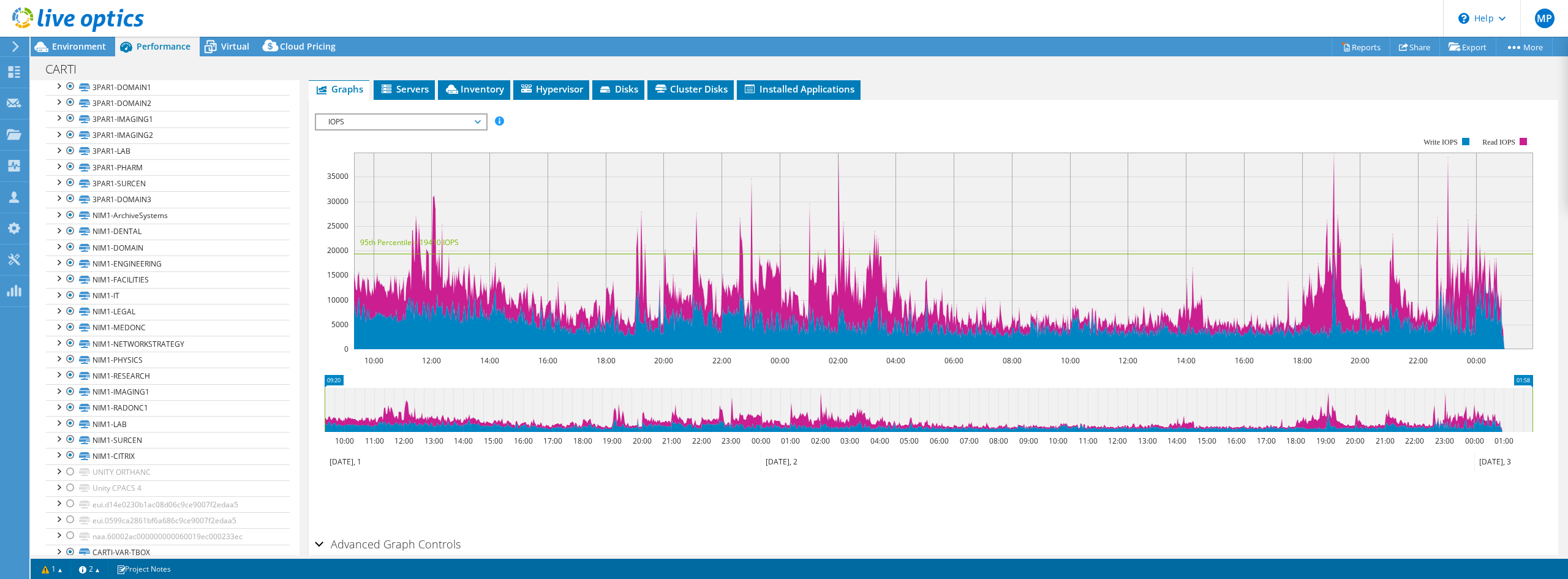
scroll to position [410, 0]
